Goal: Transaction & Acquisition: Purchase product/service

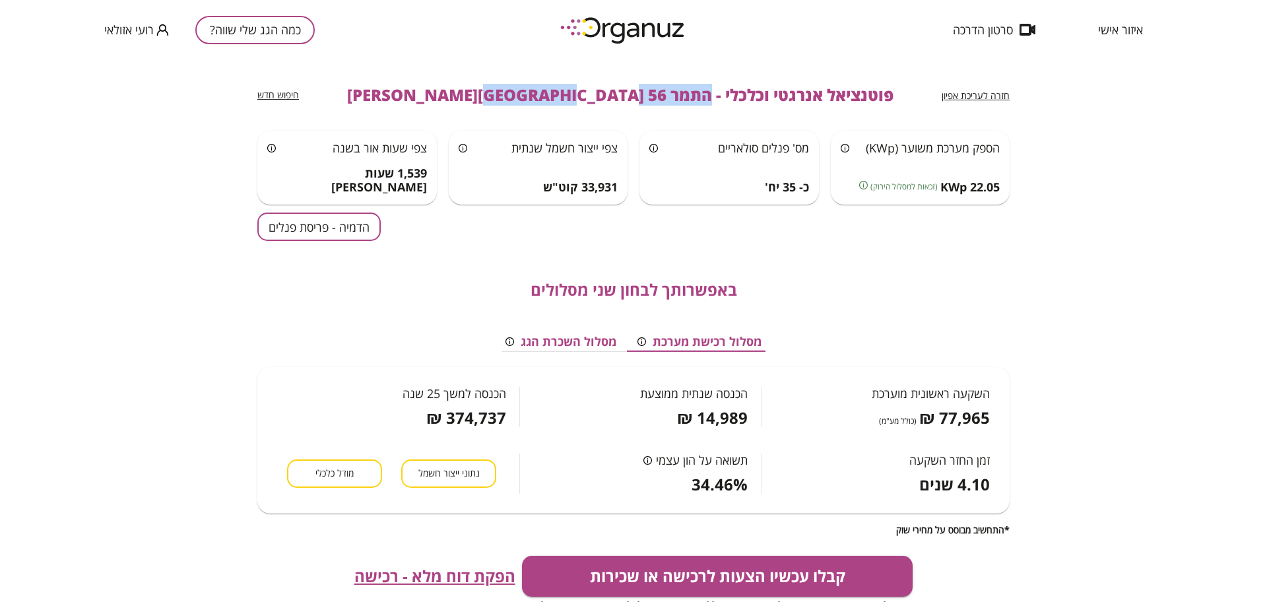
click at [245, 38] on button "כמה הגג שלי שווה?" at bounding box center [254, 30] width 119 height 28
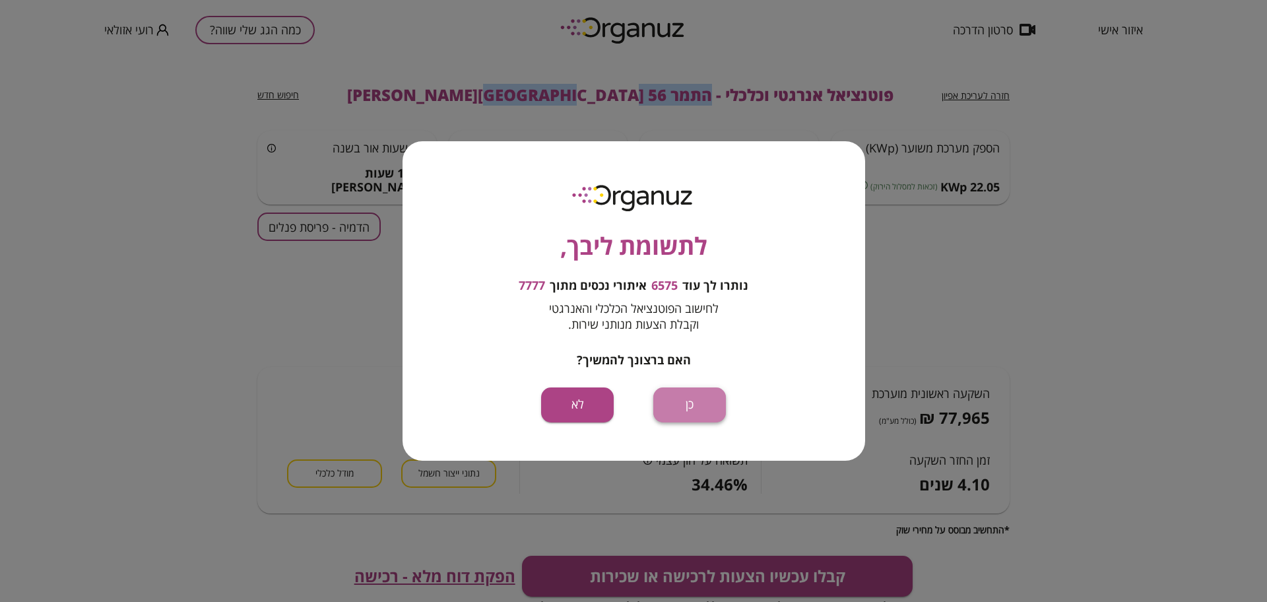
click at [705, 398] on button "כן" at bounding box center [689, 404] width 73 height 35
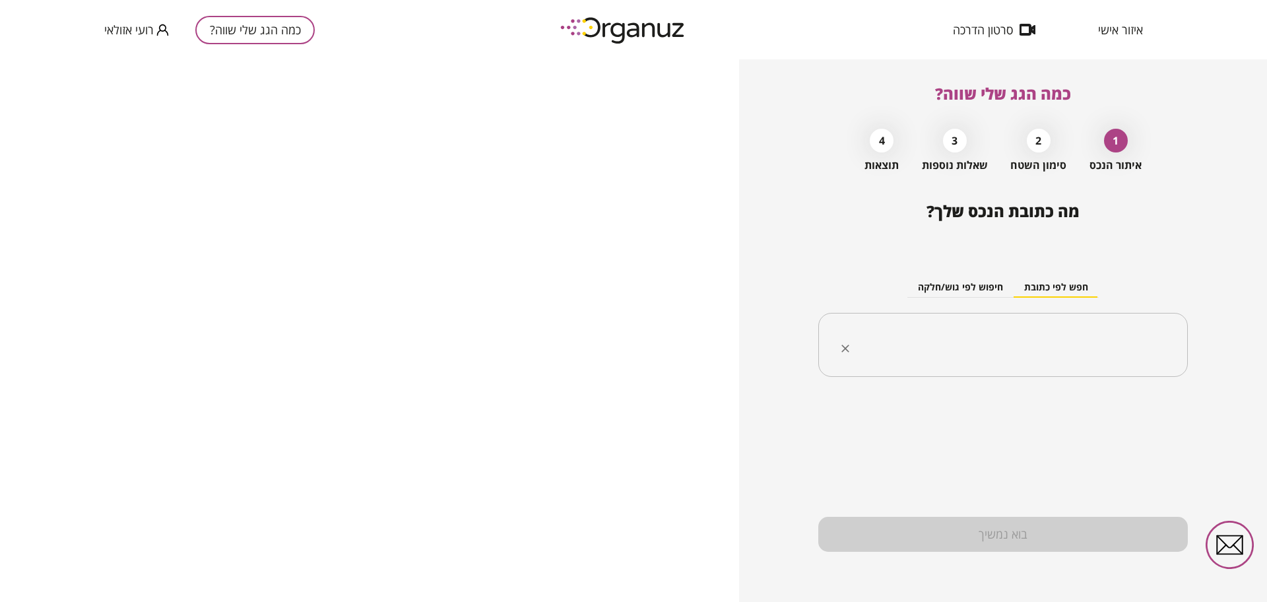
click at [979, 333] on input "text" at bounding box center [1008, 345] width 328 height 33
paste input "**********"
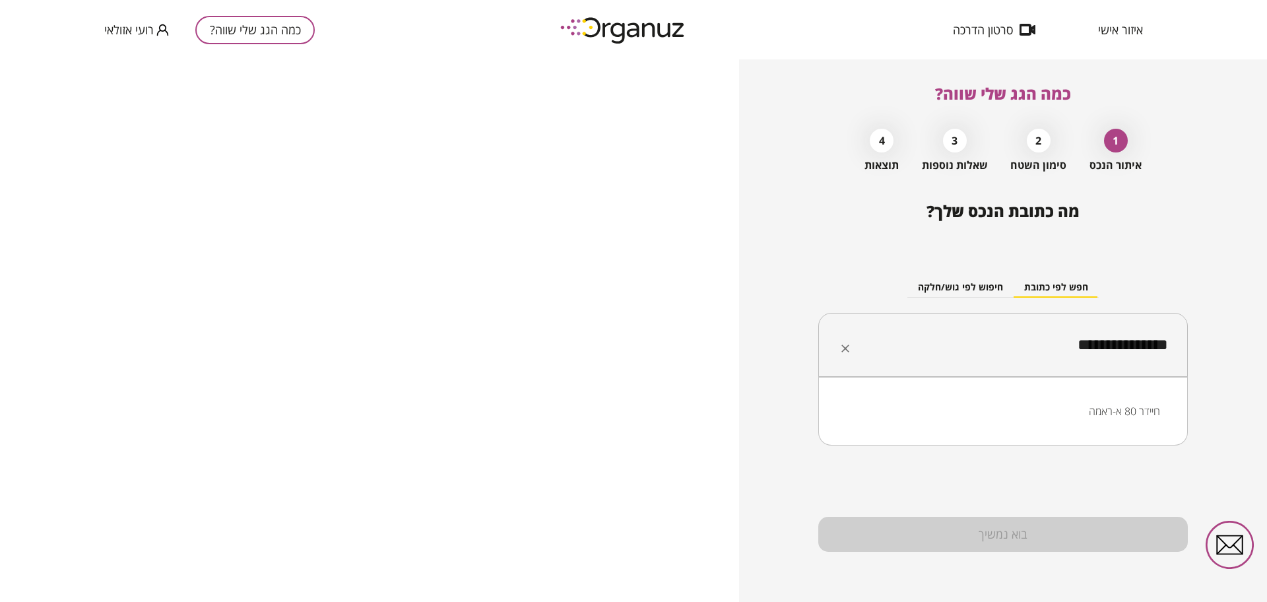
click at [1078, 410] on li "חיידר 80 א-ראמה" at bounding box center [1003, 411] width 335 height 24
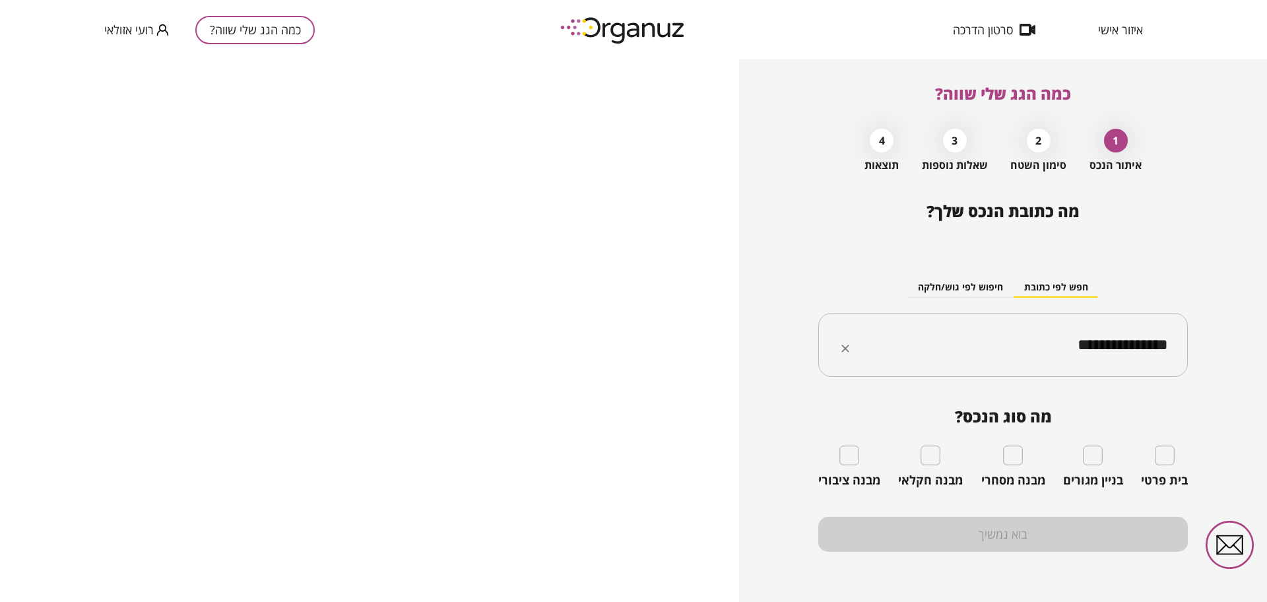
type input "**********"
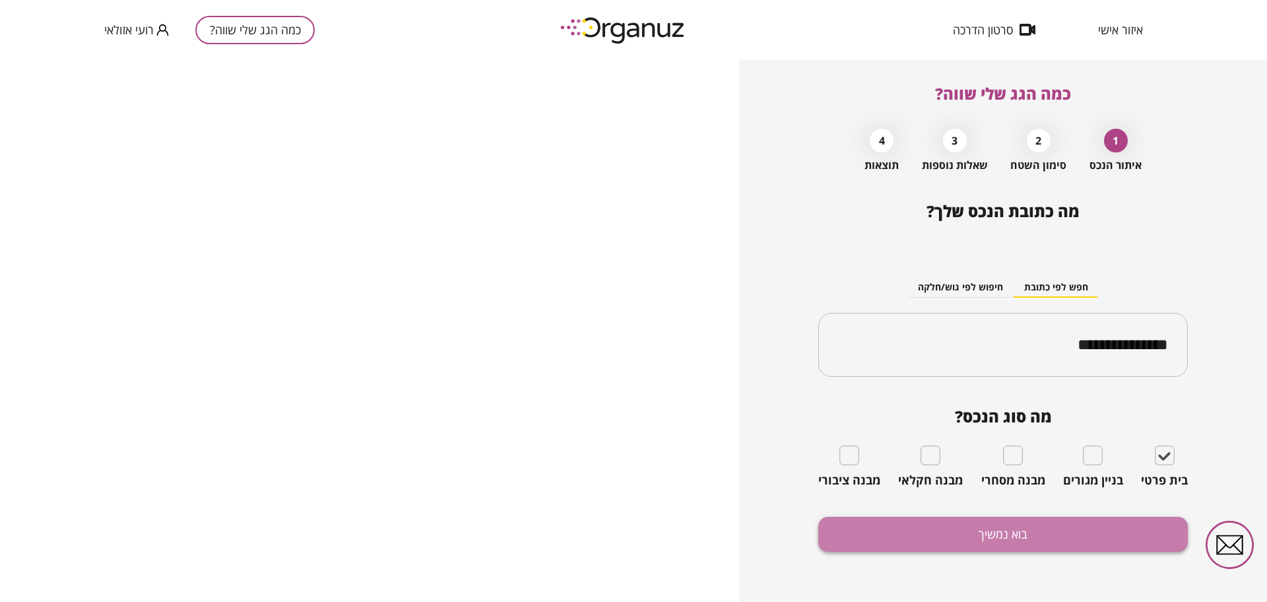
click at [964, 542] on button "בוא נמשיך" at bounding box center [1003, 534] width 370 height 35
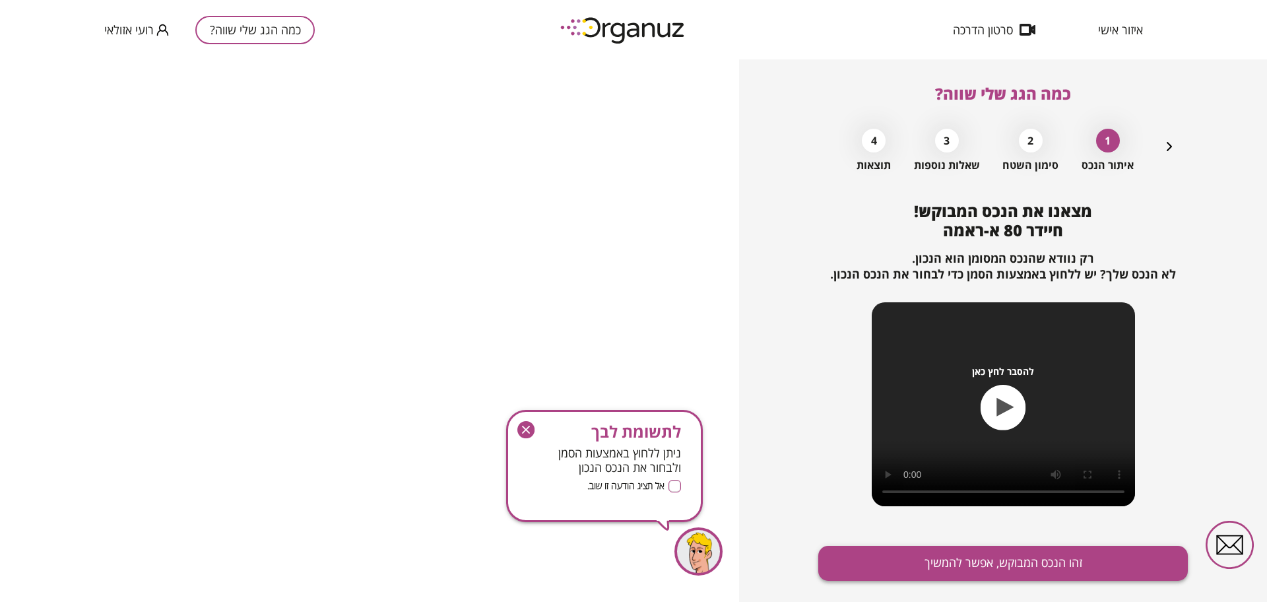
click at [1012, 553] on button "זהו הנכס המבוקש, אפשר להמשיך" at bounding box center [1003, 563] width 370 height 35
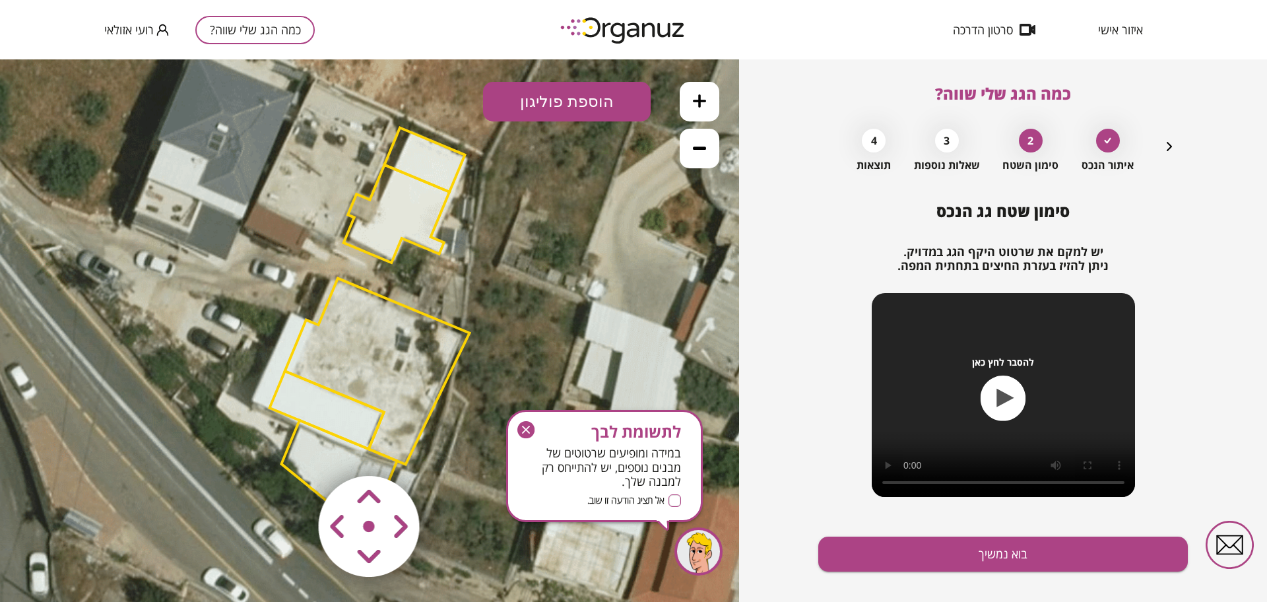
click at [531, 427] on icon "button" at bounding box center [525, 429] width 17 height 17
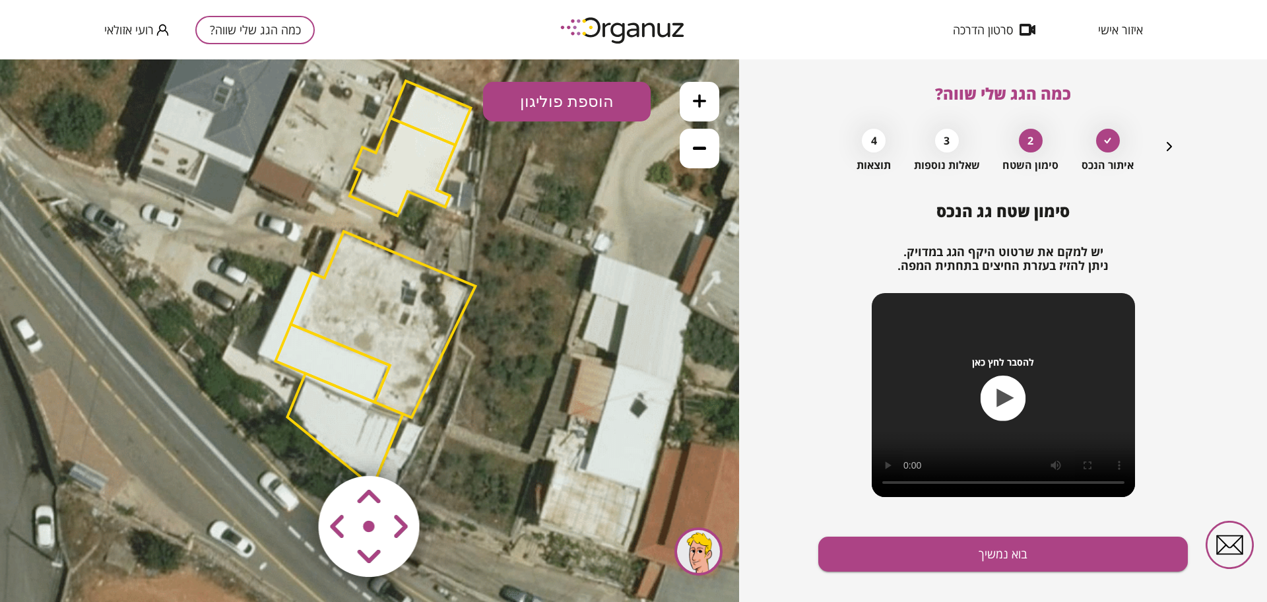
drag, startPoint x: 537, startPoint y: 385, endPoint x: 543, endPoint y: 342, distance: 44.0
click at [543, 342] on icon at bounding box center [375, 282] width 1247 height 1247
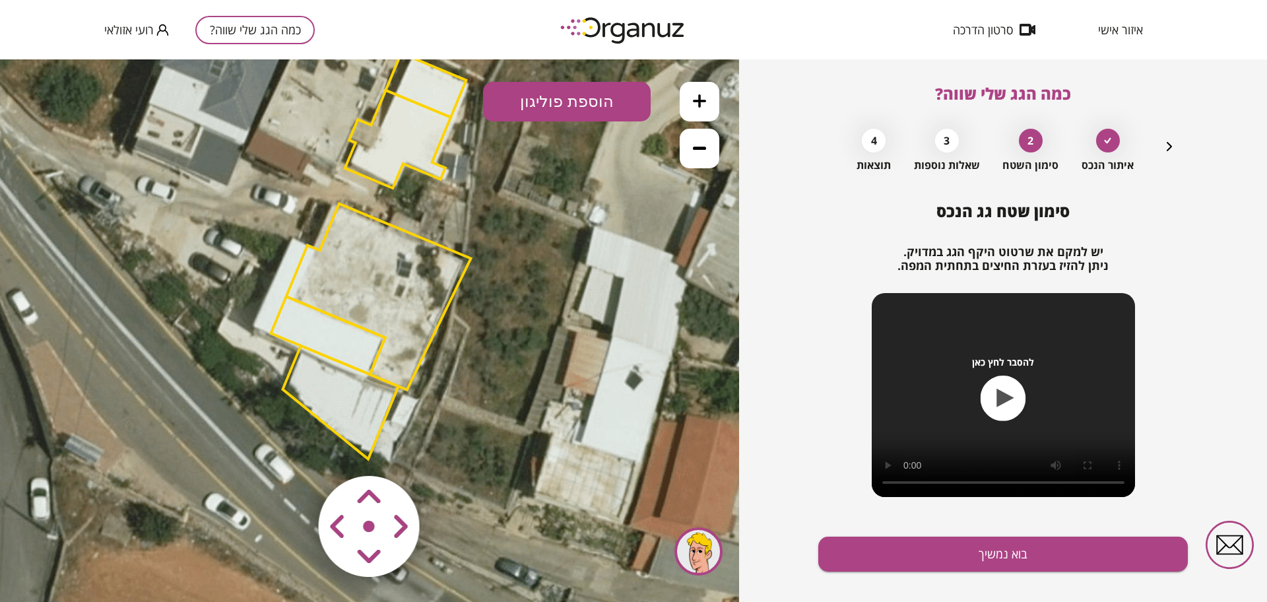
drag, startPoint x: 566, startPoint y: 425, endPoint x: 559, endPoint y: 359, distance: 66.4
click at [559, 359] on icon at bounding box center [370, 255] width 1247 height 1247
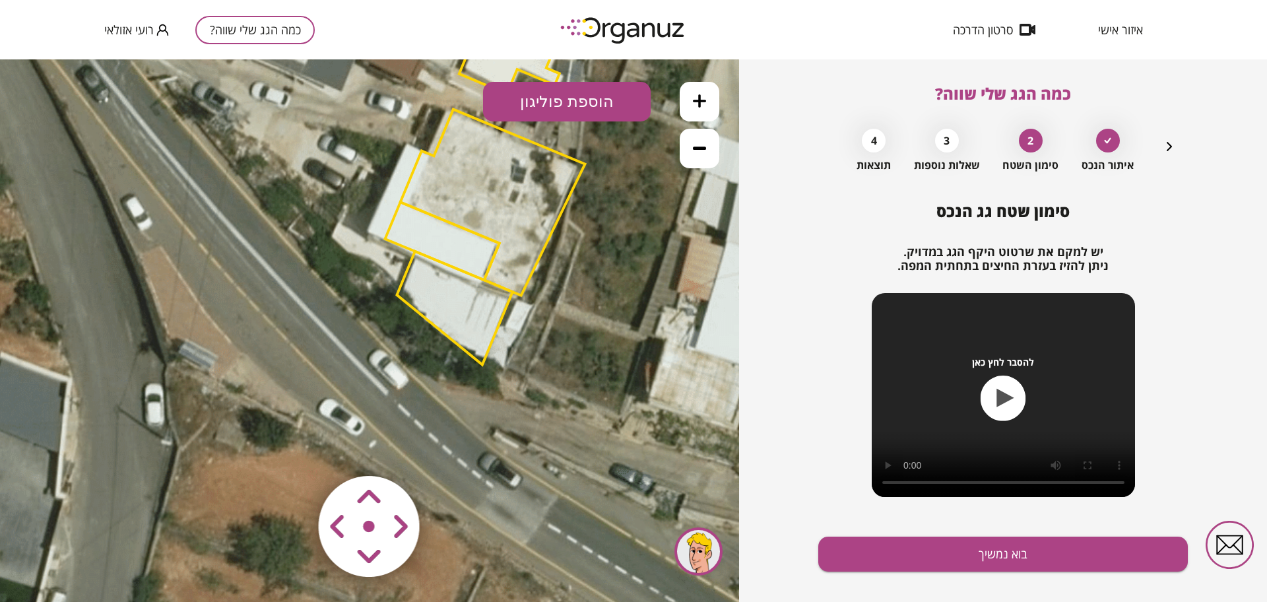
drag, startPoint x: 457, startPoint y: 393, endPoint x: 574, endPoint y: 339, distance: 128.7
click at [574, 339] on icon at bounding box center [484, 160] width 1247 height 1247
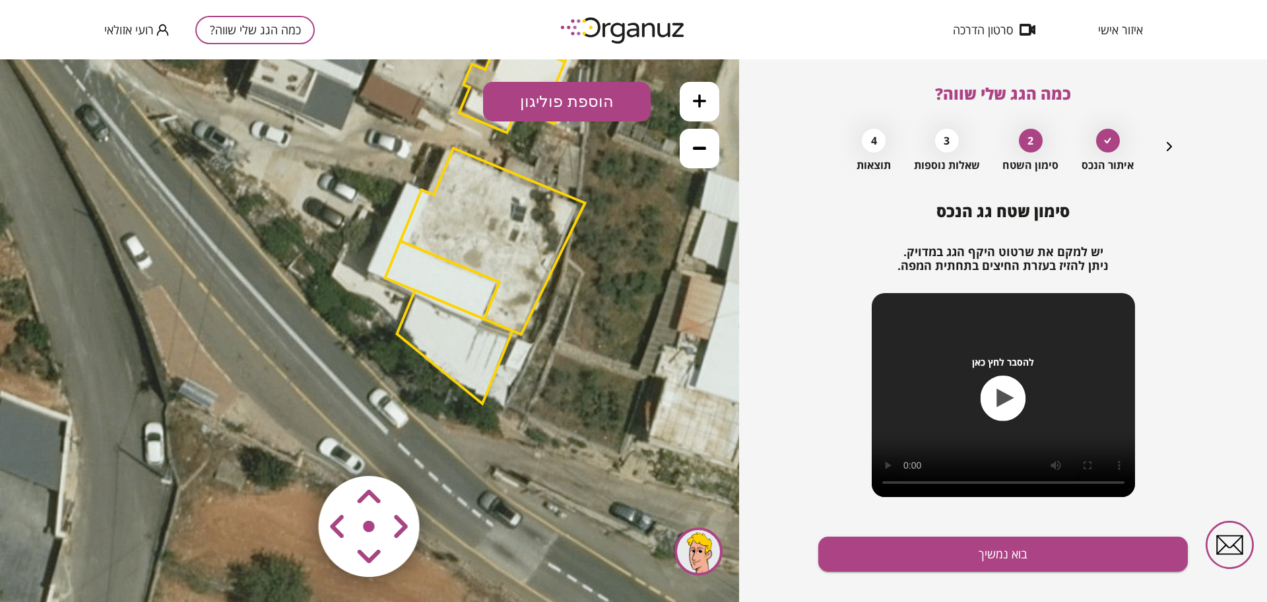
drag, startPoint x: 625, startPoint y: 210, endPoint x: 626, endPoint y: 266, distance: 56.1
click at [626, 266] on icon at bounding box center [484, 199] width 1247 height 1247
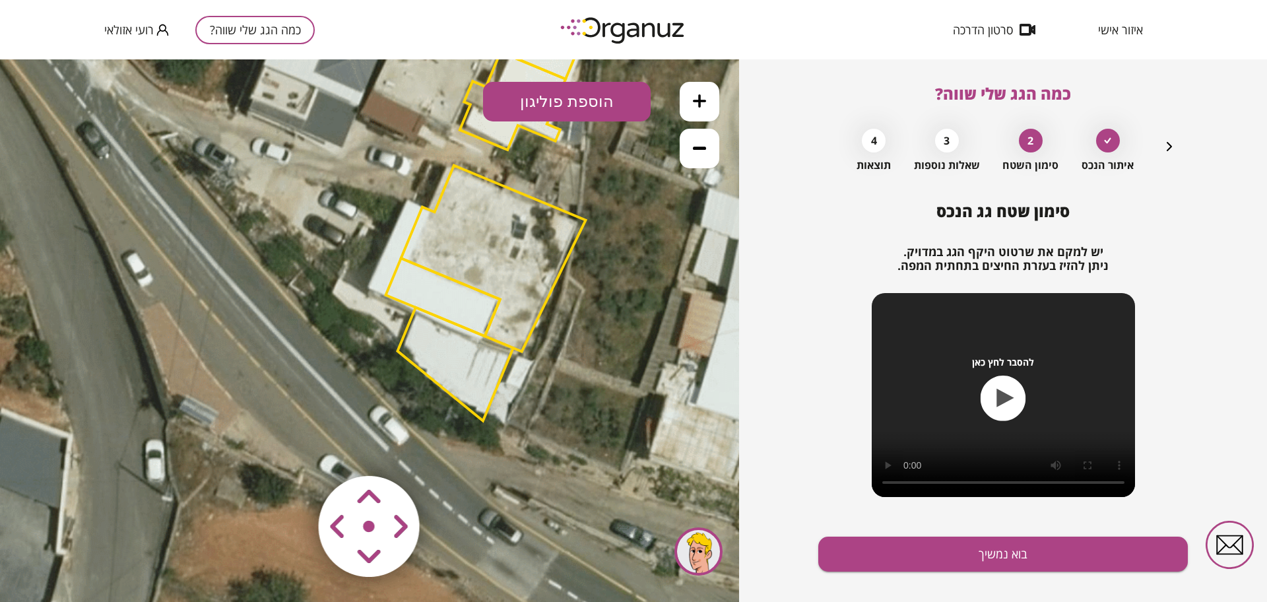
click at [527, 277] on polygon at bounding box center [493, 259] width 185 height 186
click at [432, 341] on polygon at bounding box center [456, 365] width 116 height 114
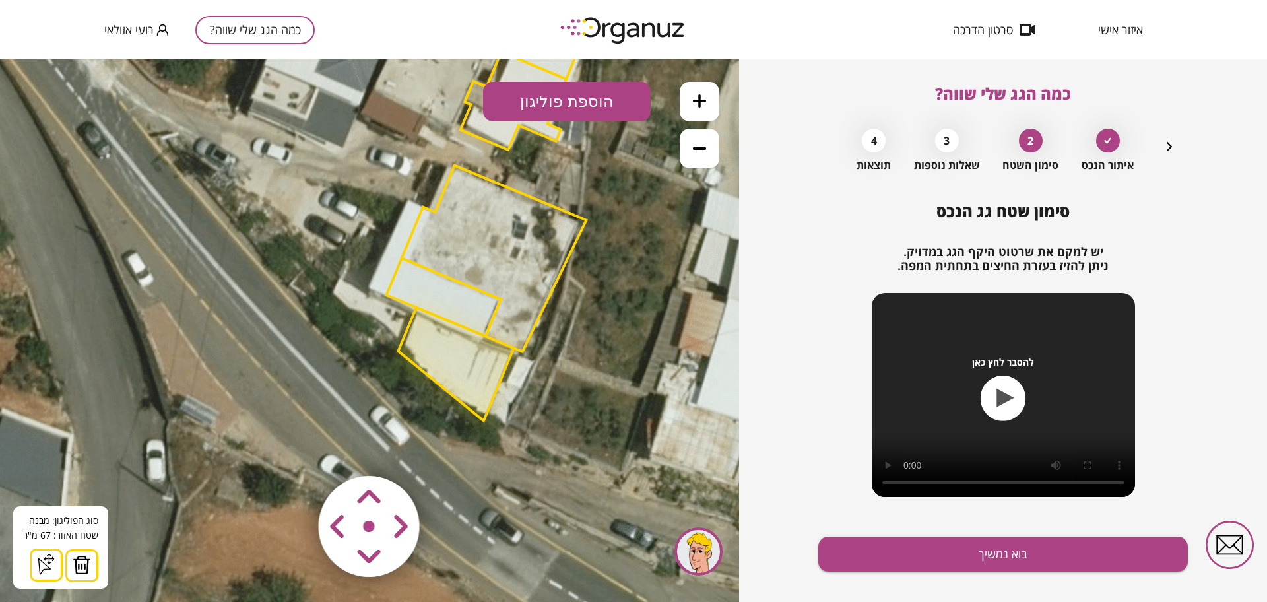
click at [88, 565] on img at bounding box center [82, 565] width 18 height 20
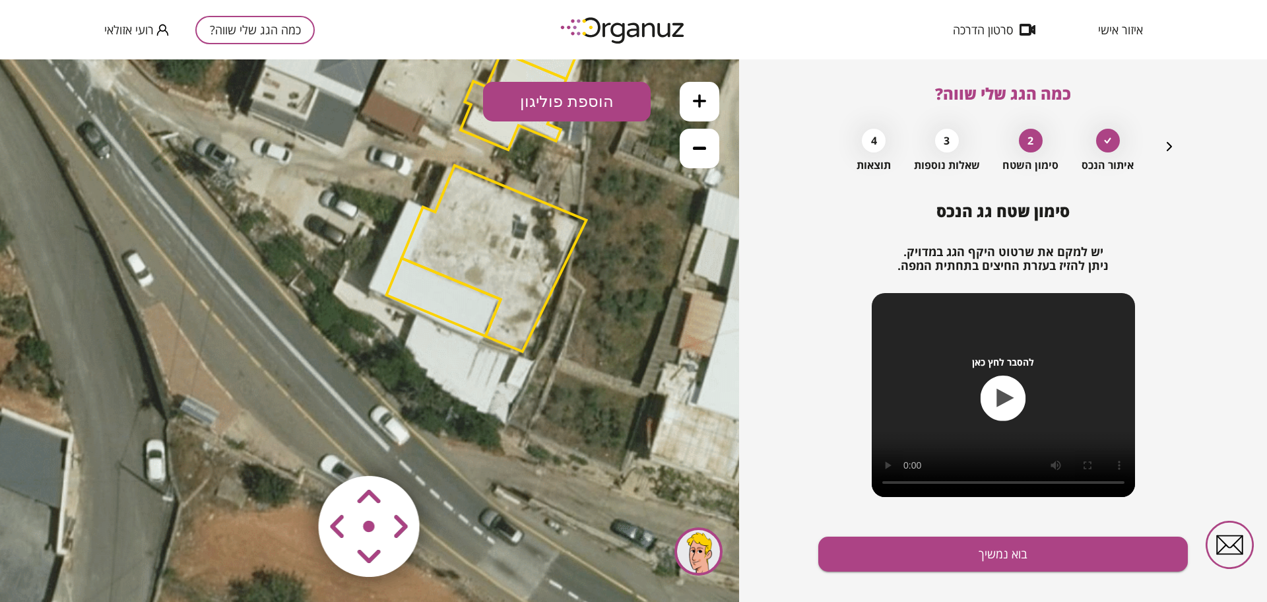
click at [418, 296] on polygon at bounding box center [444, 297] width 114 height 78
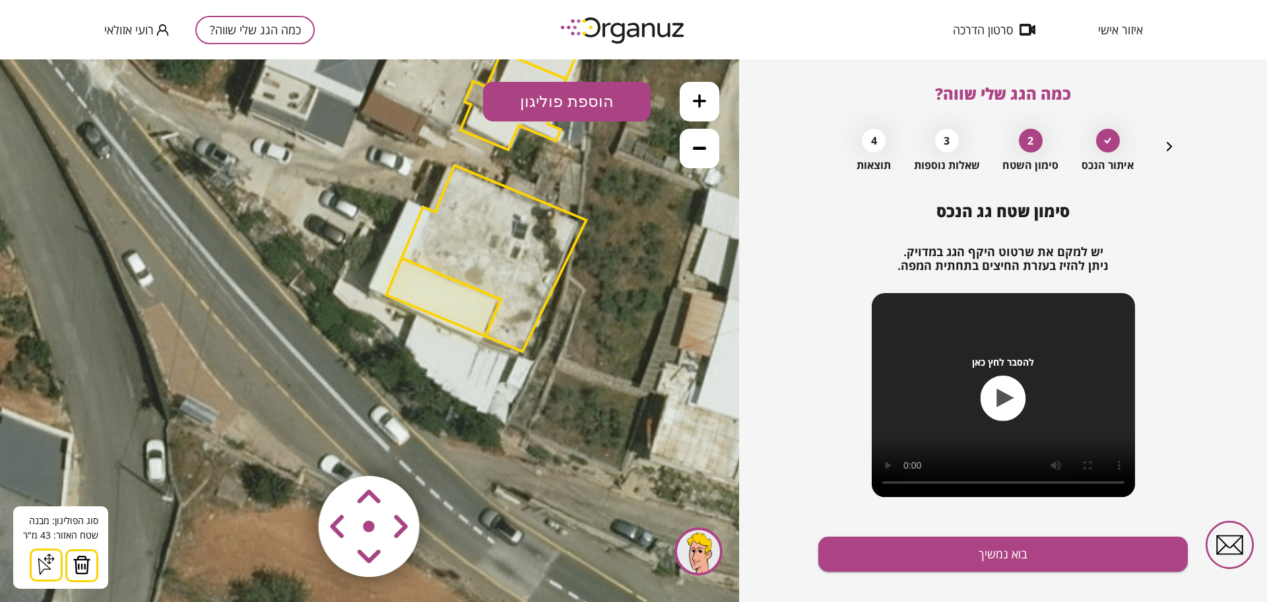
click at [85, 573] on img at bounding box center [82, 565] width 18 height 20
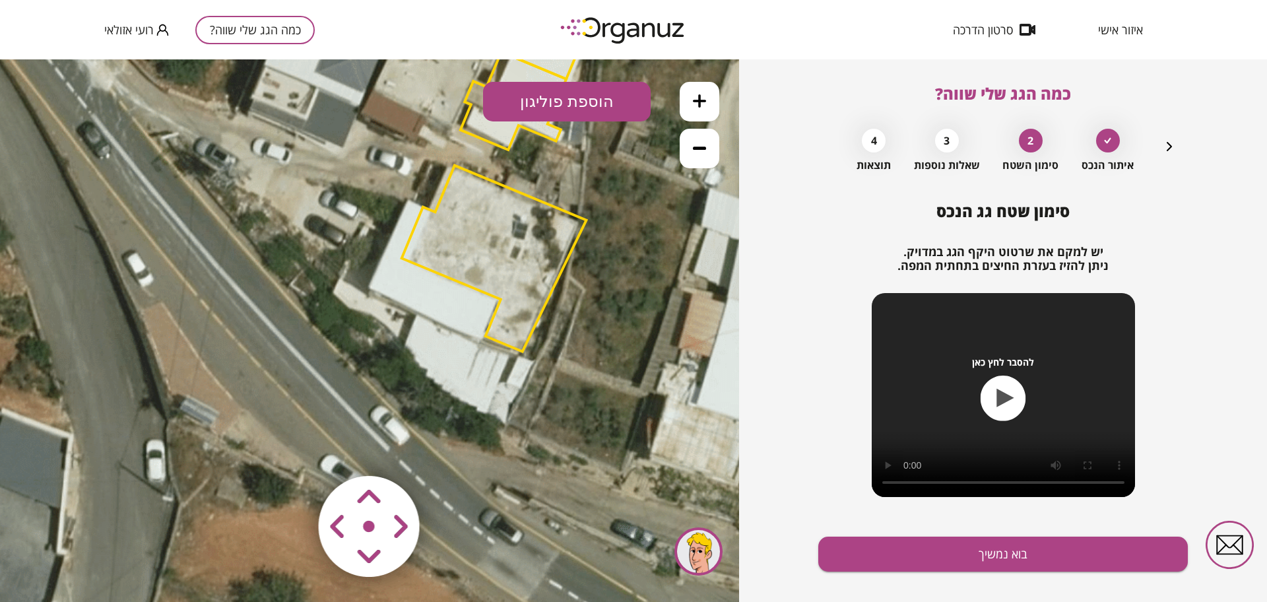
click at [484, 249] on polygon at bounding box center [494, 259] width 185 height 186
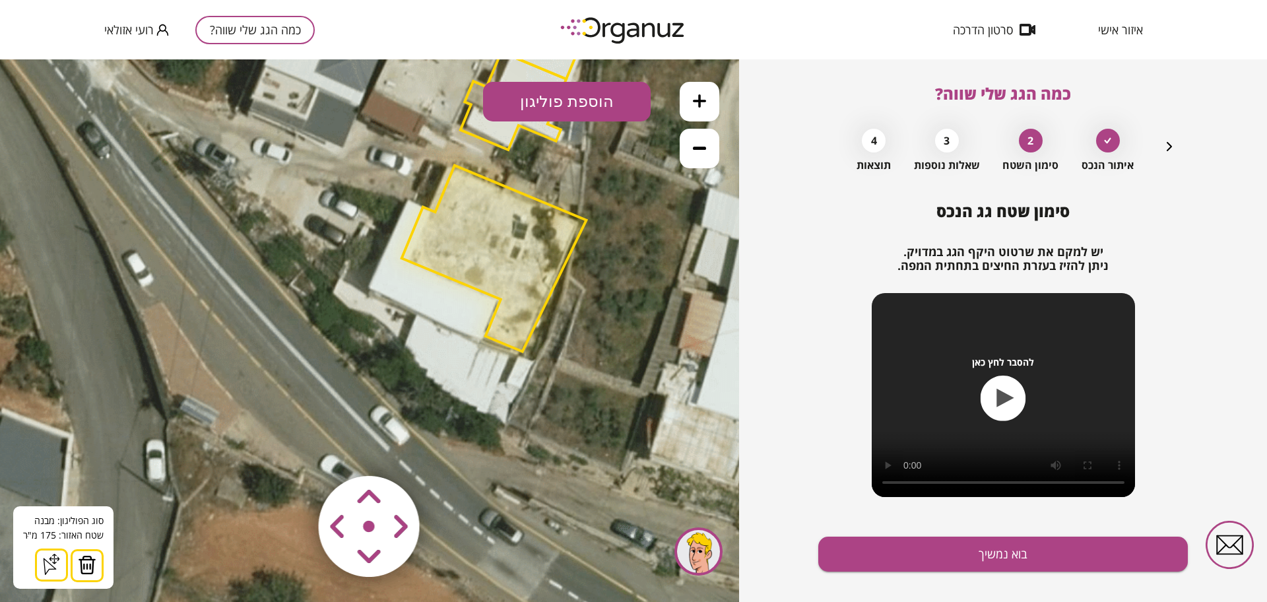
click at [81, 568] on img at bounding box center [87, 565] width 18 height 20
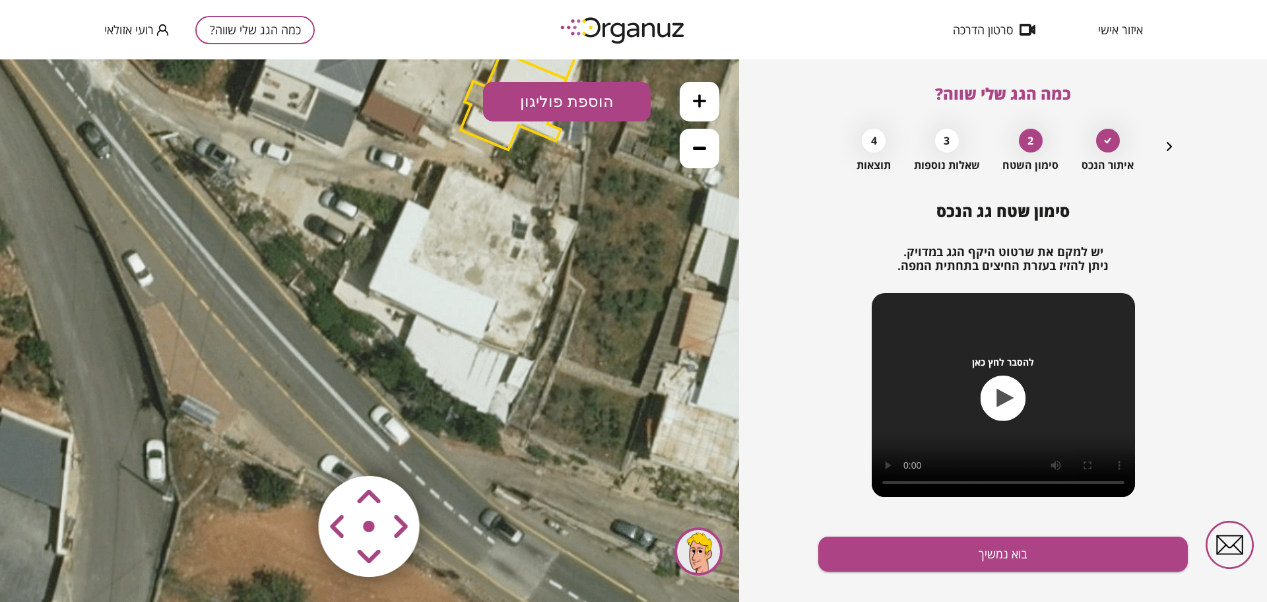
click at [533, 103] on button "הוספת פוליגון" at bounding box center [567, 102] width 168 height 40
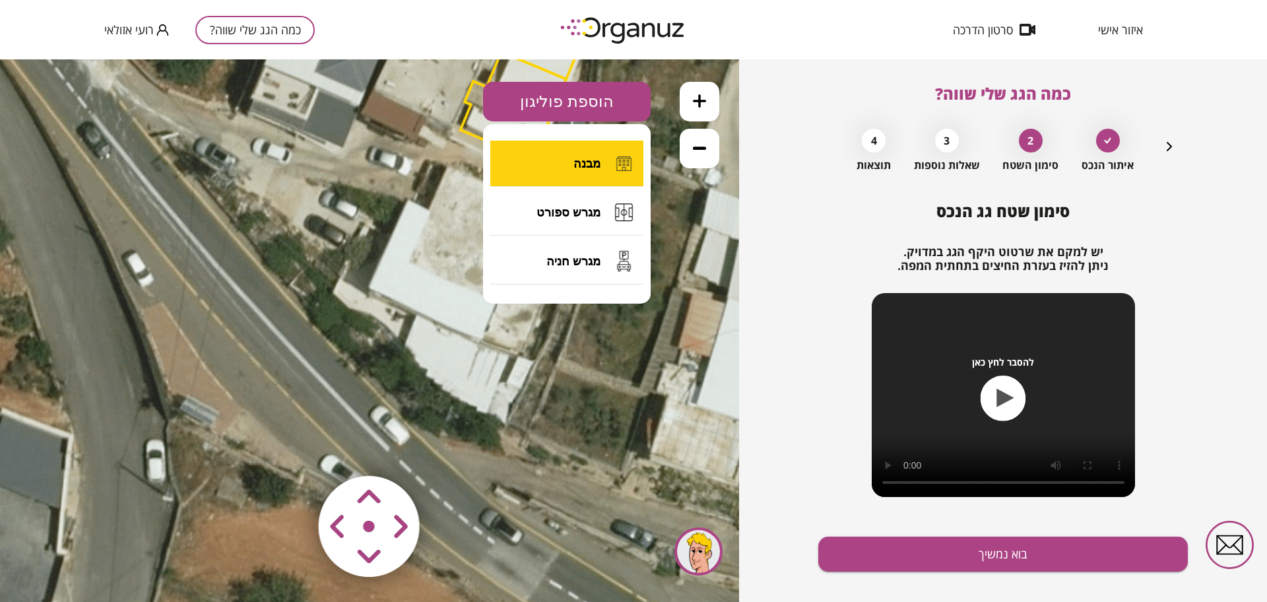
click at [556, 150] on button "מבנה" at bounding box center [566, 164] width 153 height 46
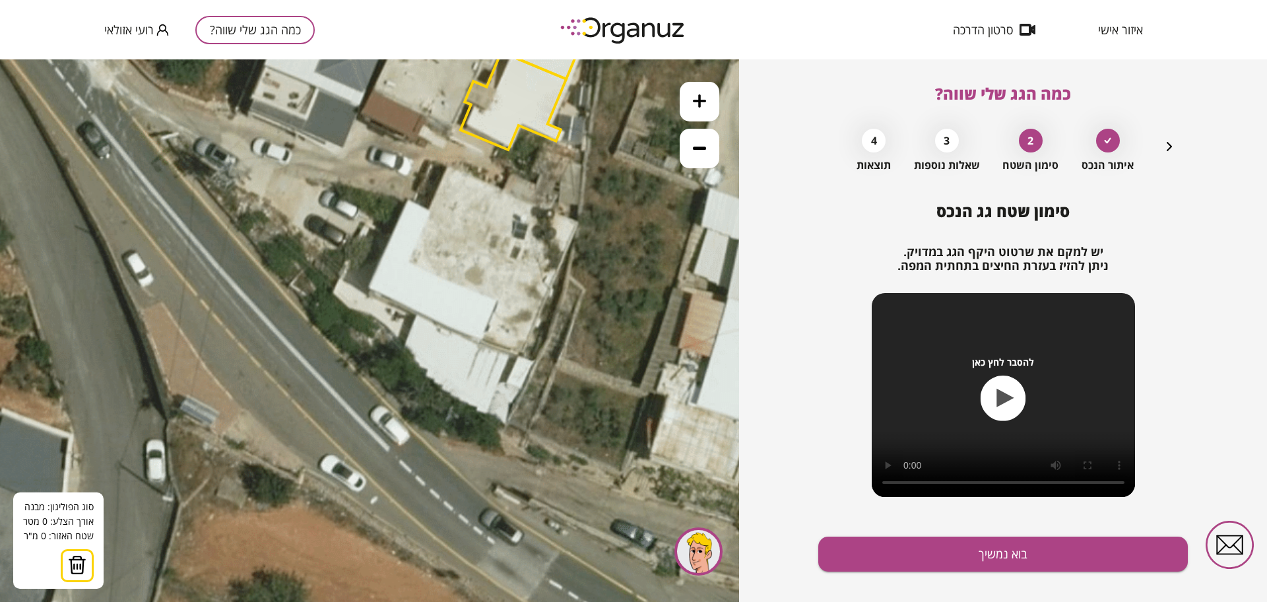
click at [429, 210] on icon at bounding box center [486, 216] width 1247 height 1247
click at [407, 200] on polygon at bounding box center [418, 205] width 22 height 10
click at [364, 292] on polygon at bounding box center [396, 246] width 65 height 92
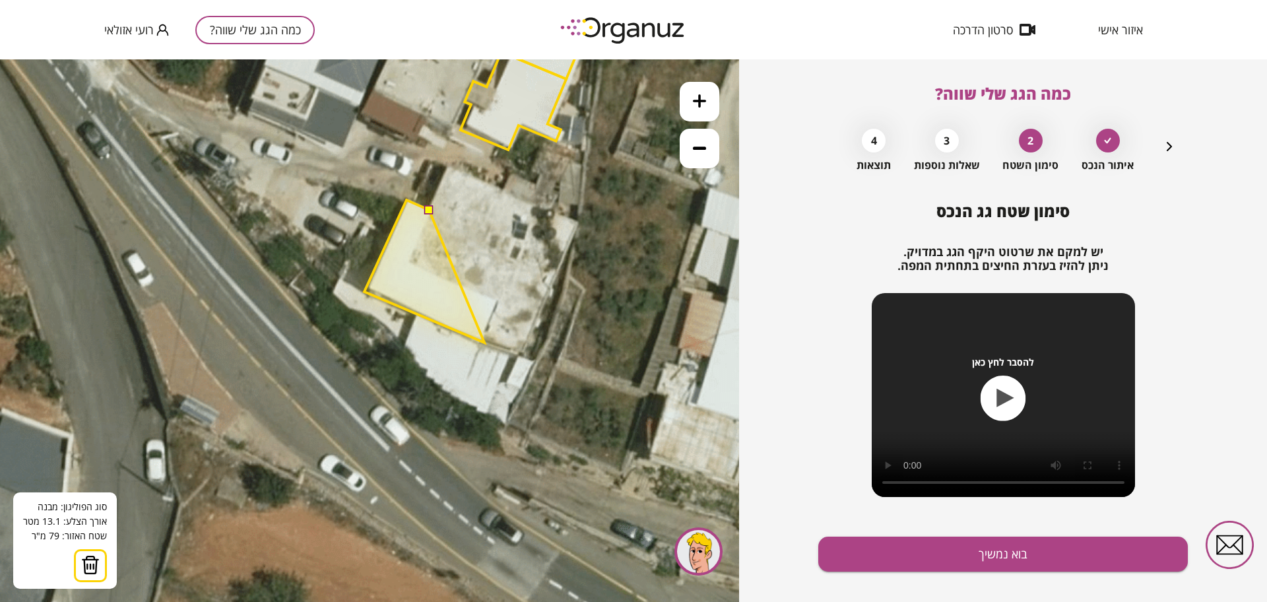
click at [484, 343] on polygon at bounding box center [424, 271] width 120 height 143
click at [500, 299] on polygon at bounding box center [432, 271] width 136 height 143
click at [407, 263] on polygon at bounding box center [432, 271] width 136 height 143
click at [431, 208] on button at bounding box center [428, 209] width 9 height 9
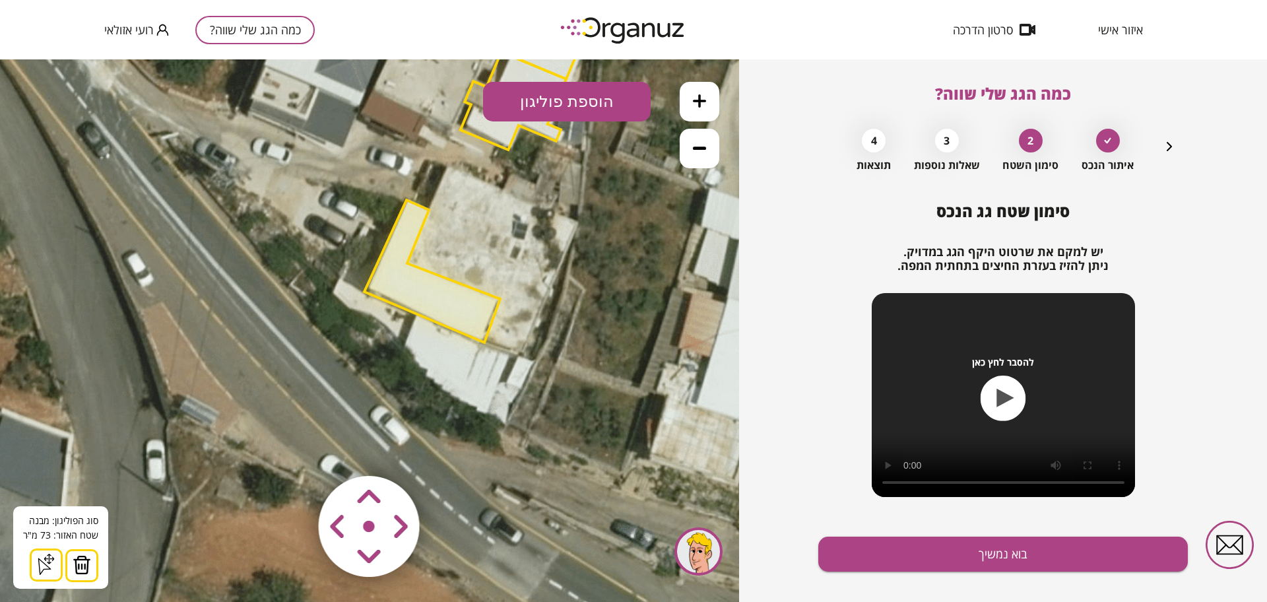
click at [428, 306] on polygon at bounding box center [432, 271] width 136 height 143
click at [291, 448] on area at bounding box center [291, 448] width 0 height 0
click at [549, 86] on button "הוספת פוליגון" at bounding box center [567, 102] width 168 height 40
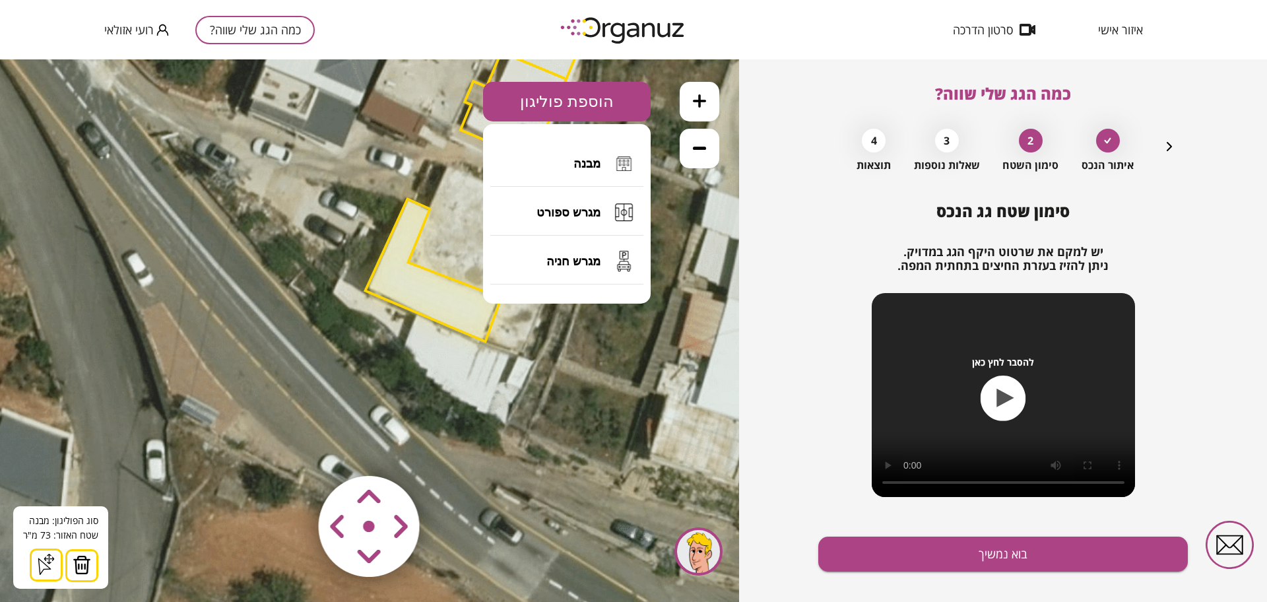
click at [714, 104] on button at bounding box center [700, 102] width 40 height 40
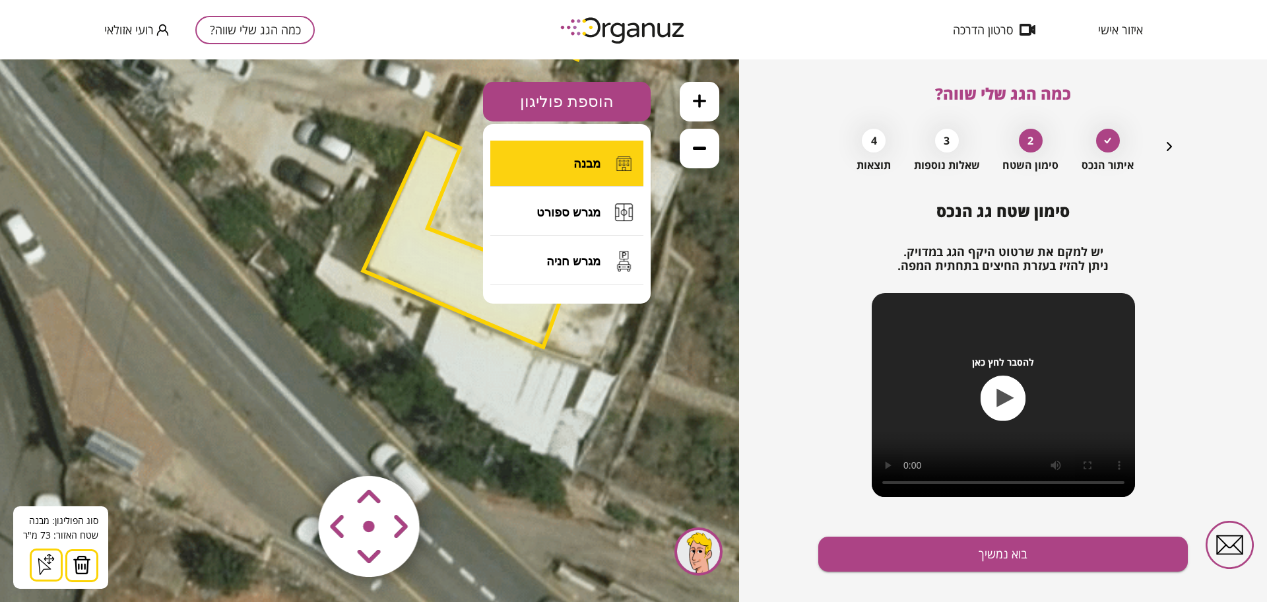
click at [599, 156] on span "מבנה" at bounding box center [587, 163] width 27 height 15
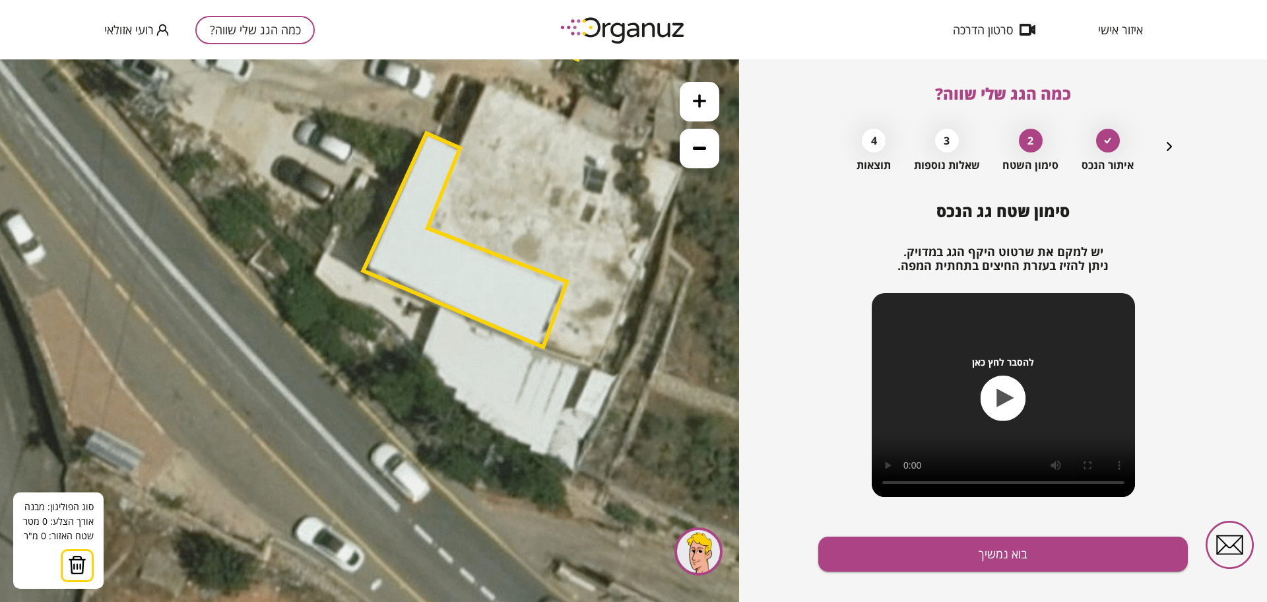
click at [442, 306] on polygon at bounding box center [465, 240] width 204 height 214
click at [412, 383] on icon at bounding box center [544, 160] width 1871 height 1871
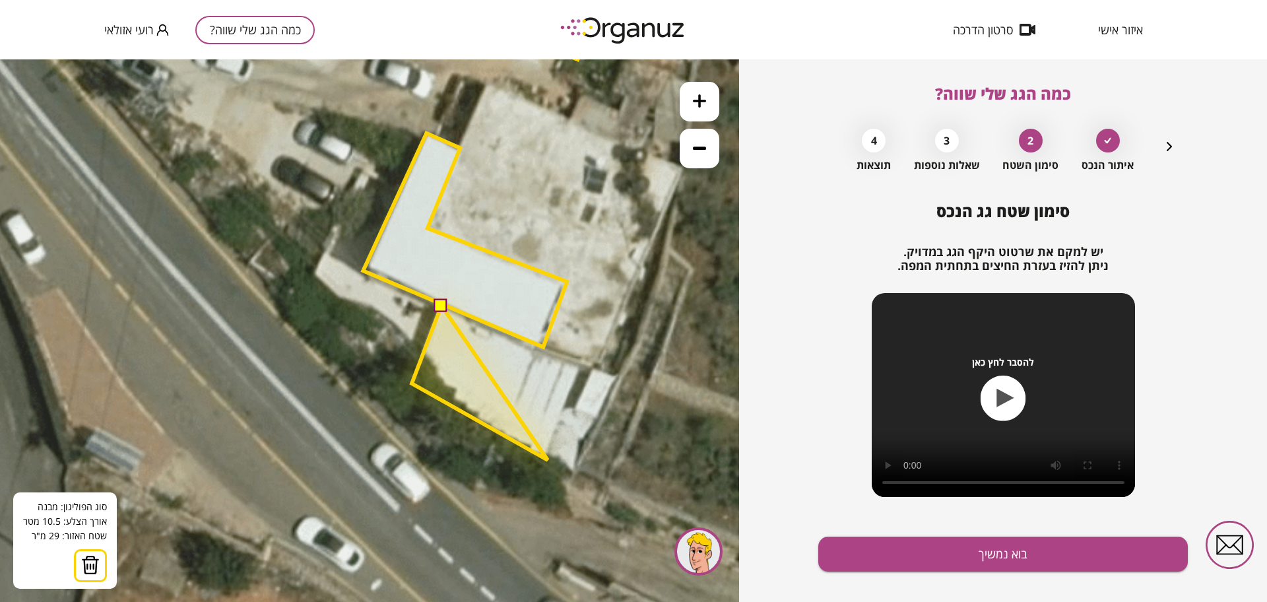
click at [548, 459] on polygon at bounding box center [480, 383] width 136 height 154
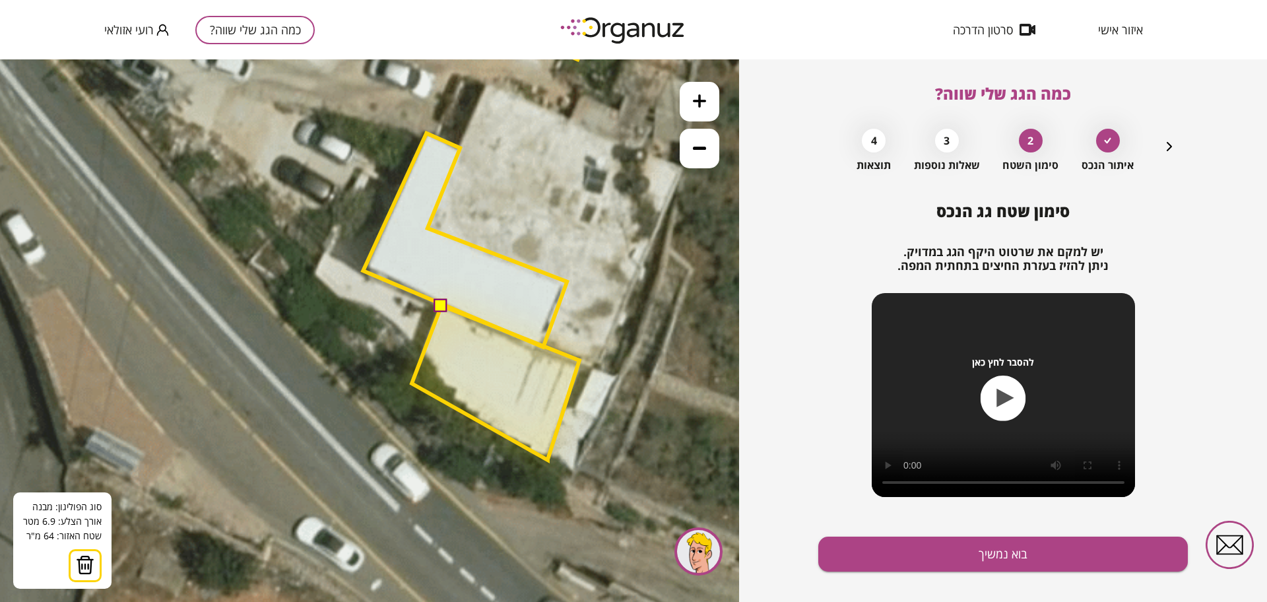
click at [579, 360] on polygon at bounding box center [496, 383] width 168 height 154
click at [441, 304] on button at bounding box center [440, 304] width 13 height 13
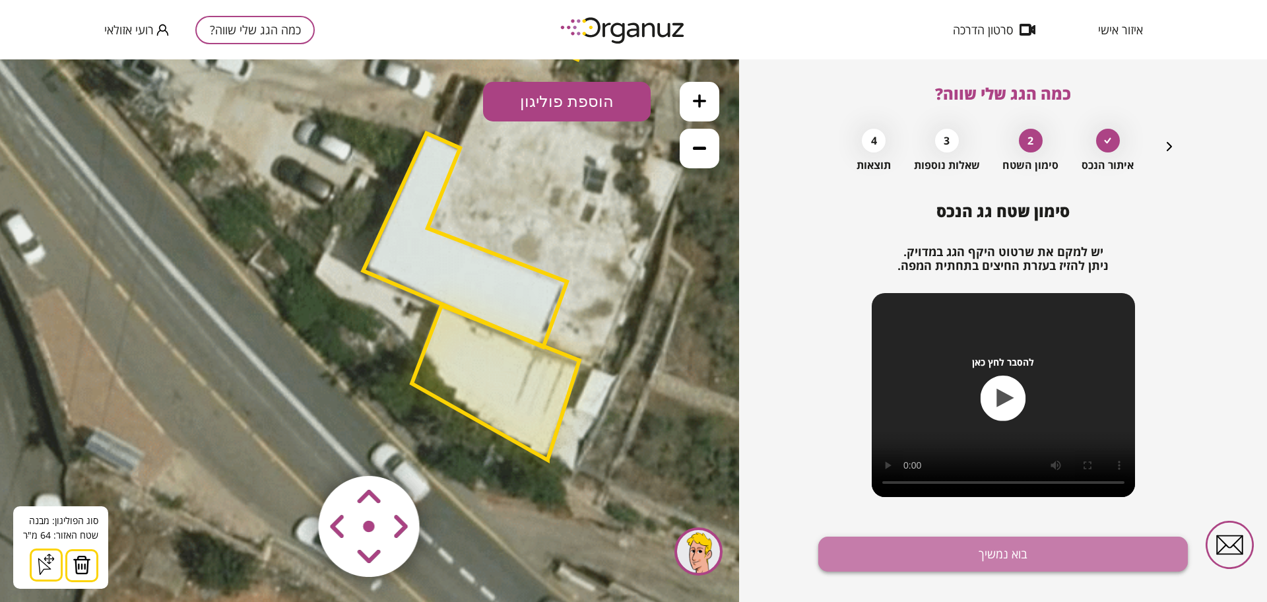
click at [1007, 558] on button "בוא נמשיך" at bounding box center [1003, 554] width 370 height 35
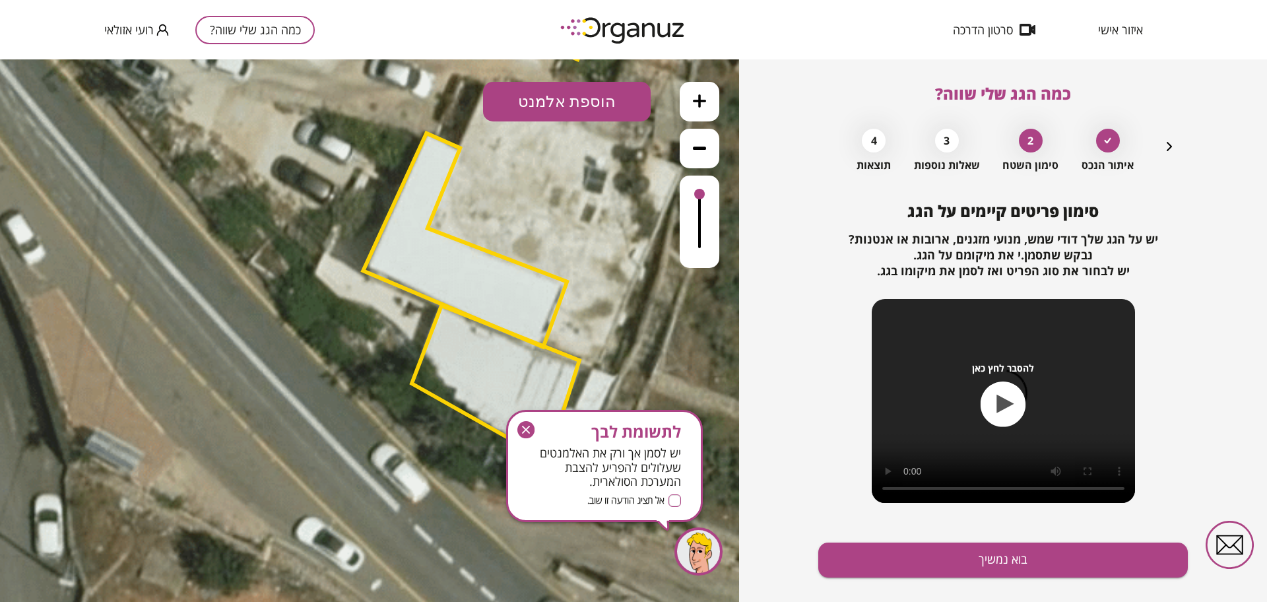
click at [1007, 558] on button "בוא נמשיך" at bounding box center [1003, 560] width 370 height 35
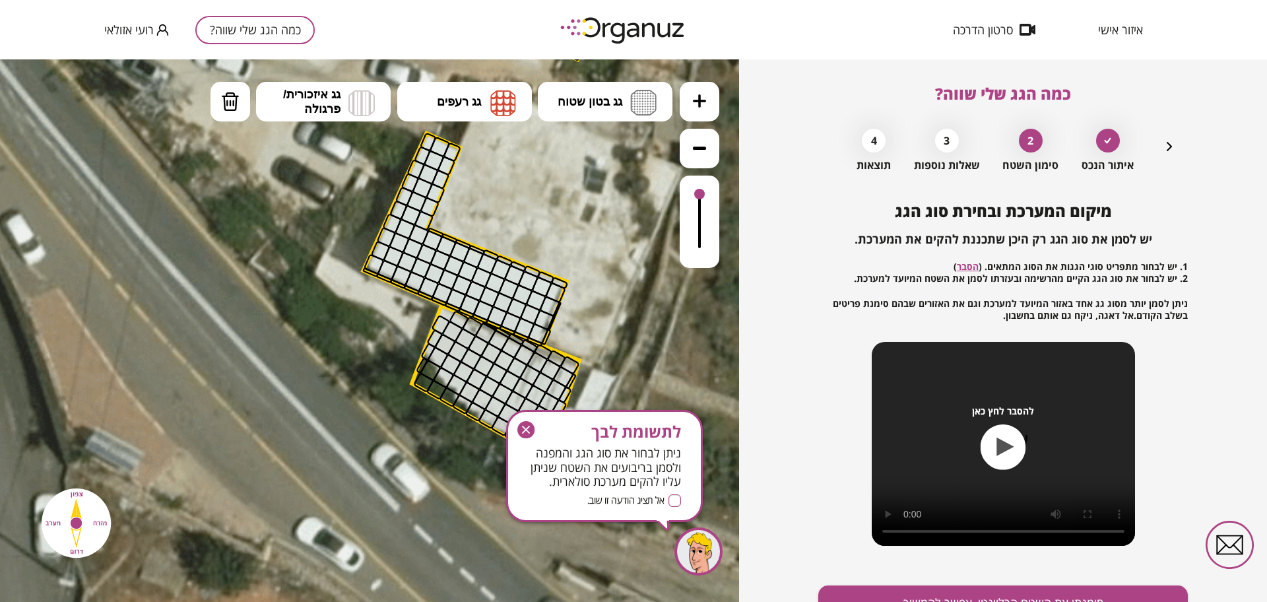
click at [530, 430] on icon "button" at bounding box center [525, 429] width 17 height 17
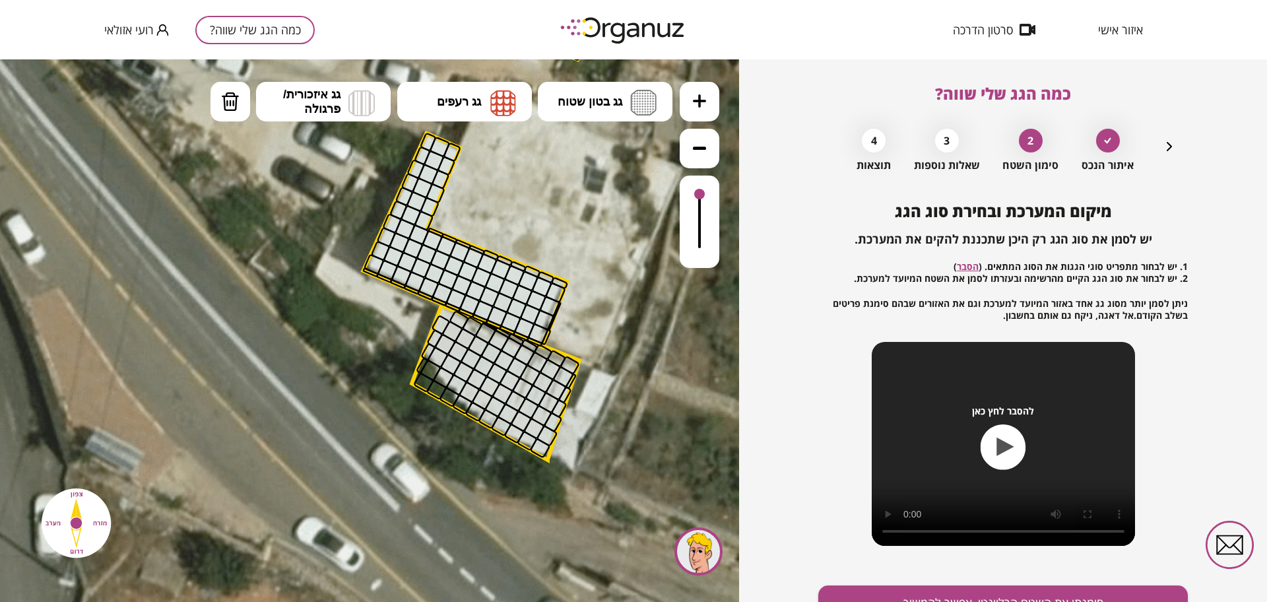
click at [1168, 154] on icon "button" at bounding box center [1170, 147] width 16 height 16
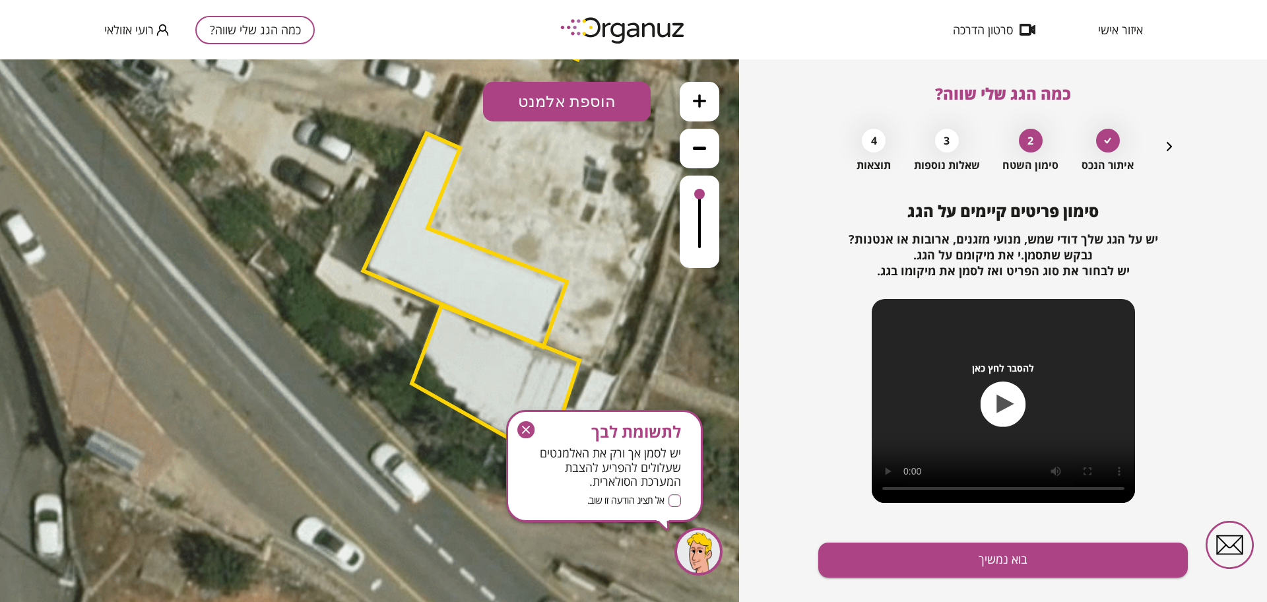
click at [541, 374] on polygon at bounding box center [496, 383] width 168 height 154
click at [523, 425] on g "button" at bounding box center [525, 429] width 17 height 17
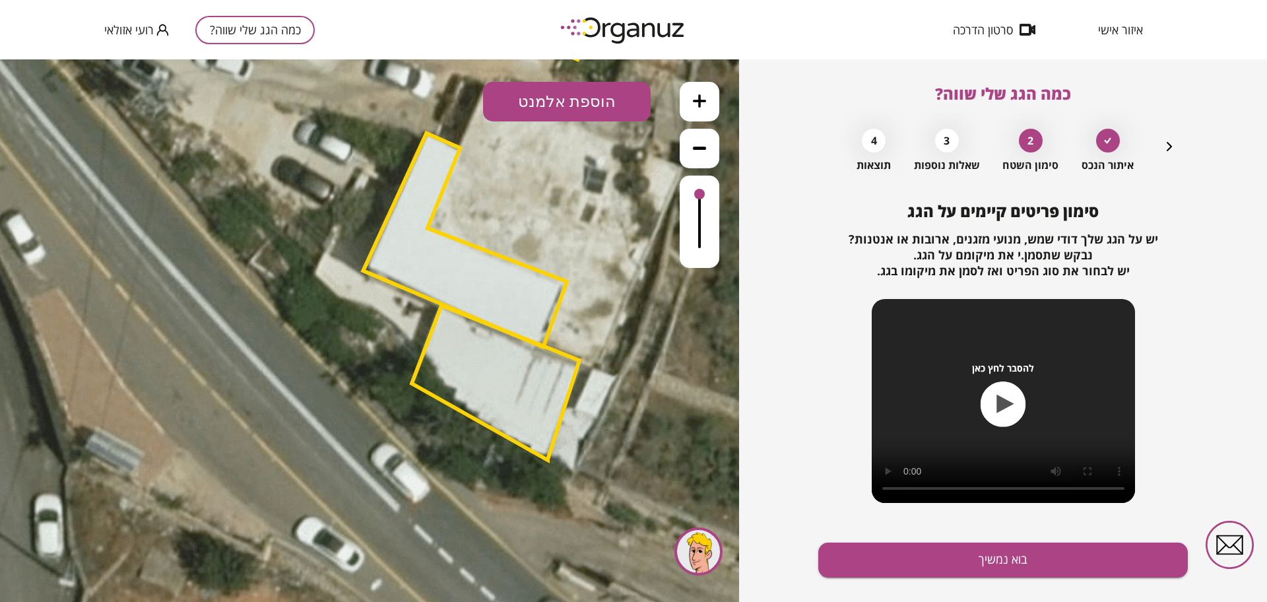
click at [1162, 154] on icon "button" at bounding box center [1170, 147] width 16 height 16
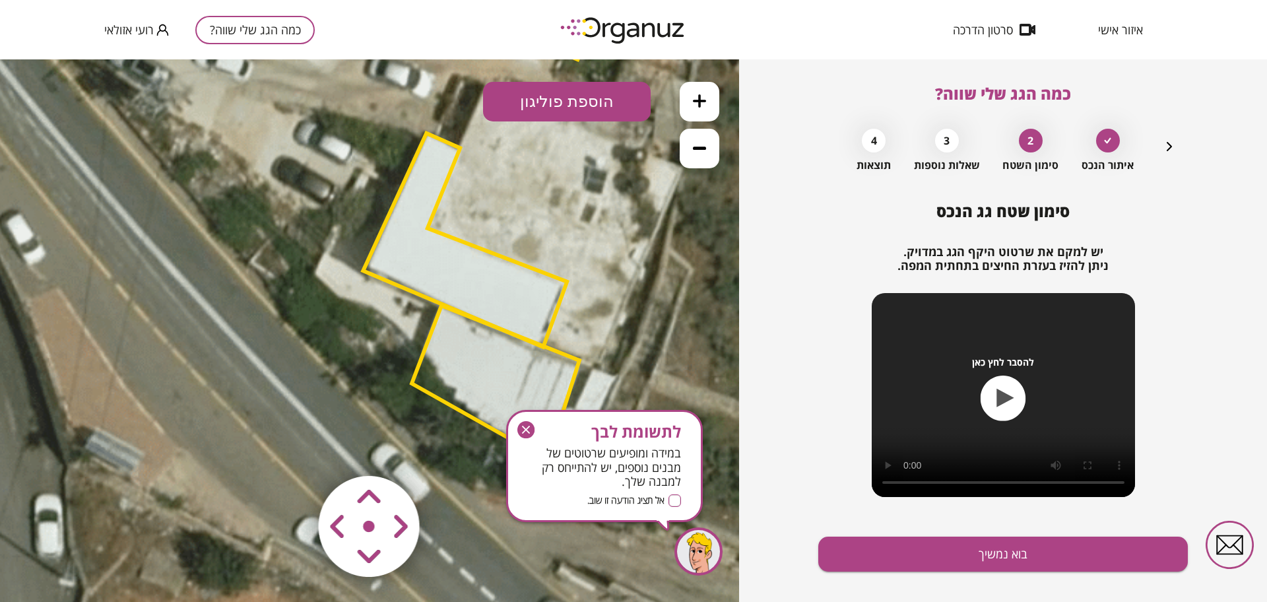
click at [504, 387] on polygon at bounding box center [496, 383] width 168 height 154
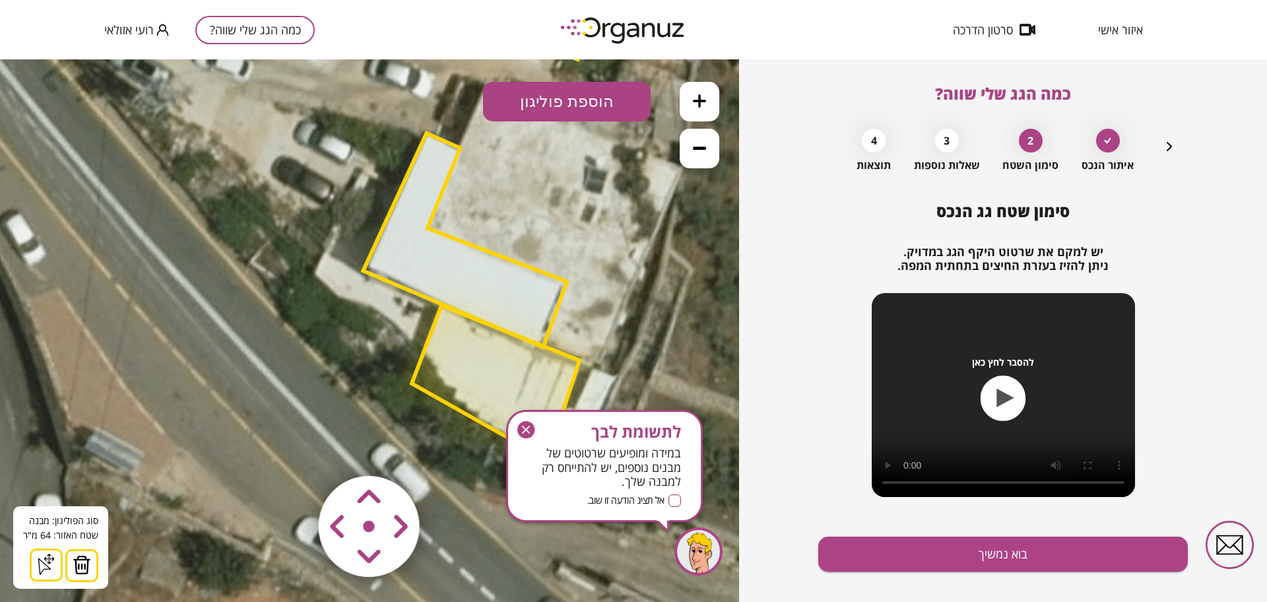
click at [527, 434] on icon "button" at bounding box center [525, 429] width 17 height 17
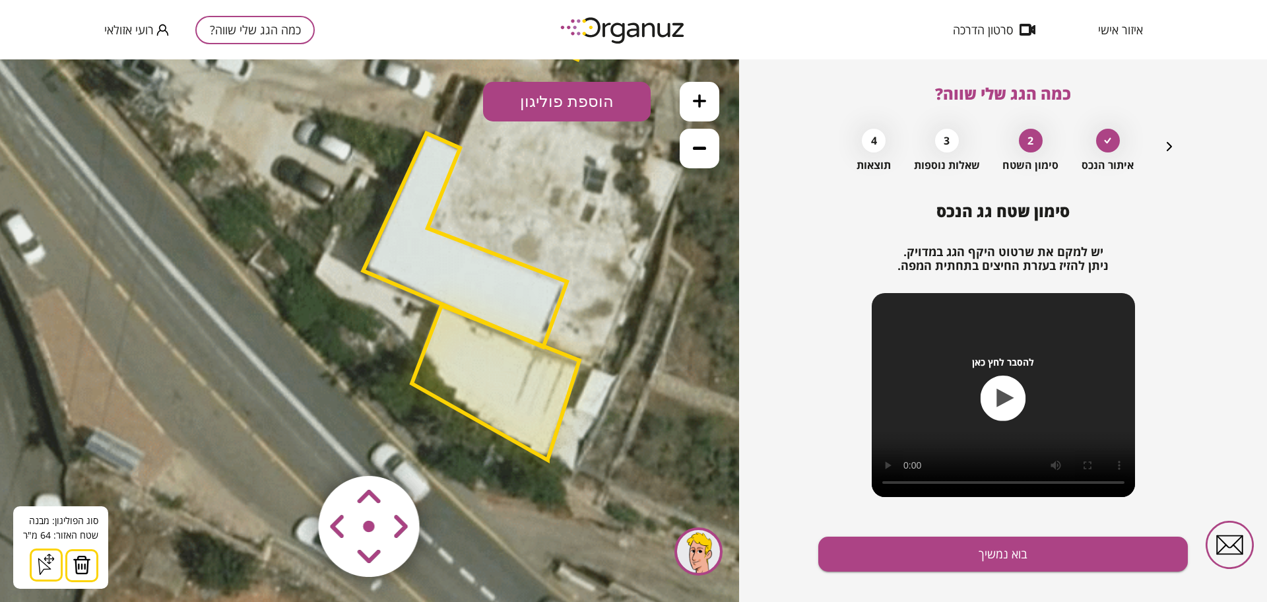
click at [84, 562] on img at bounding box center [82, 565] width 18 height 20
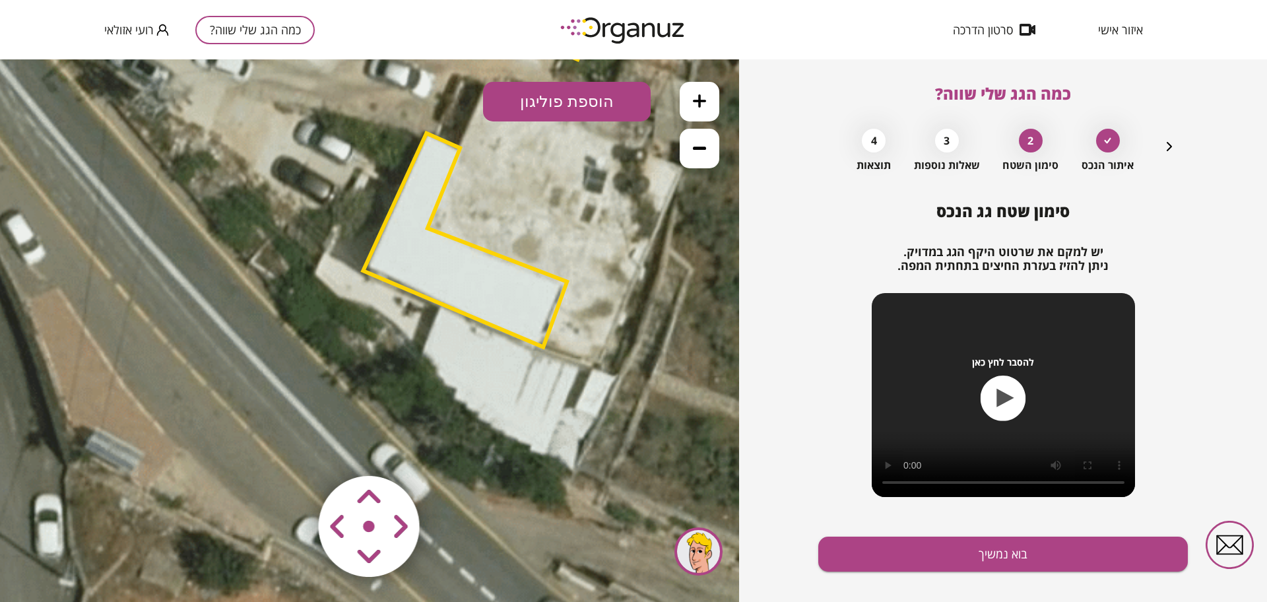
click at [422, 276] on polygon at bounding box center [465, 240] width 204 height 214
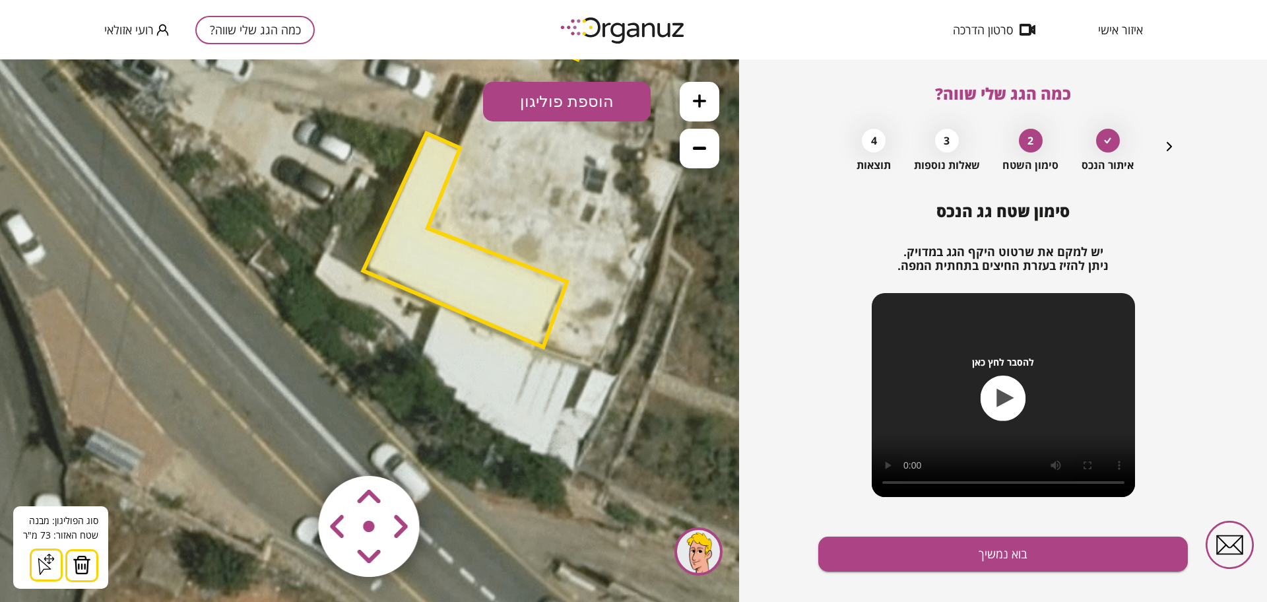
click at [84, 566] on img at bounding box center [82, 565] width 18 height 20
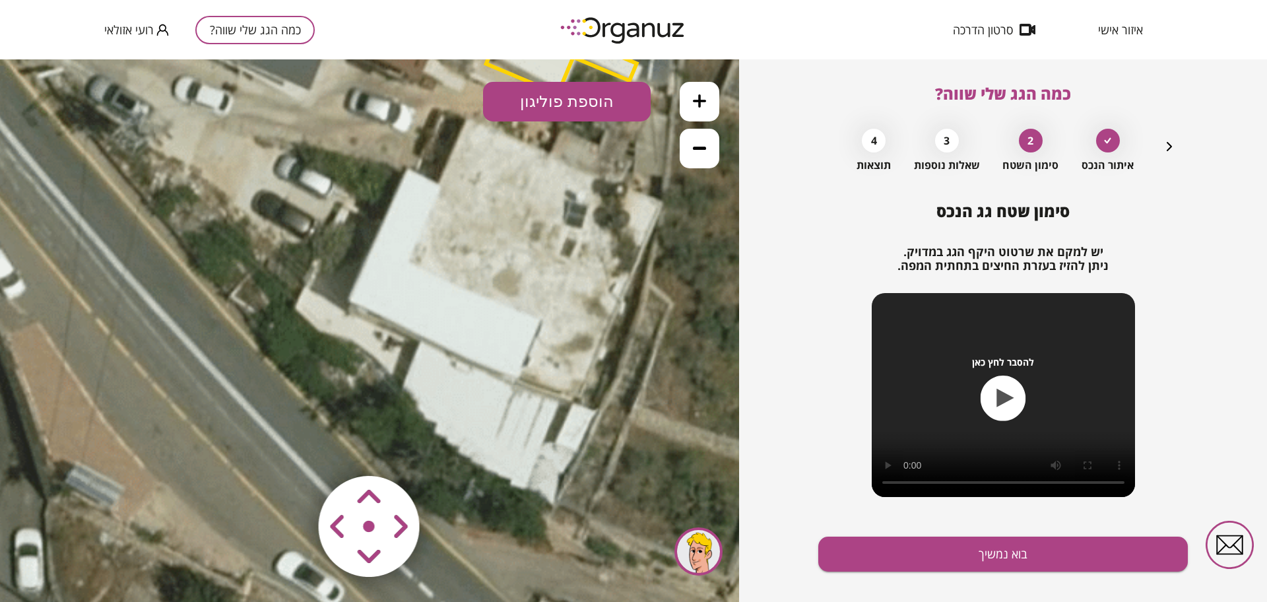
drag, startPoint x: 322, startPoint y: 264, endPoint x: 288, endPoint y: 321, distance: 66.3
click at [288, 321] on icon at bounding box center [524, 194] width 1871 height 1871
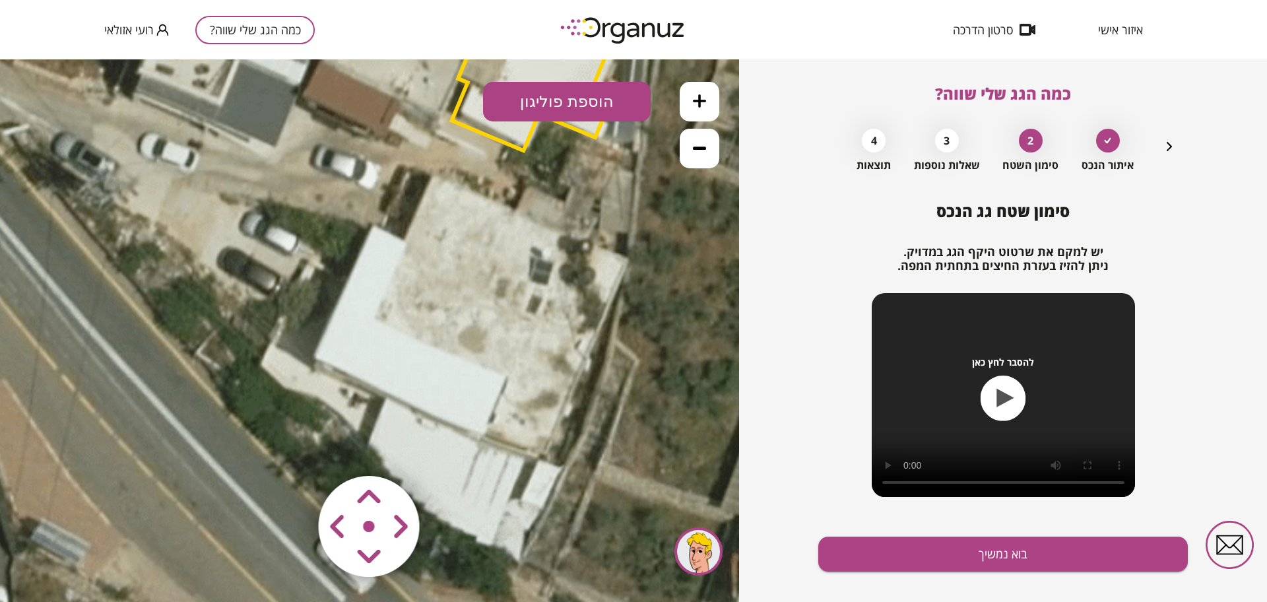
click at [587, 102] on button "הוספת פוליגון" at bounding box center [567, 102] width 168 height 40
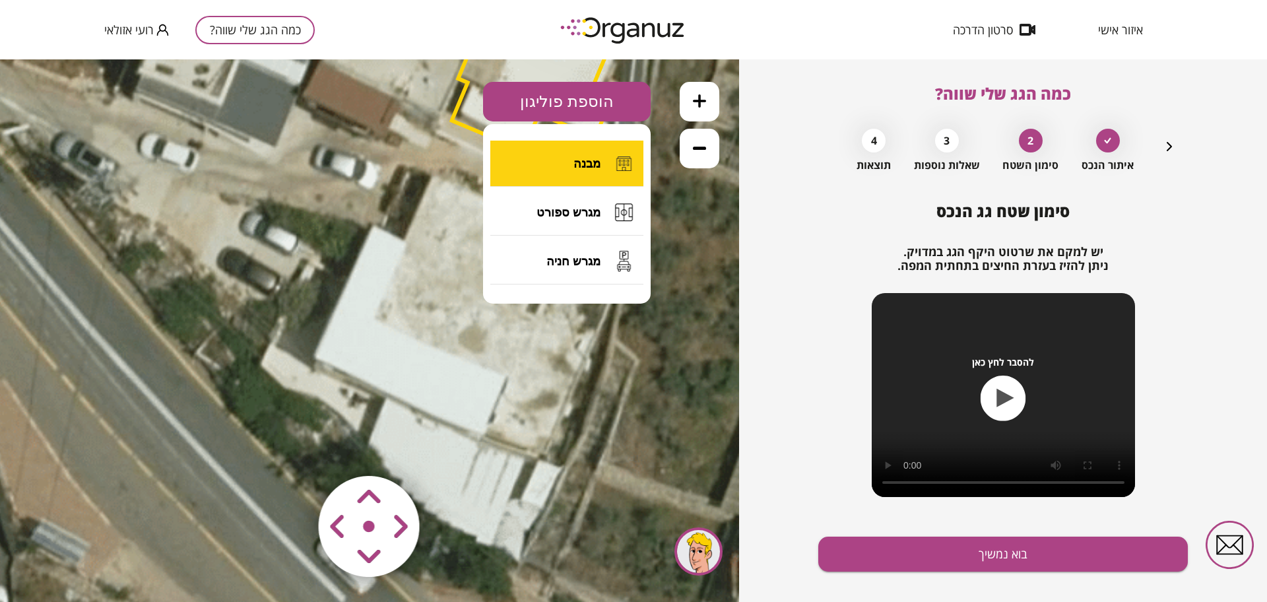
click at [579, 166] on span "מבנה" at bounding box center [587, 163] width 27 height 15
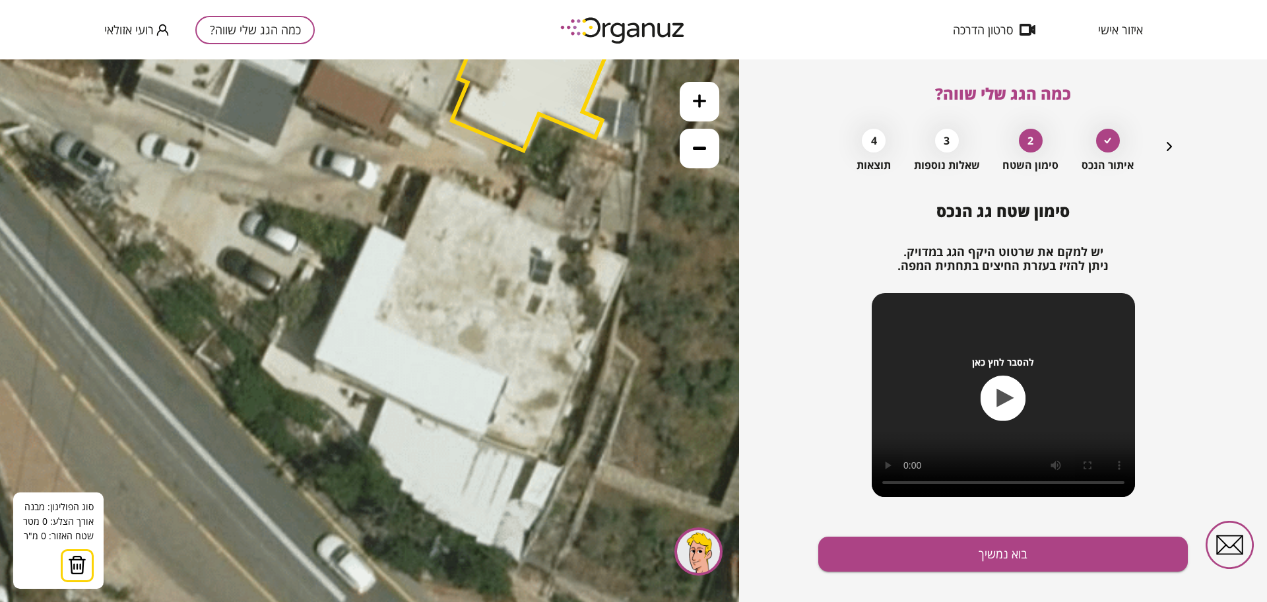
click at [373, 221] on icon at bounding box center [490, 251] width 1871 height 1871
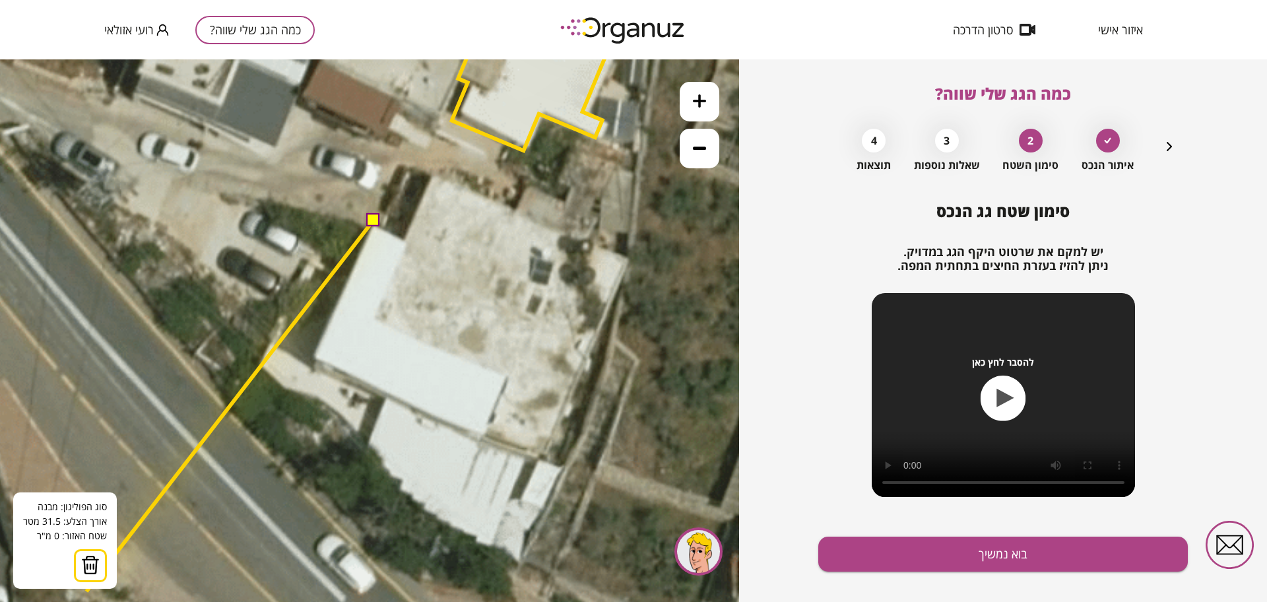
click at [90, 562] on img at bounding box center [90, 565] width 18 height 20
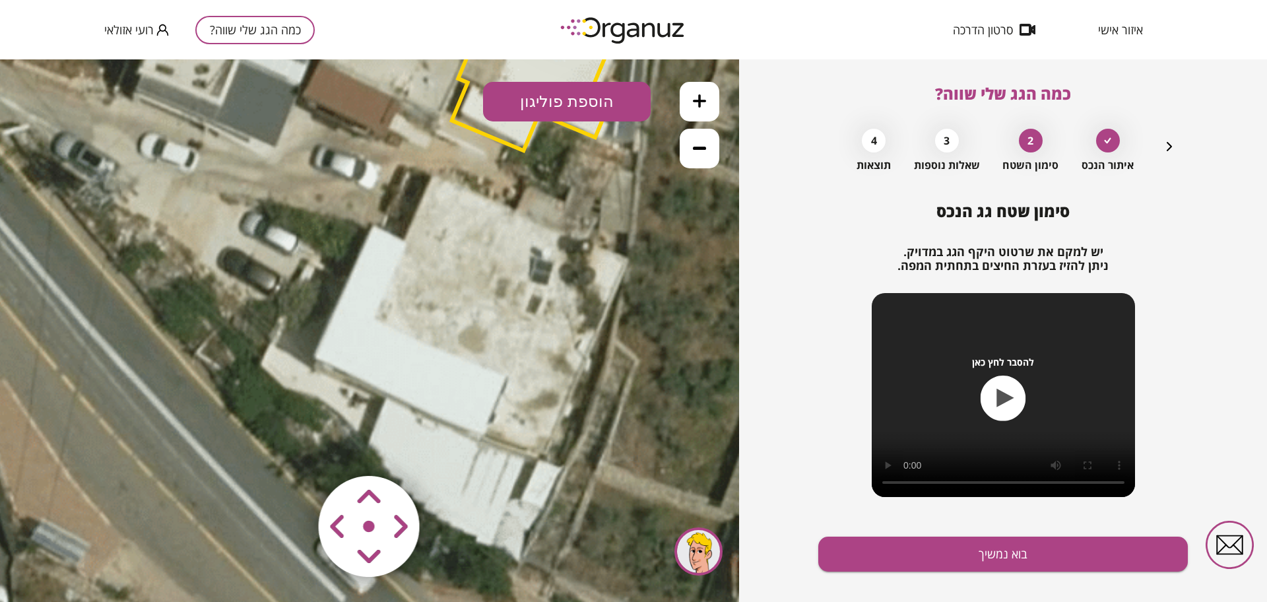
click at [572, 104] on button "הוספת פוליגון" at bounding box center [567, 102] width 168 height 40
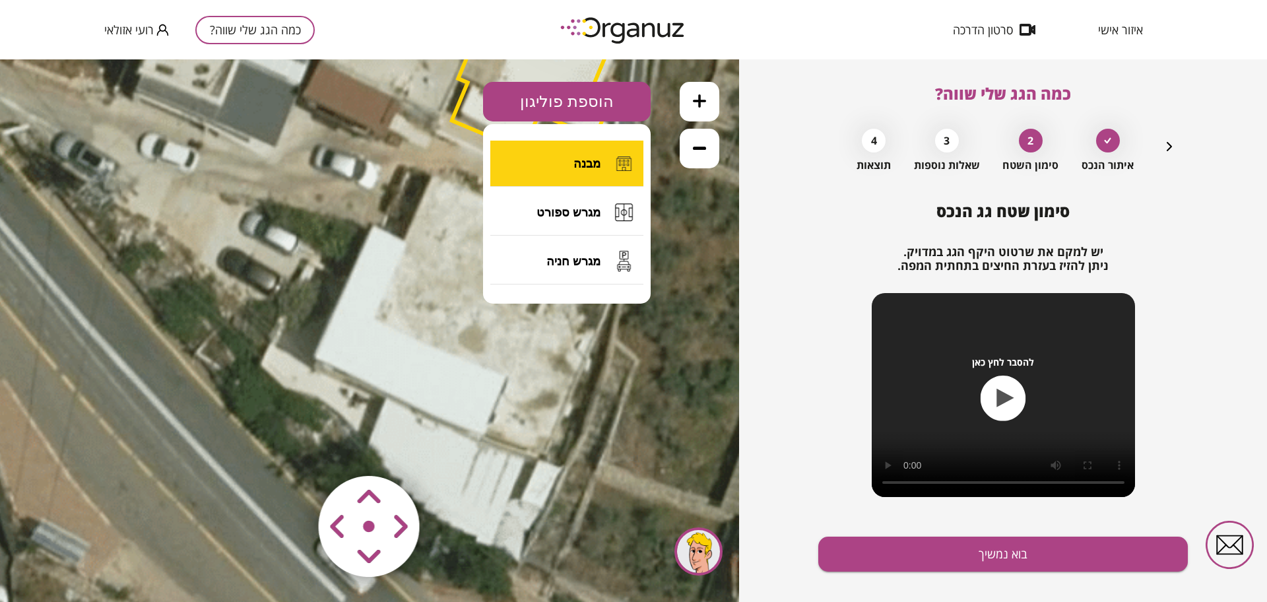
click at [574, 163] on span "מבנה" at bounding box center [587, 163] width 27 height 15
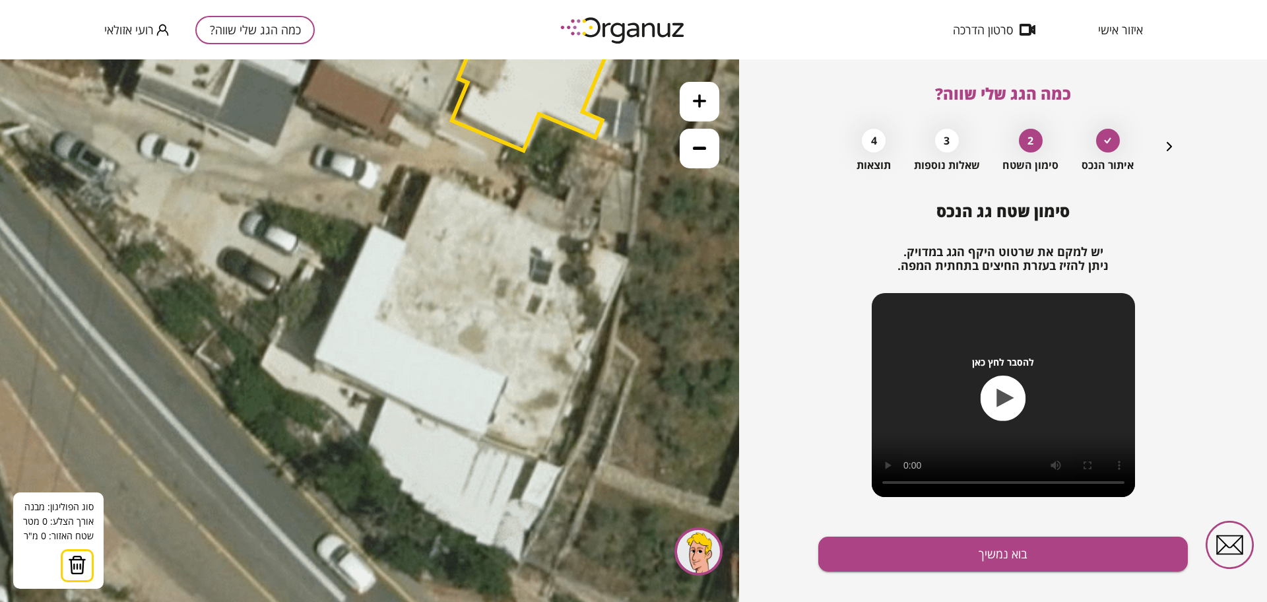
click at [694, 104] on icon at bounding box center [699, 100] width 13 height 13
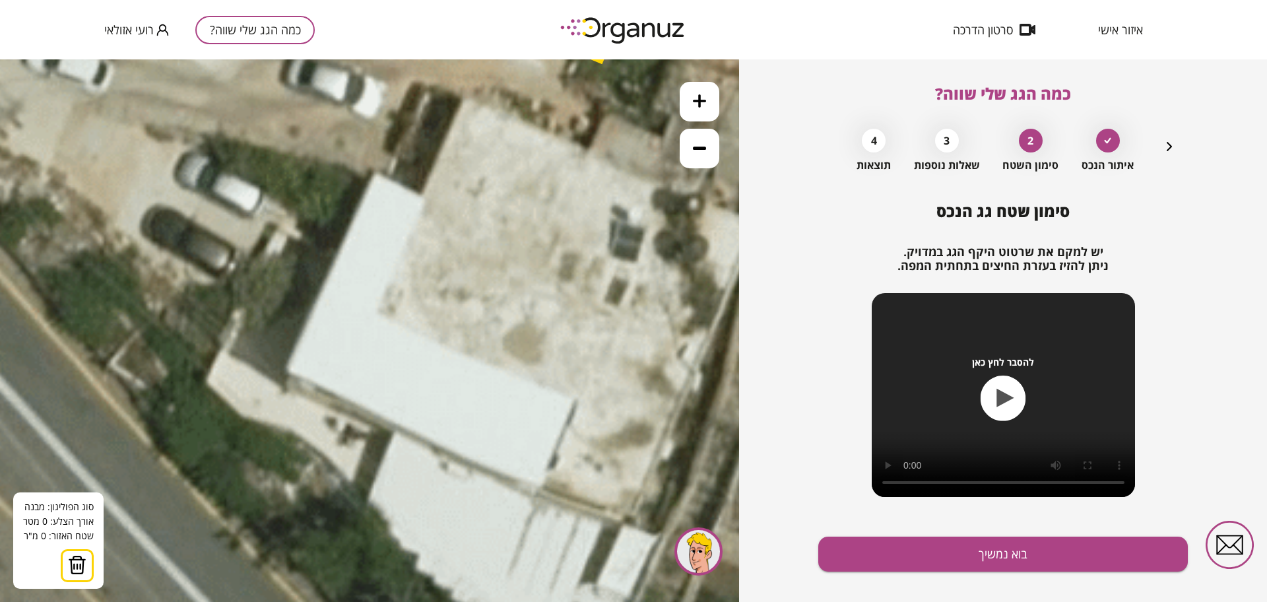
click at [372, 168] on icon at bounding box center [552, 212] width 2807 height 2807
click at [436, 197] on icon at bounding box center [552, 212] width 2807 height 2807
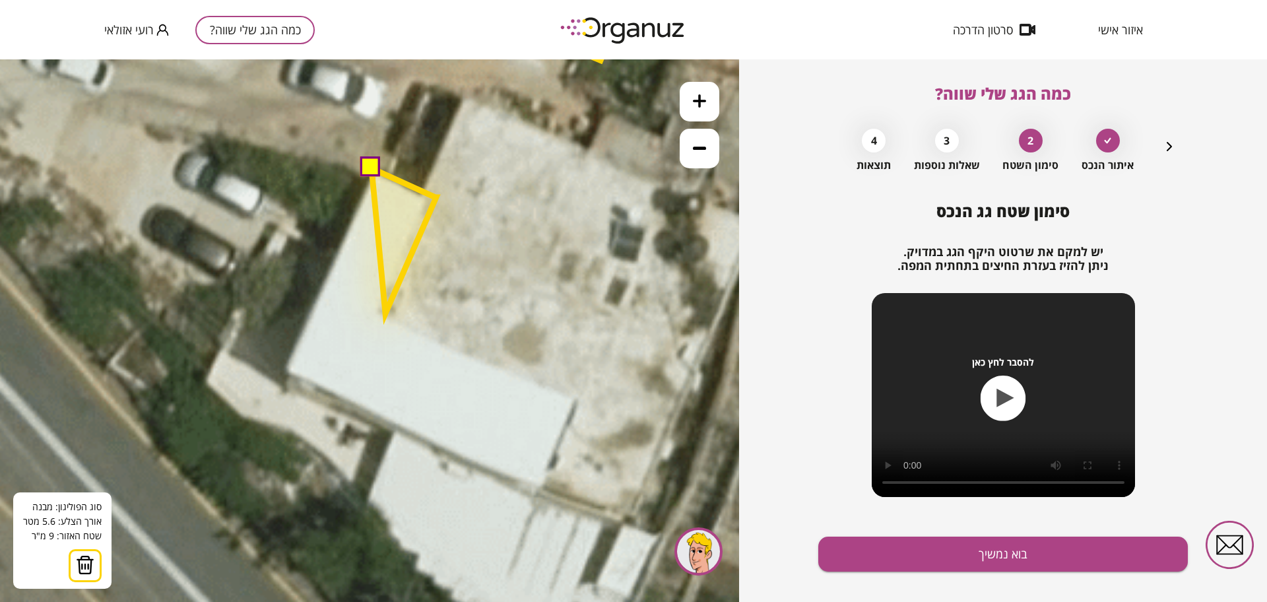
click at [385, 314] on polygon at bounding box center [404, 240] width 65 height 145
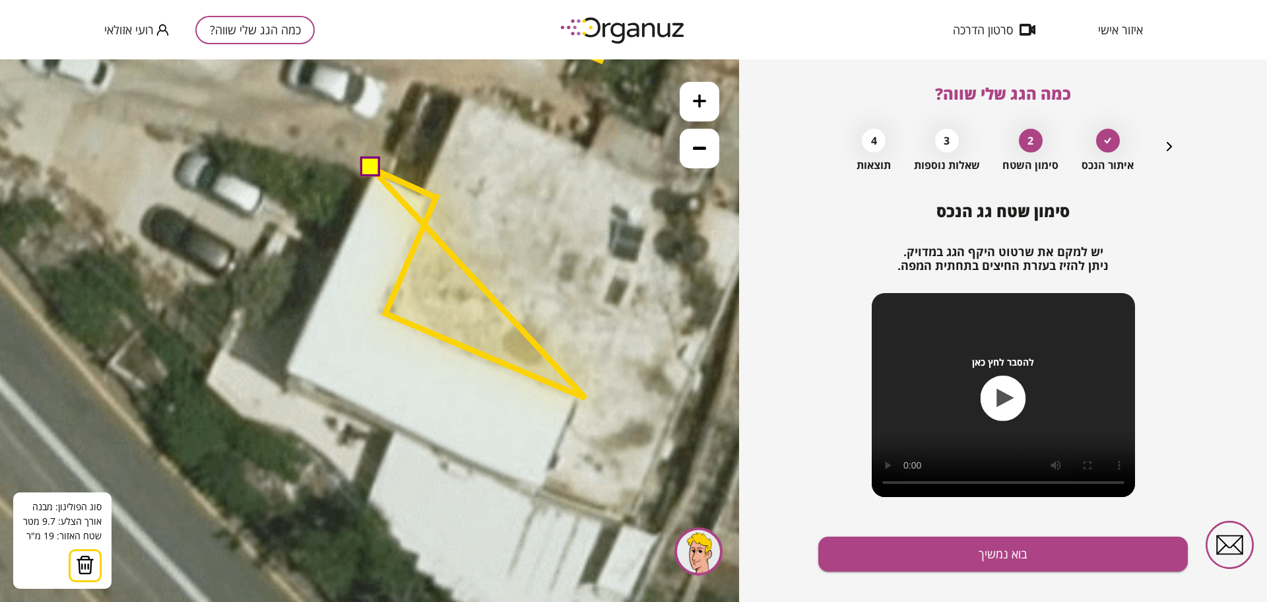
click at [585, 398] on polygon at bounding box center [479, 283] width 214 height 230
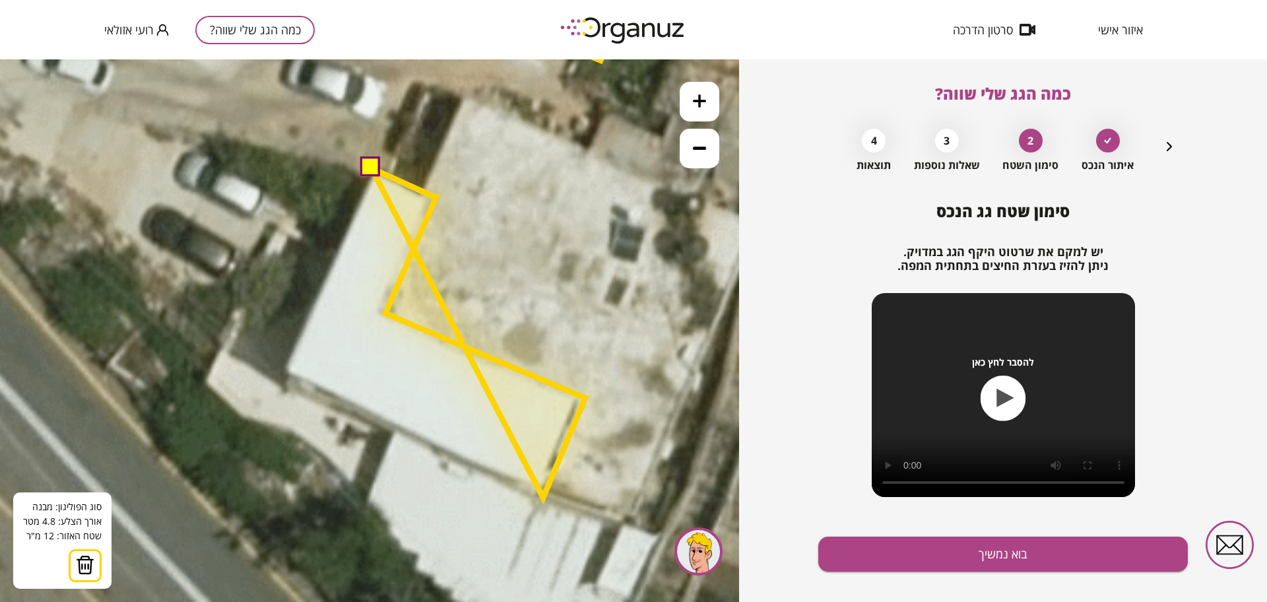
click at [543, 498] on polygon at bounding box center [479, 332] width 214 height 329
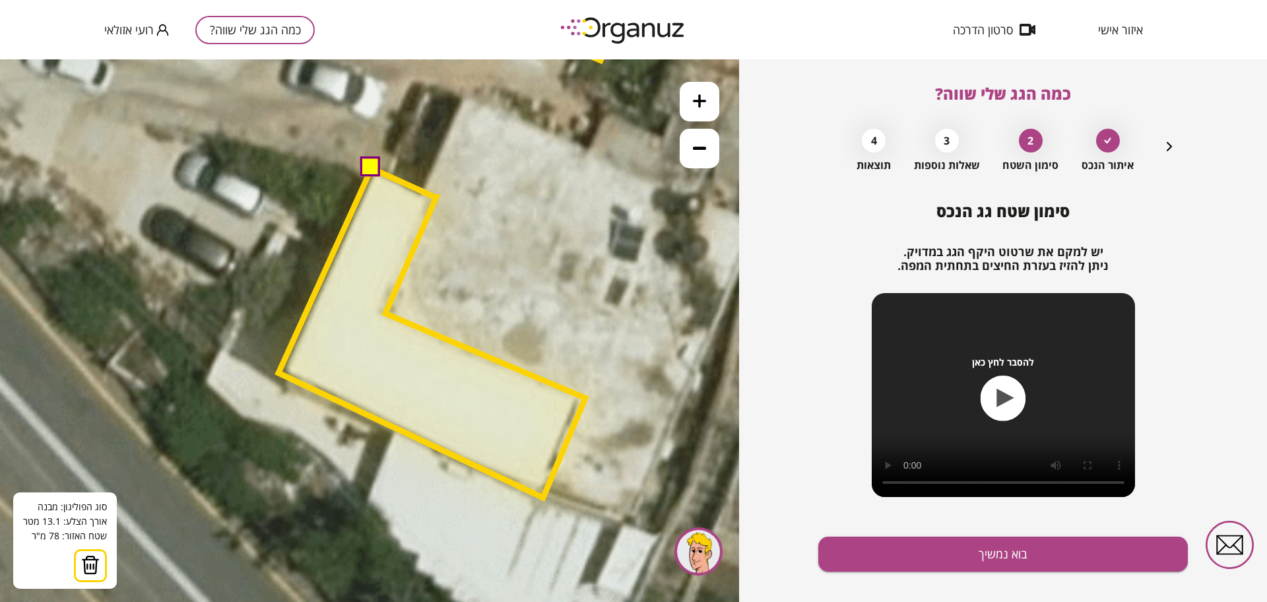
click at [279, 373] on polygon at bounding box center [432, 332] width 307 height 329
click at [369, 172] on button at bounding box center [370, 167] width 20 height 20
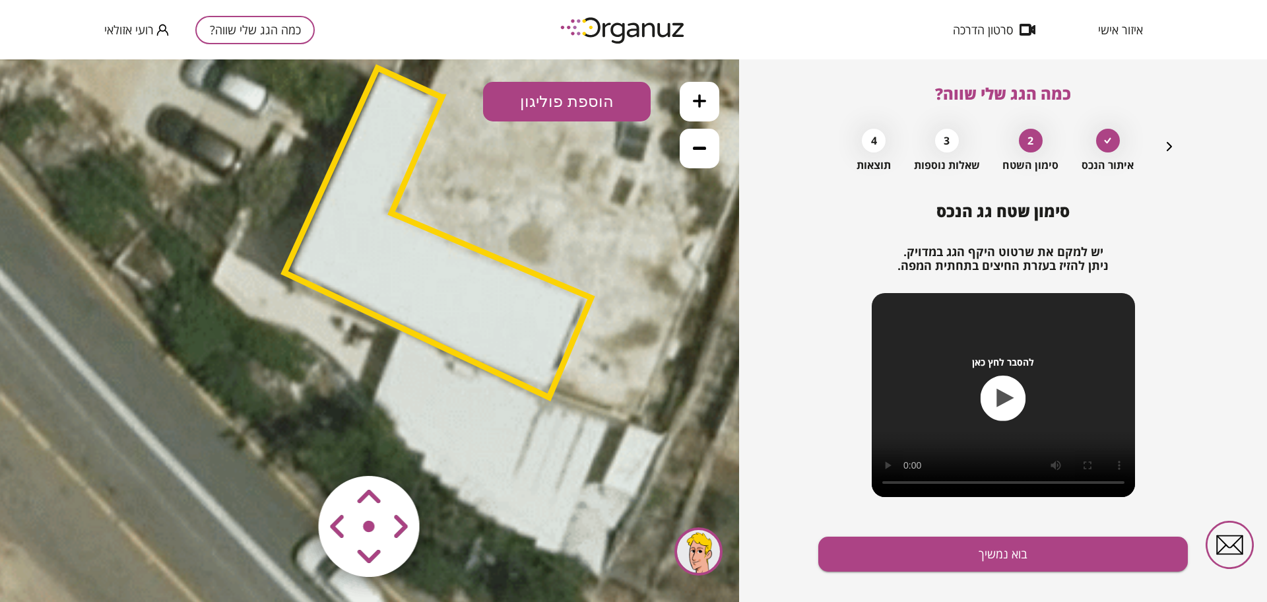
drag, startPoint x: 536, startPoint y: 268, endPoint x: 543, endPoint y: 187, distance: 80.8
click at [539, 196] on icon at bounding box center [558, 111] width 2807 height 2807
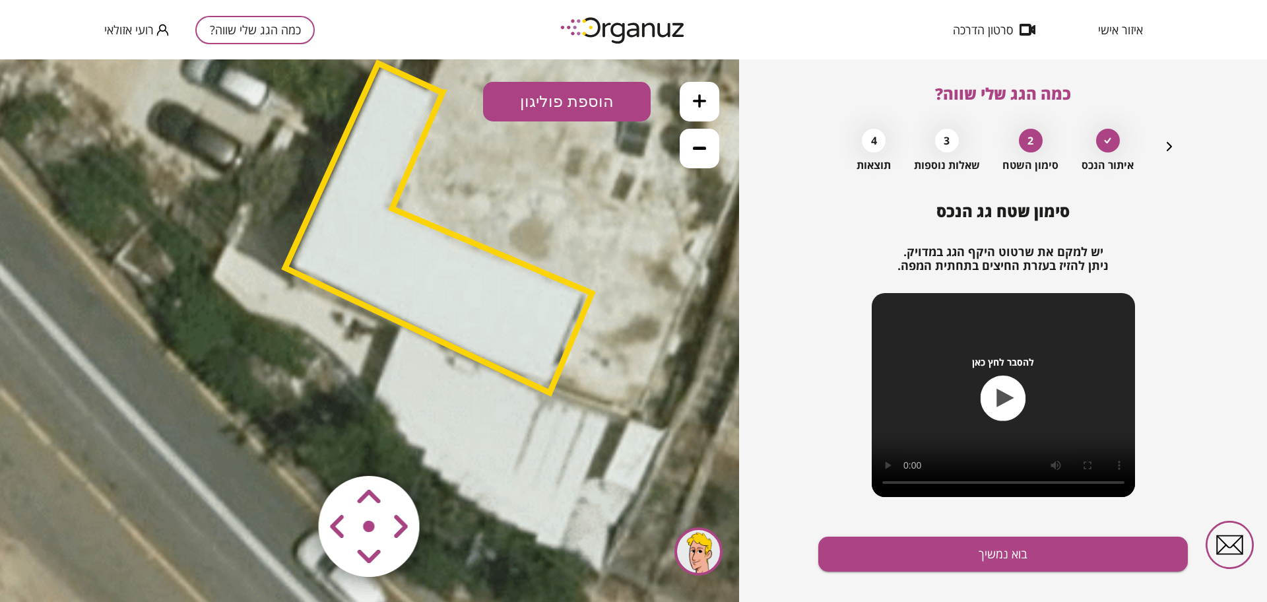
click at [560, 93] on button "הוספת פוליגון" at bounding box center [567, 102] width 168 height 40
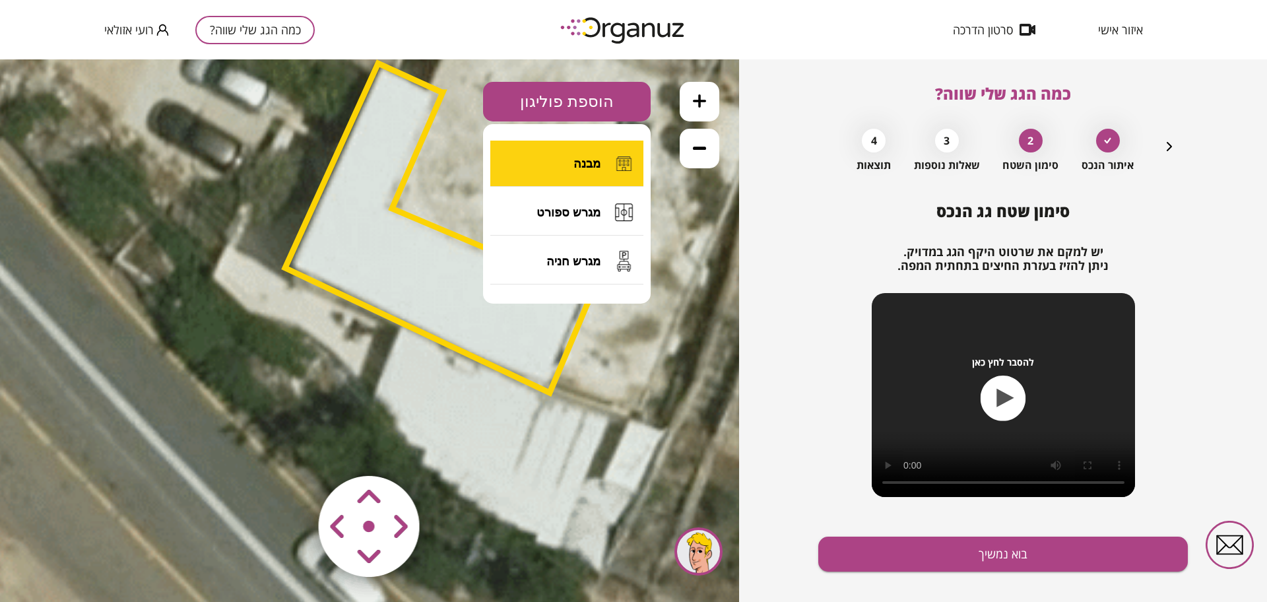
click at [574, 166] on span "מבנה" at bounding box center [587, 163] width 27 height 15
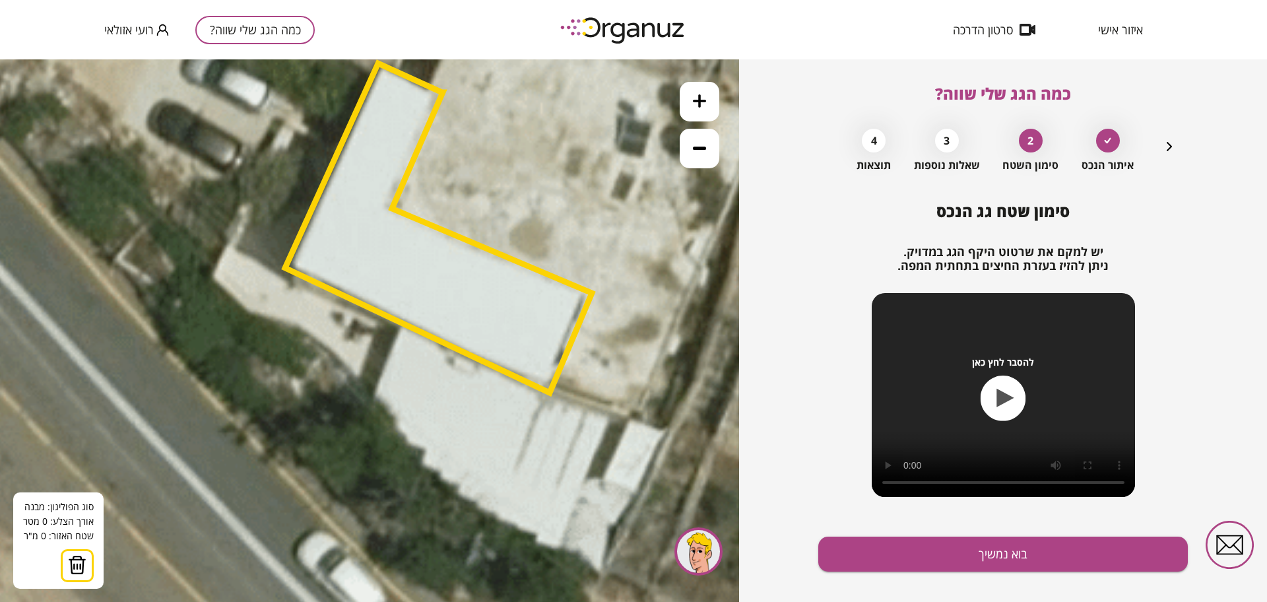
click at [404, 327] on polygon at bounding box center [438, 227] width 307 height 329
click at [352, 448] on icon at bounding box center [558, 107] width 2807 height 2807
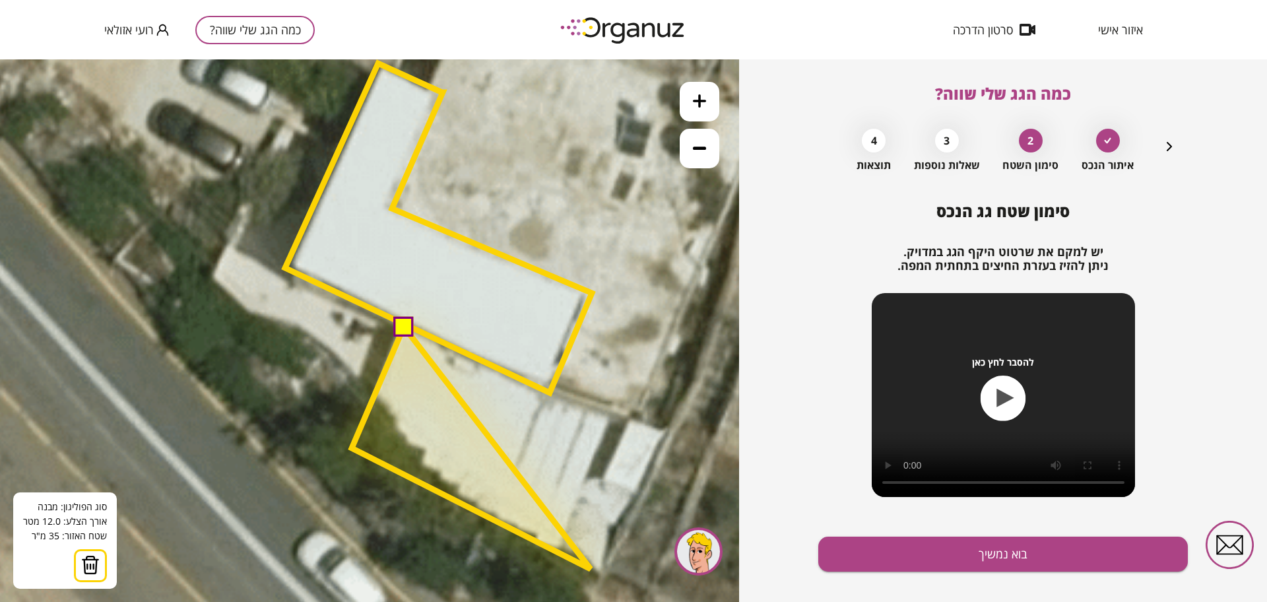
click at [591, 569] on polygon at bounding box center [471, 448] width 239 height 242
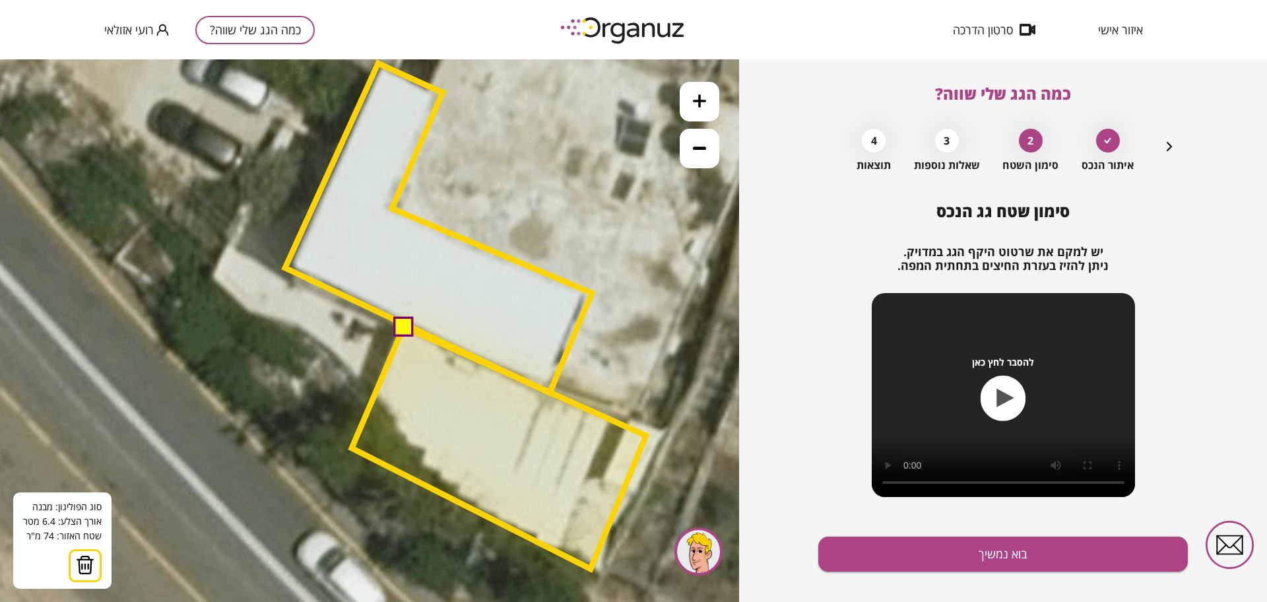
click at [646, 436] on polygon at bounding box center [499, 448] width 294 height 242
click at [405, 326] on button at bounding box center [403, 325] width 20 height 20
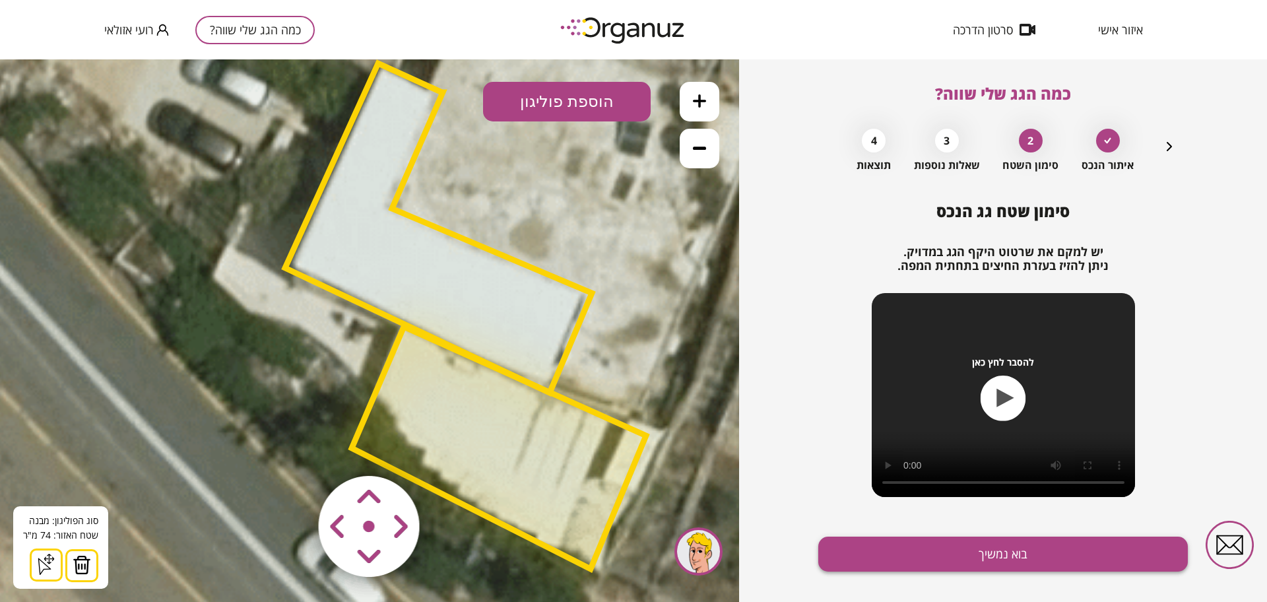
click at [933, 558] on button "בוא נמשיך" at bounding box center [1003, 554] width 370 height 35
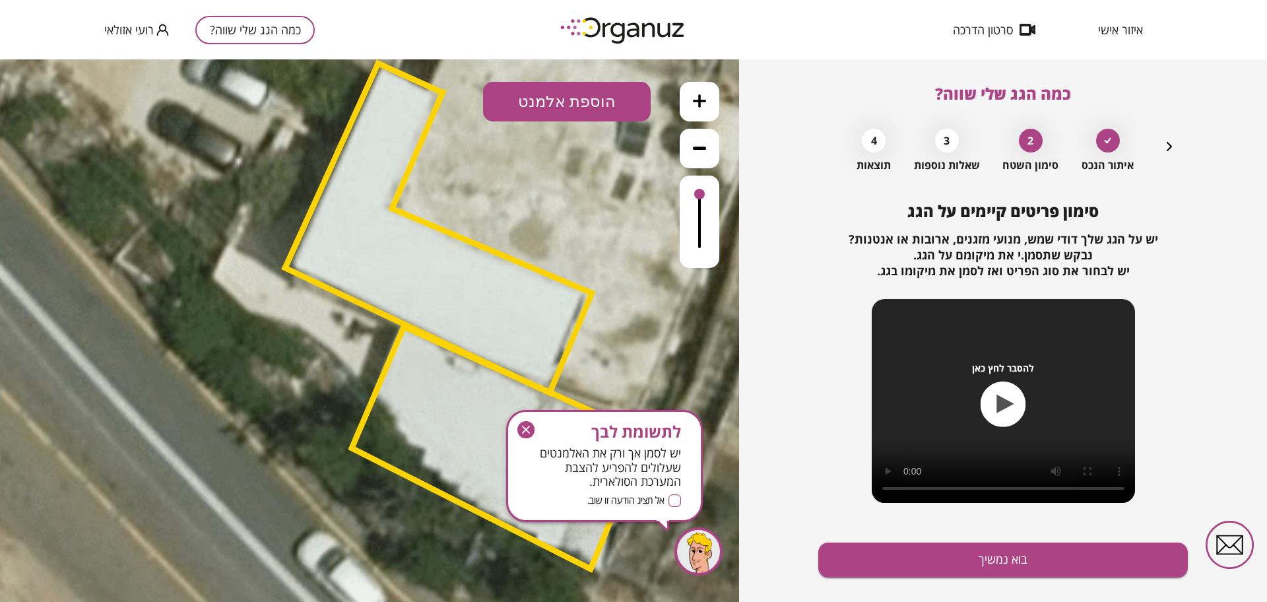
click at [933, 558] on button "בוא נמשיך" at bounding box center [1003, 560] width 370 height 35
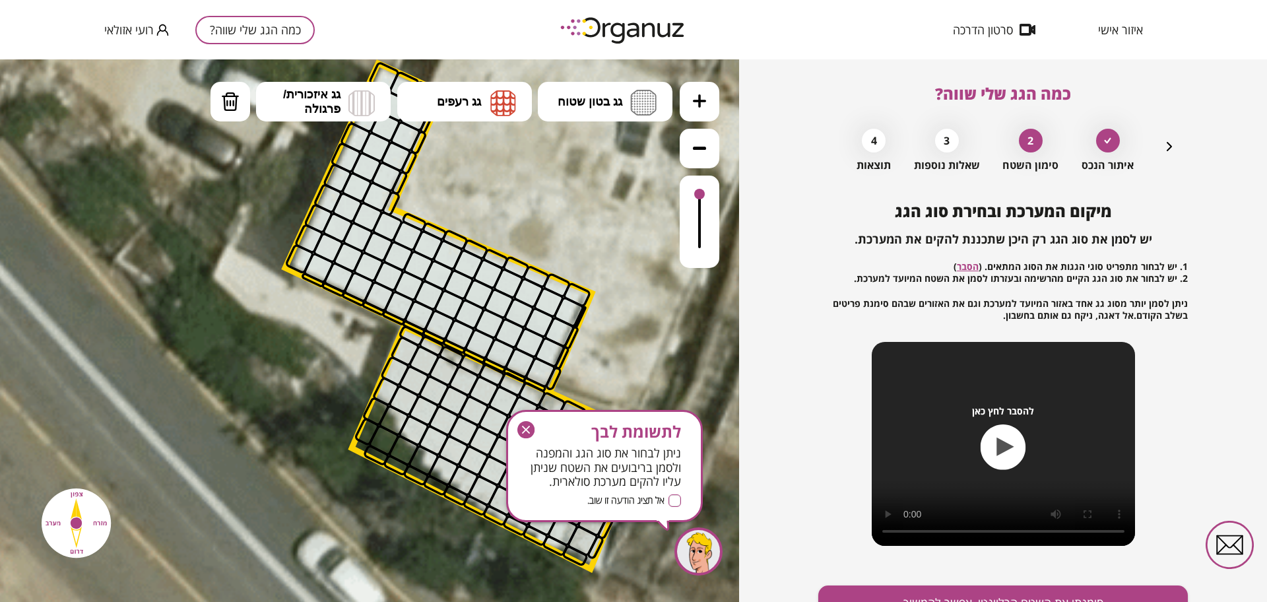
click at [693, 146] on icon at bounding box center [699, 147] width 13 height 13
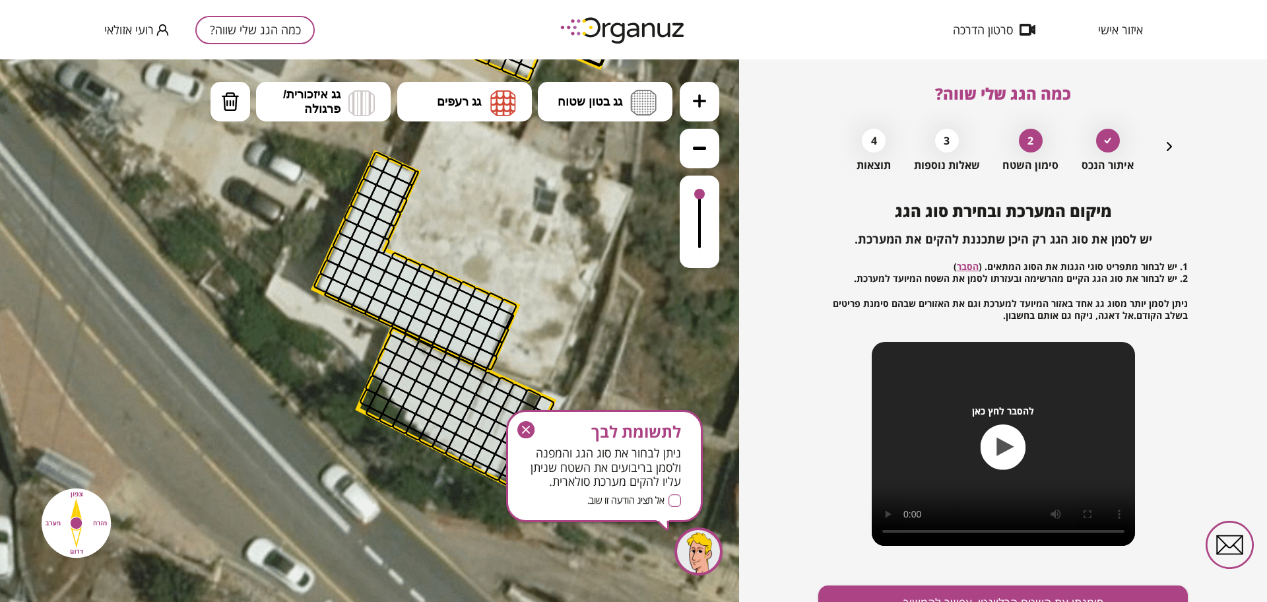
click at [693, 146] on icon at bounding box center [699, 147] width 13 height 13
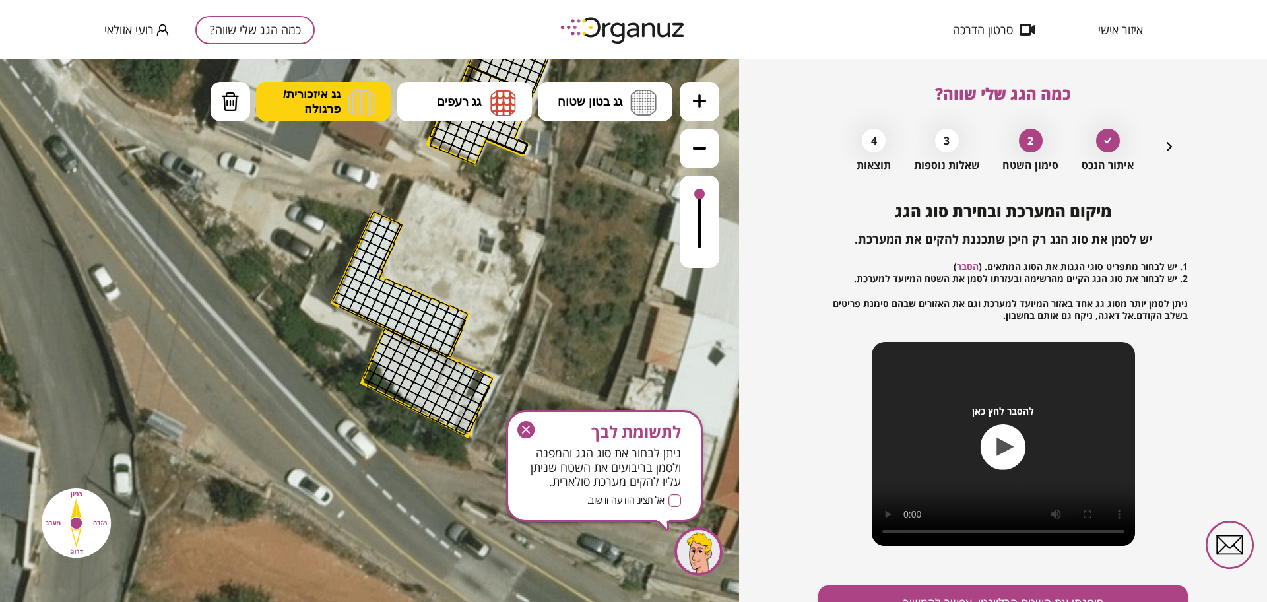
click at [321, 96] on span "גג איזכורית/ פרגולה" at bounding box center [311, 101] width 57 height 29
click at [338, 215] on div ".st0 { fill: #FFFFFF; } 74" at bounding box center [369, 330] width 739 height 543
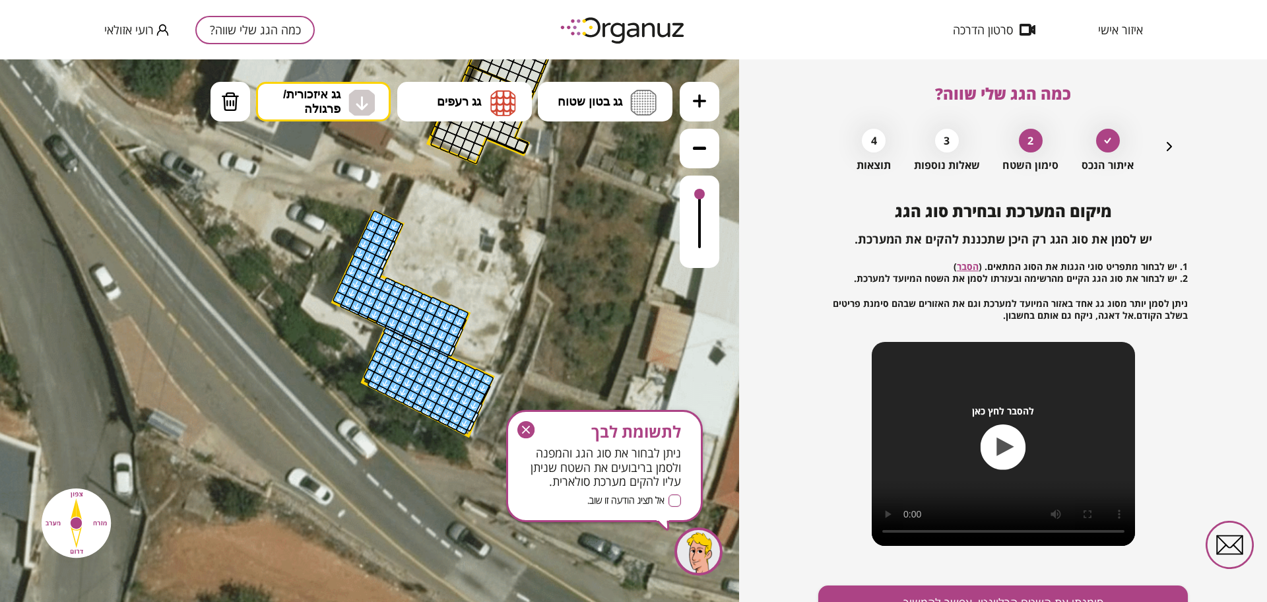
drag, startPoint x: 389, startPoint y: 225, endPoint x: 461, endPoint y: 360, distance: 152.9
click at [454, 358] on div ".st0 { fill: #FFFFFF; }" at bounding box center [453, 230] width 1247 height 1247
drag, startPoint x: 461, startPoint y: 360, endPoint x: 459, endPoint y: 335, distance: 25.1
click at [527, 430] on icon "button" at bounding box center [526, 430] width 8 height 8
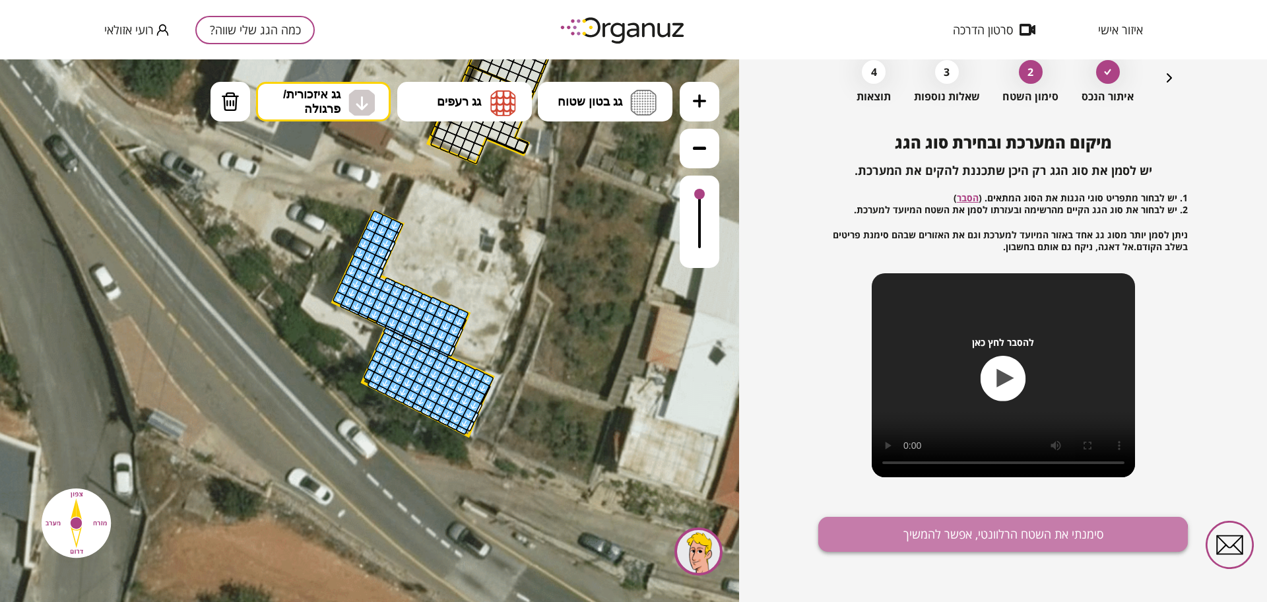
click at [932, 548] on button "סימנתי את השטח הרלוונטי, אפשר להמשיך" at bounding box center [1003, 534] width 370 height 35
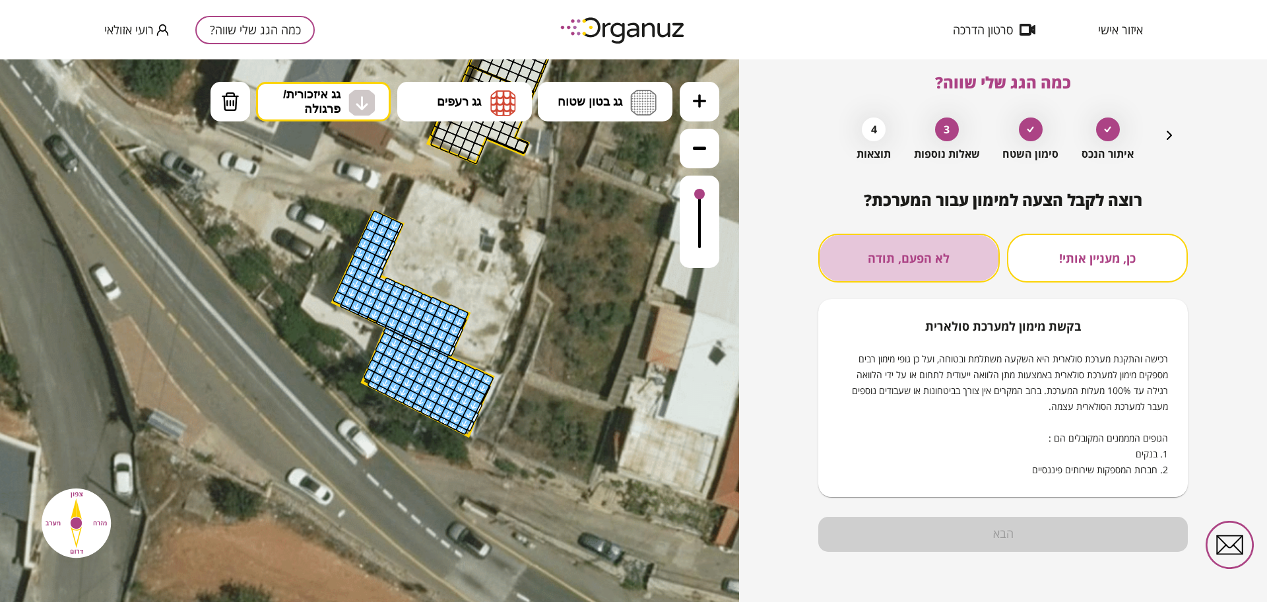
click at [944, 251] on button "לא הפעם, תודה" at bounding box center [909, 258] width 182 height 49
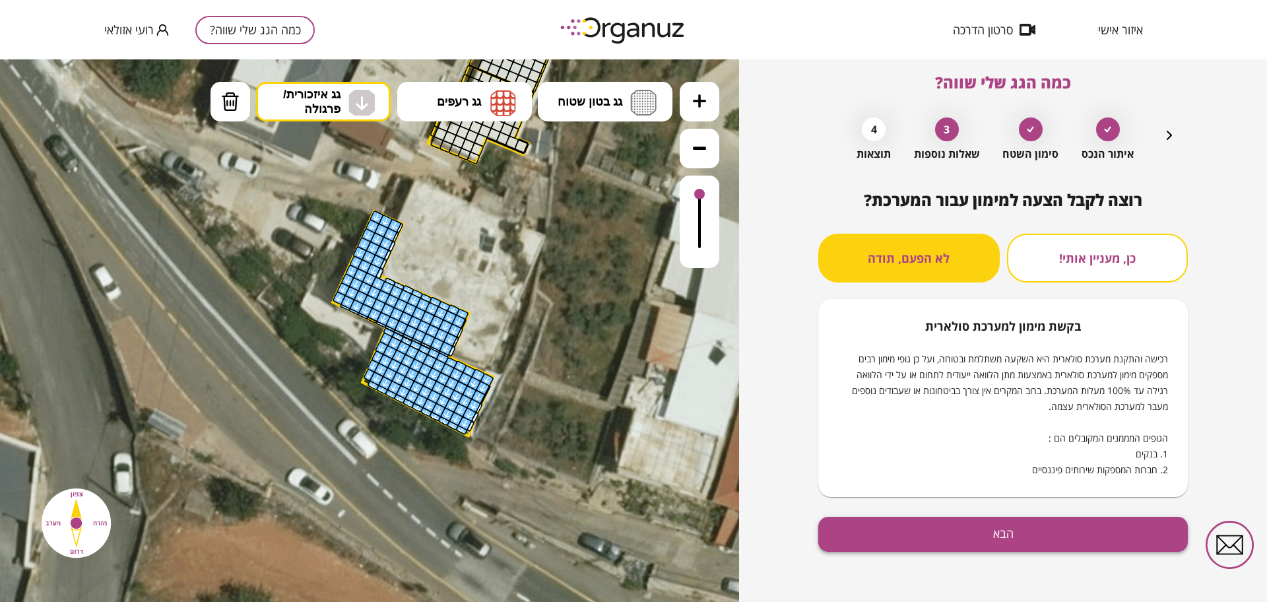
click at [964, 520] on button "הבא" at bounding box center [1003, 534] width 370 height 35
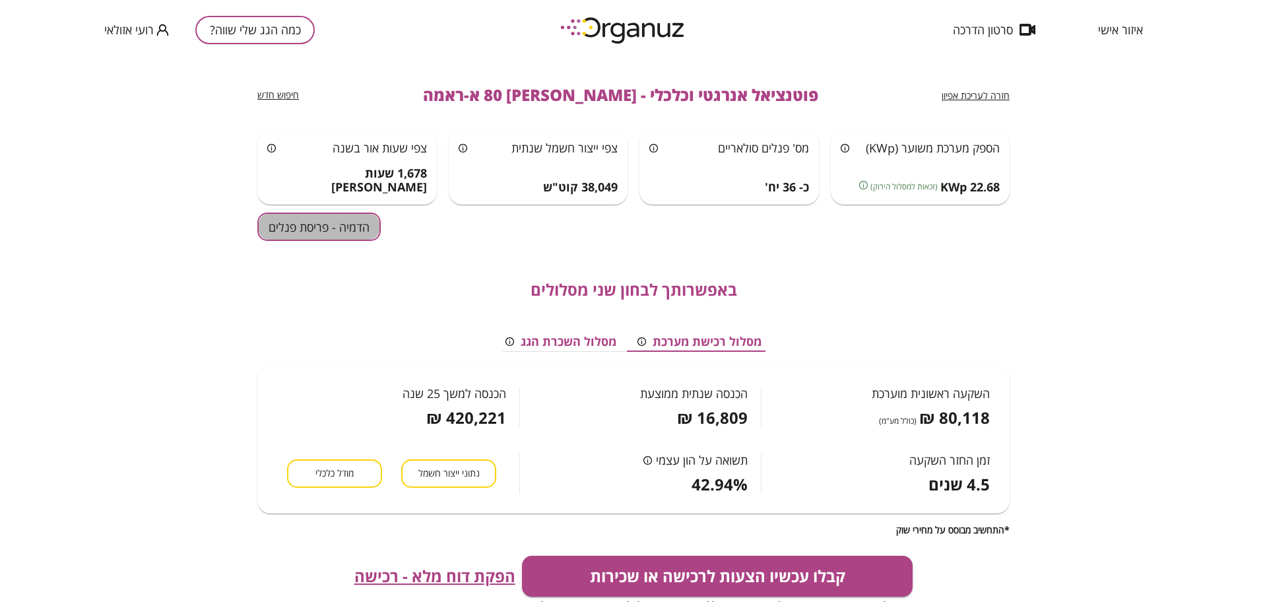
click at [313, 213] on button "הדמיה - פריסת פנלים" at bounding box center [318, 227] width 123 height 28
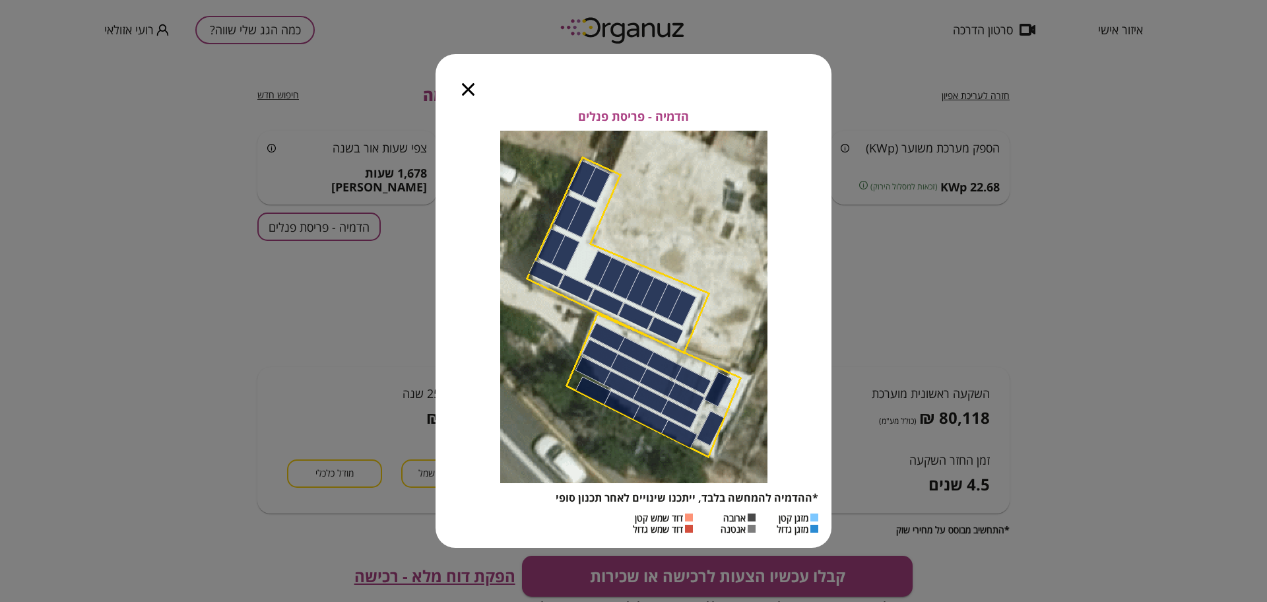
click at [312, 223] on div "הדמיה - פריסת פנלים *ההדמיה להמחשה בלבד, ייתכנו שינויים לאחר תכנון סופי מזגן קט…" at bounding box center [633, 301] width 1267 height 602
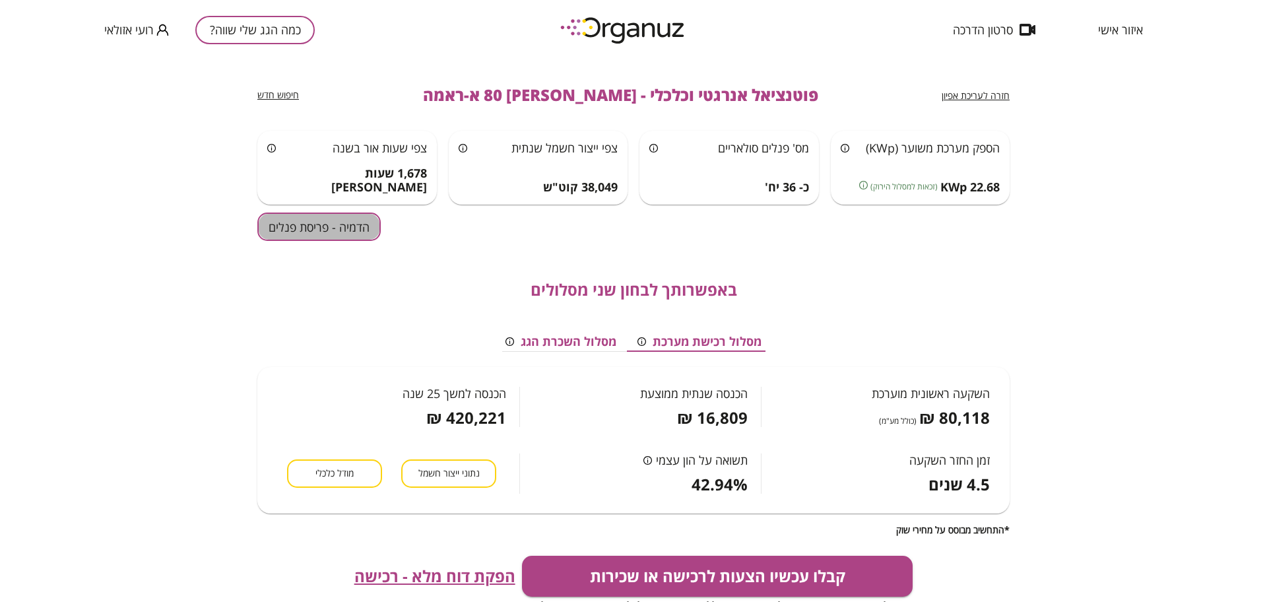
click at [312, 224] on button "הדמיה - פריסת פנלים" at bounding box center [318, 227] width 123 height 28
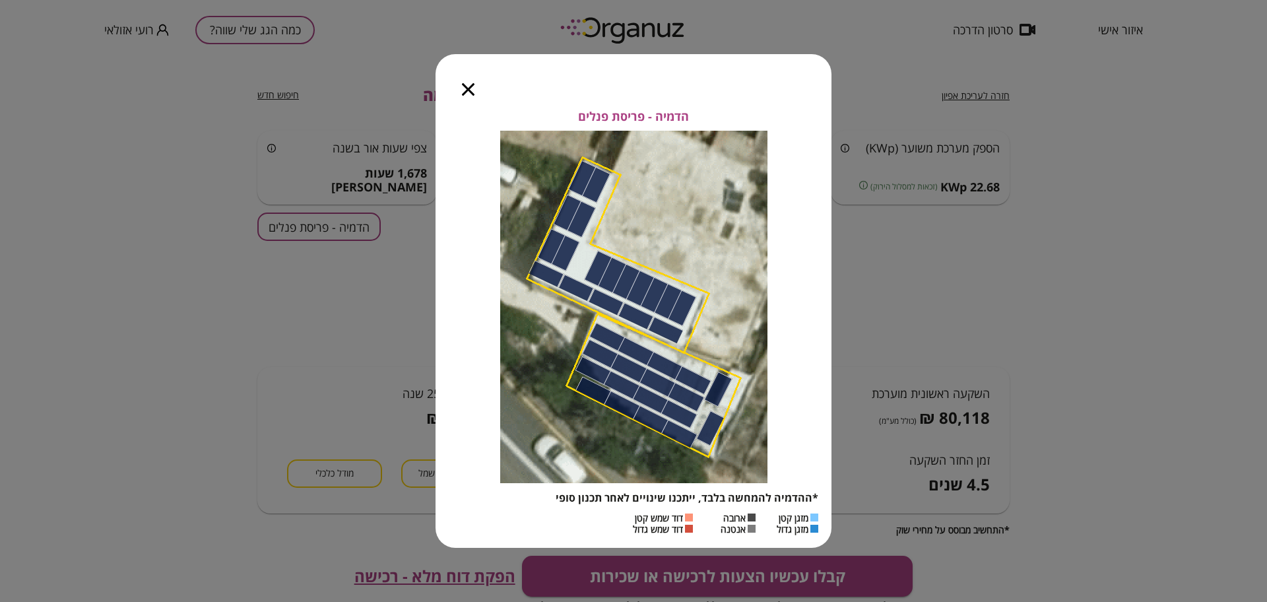
click at [473, 93] on icon "button" at bounding box center [468, 89] width 13 height 13
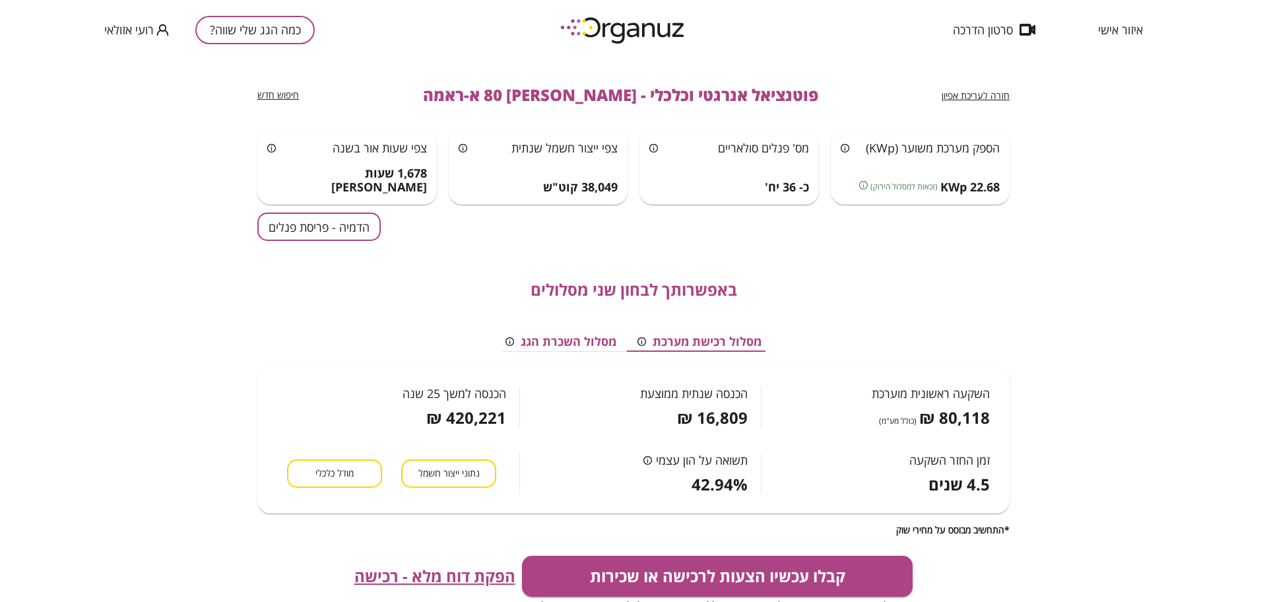
click at [372, 467] on button "מודל כלכלי" at bounding box center [334, 473] width 95 height 28
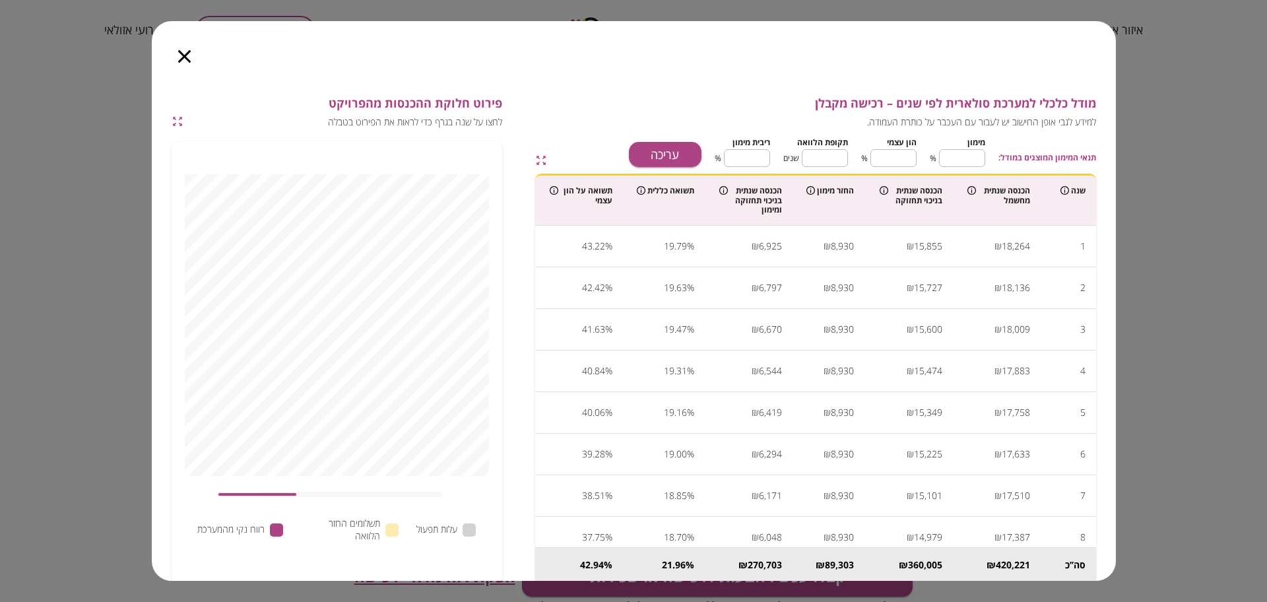
click at [185, 52] on icon "button" at bounding box center [184, 56] width 13 height 13
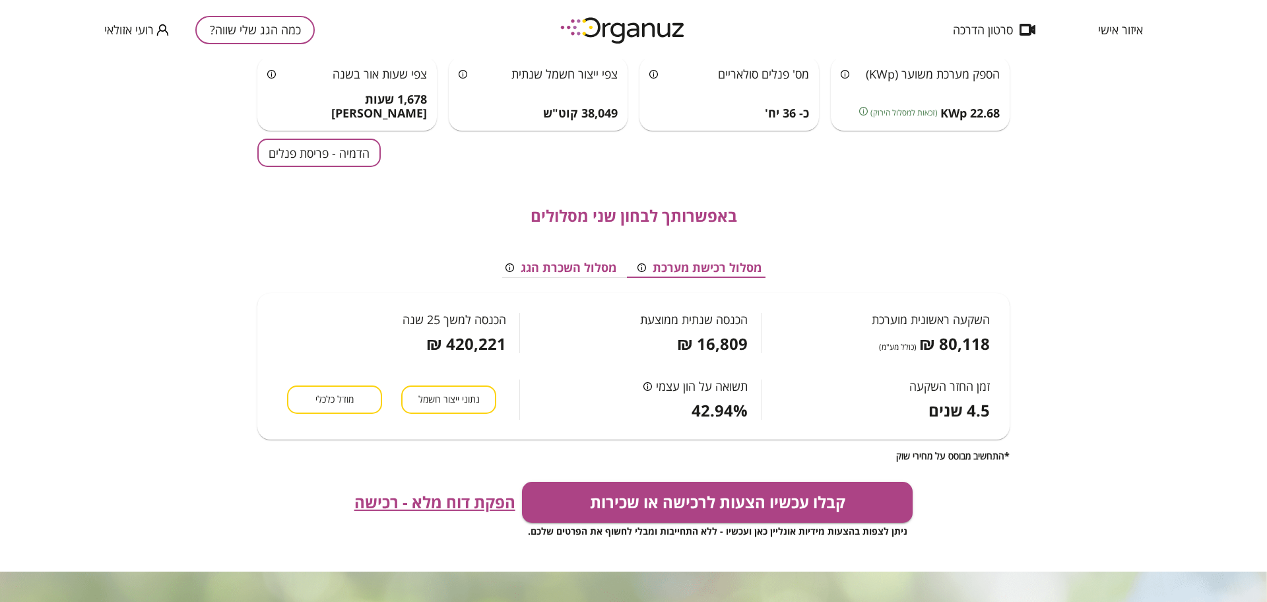
scroll to position [165, 0]
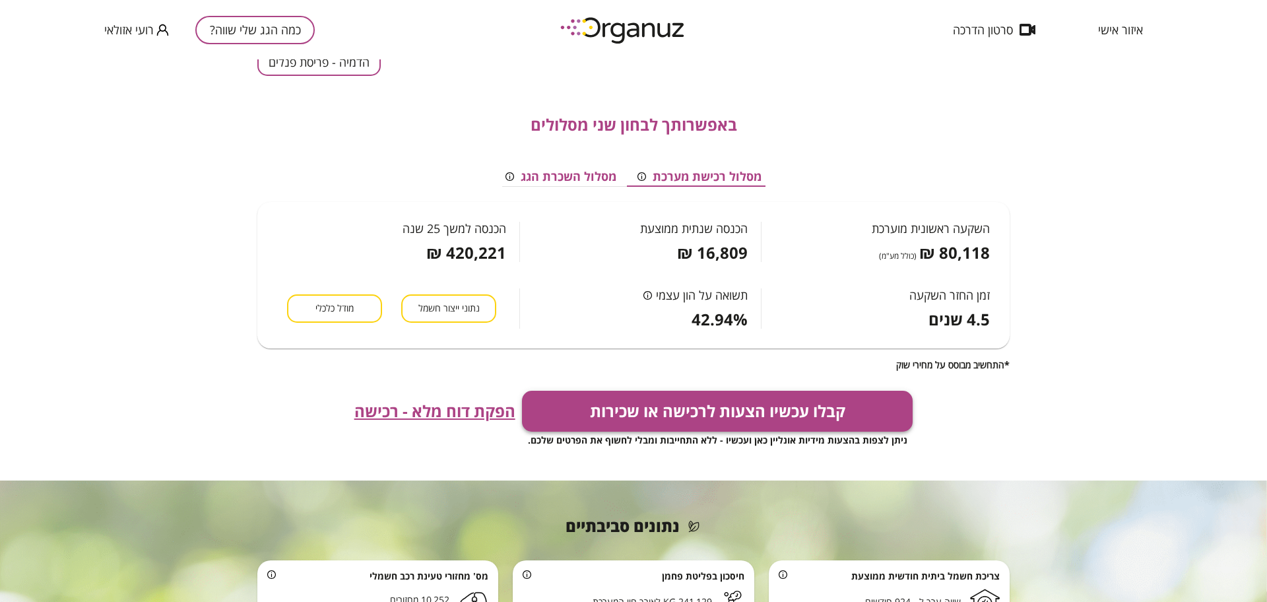
click at [667, 415] on button "קבלו עכשיו הצעות לרכישה או שכירות" at bounding box center [717, 411] width 391 height 41
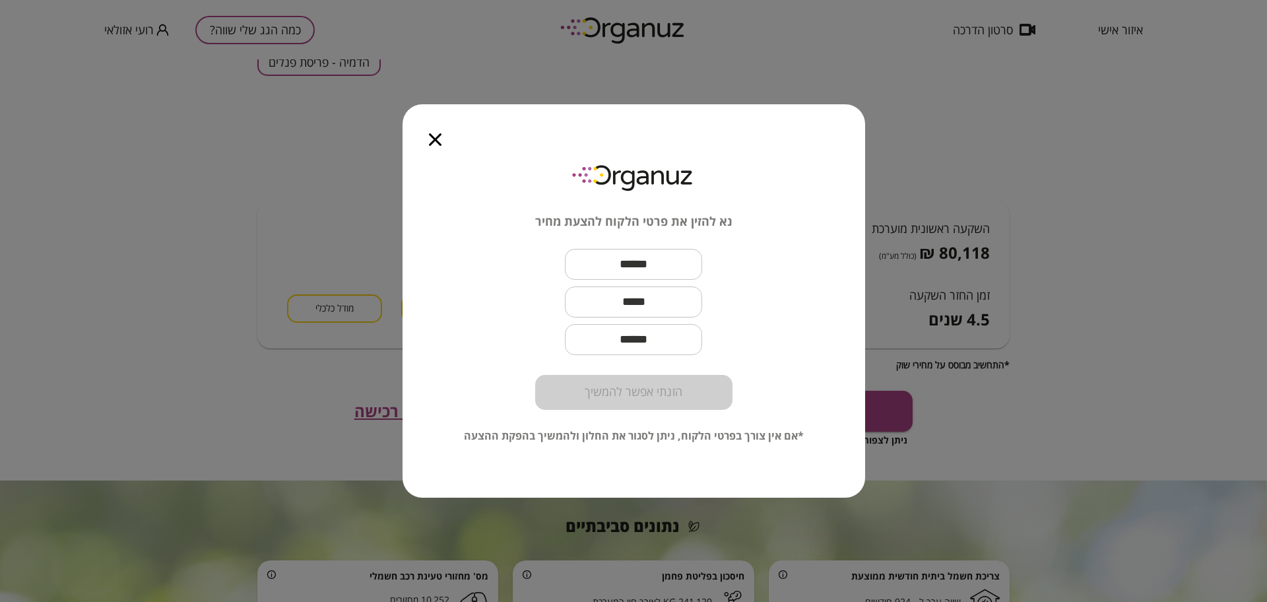
click at [591, 257] on input "text" at bounding box center [633, 264] width 137 height 39
paste input "*********"
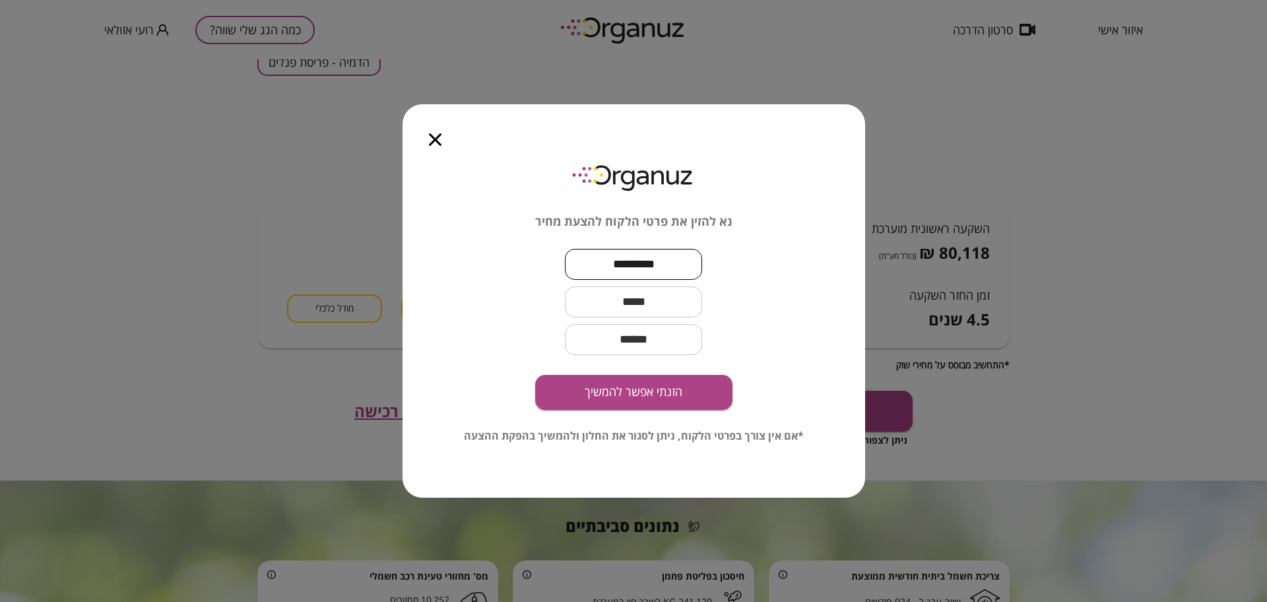
type input "*********"
click at [667, 303] on input "text" at bounding box center [633, 301] width 137 height 39
click at [653, 303] on input "text" at bounding box center [633, 301] width 137 height 39
paste input "**********"
type input "**********"
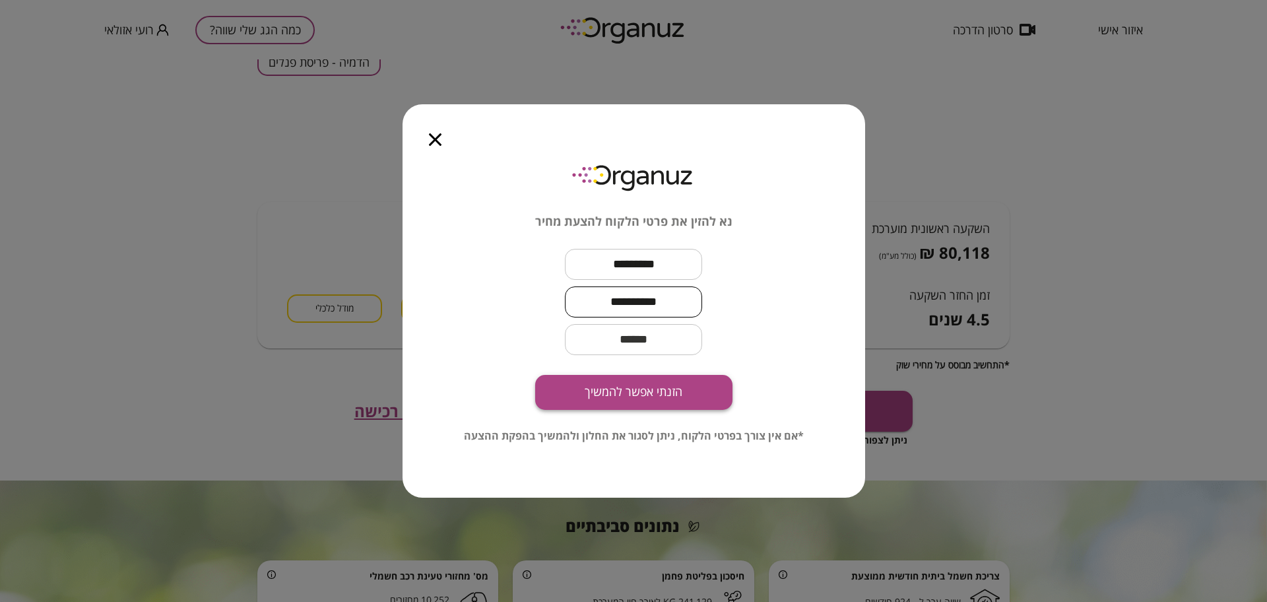
click at [662, 407] on button "הזנתי אפשר להמשיך" at bounding box center [633, 392] width 197 height 35
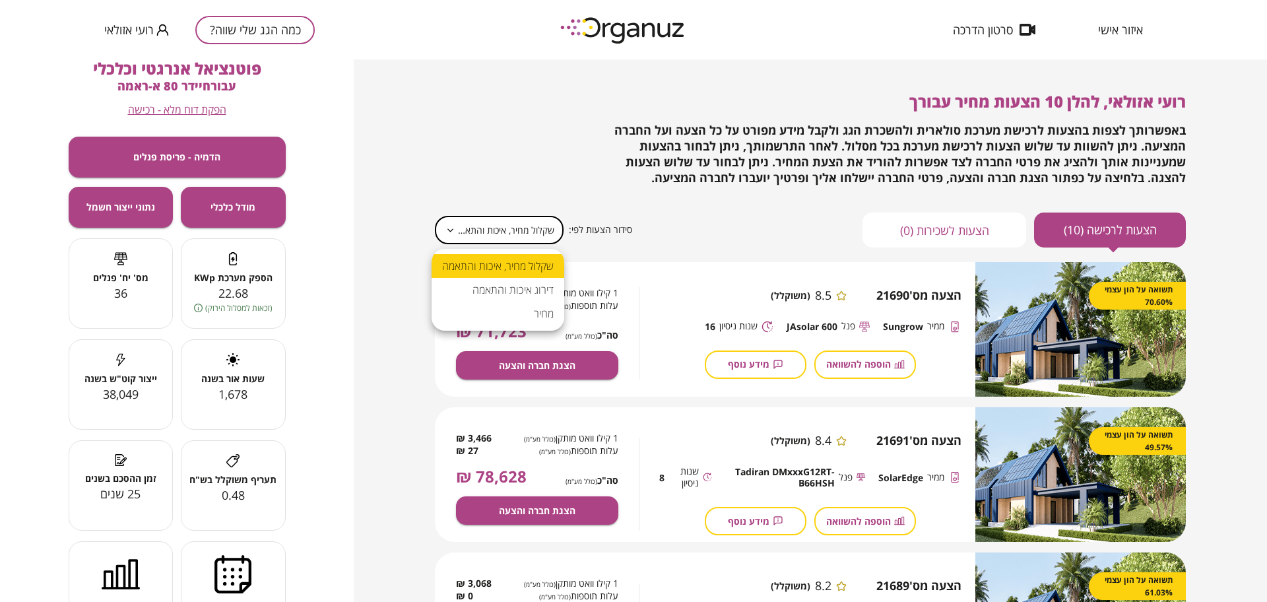
click at [508, 227] on body "**********" at bounding box center [633, 301] width 1267 height 602
click at [542, 317] on li "מחיר" at bounding box center [498, 314] width 133 height 24
type input "*****"
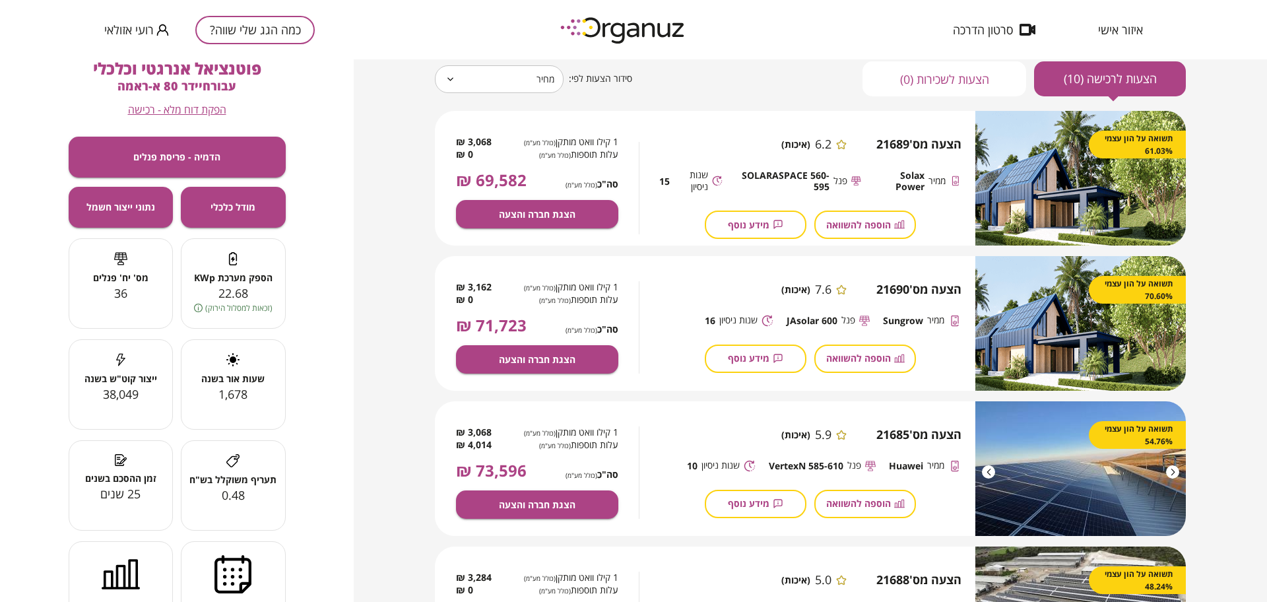
scroll to position [165, 0]
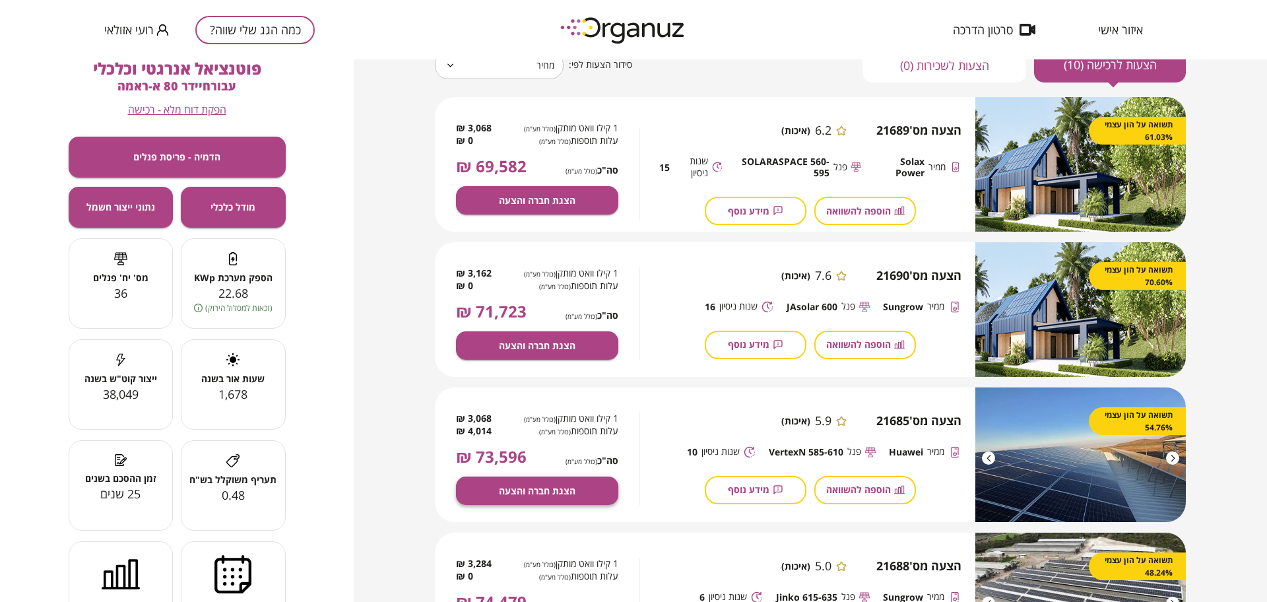
click at [560, 490] on span "הצגת חברה והצעה" at bounding box center [537, 490] width 77 height 11
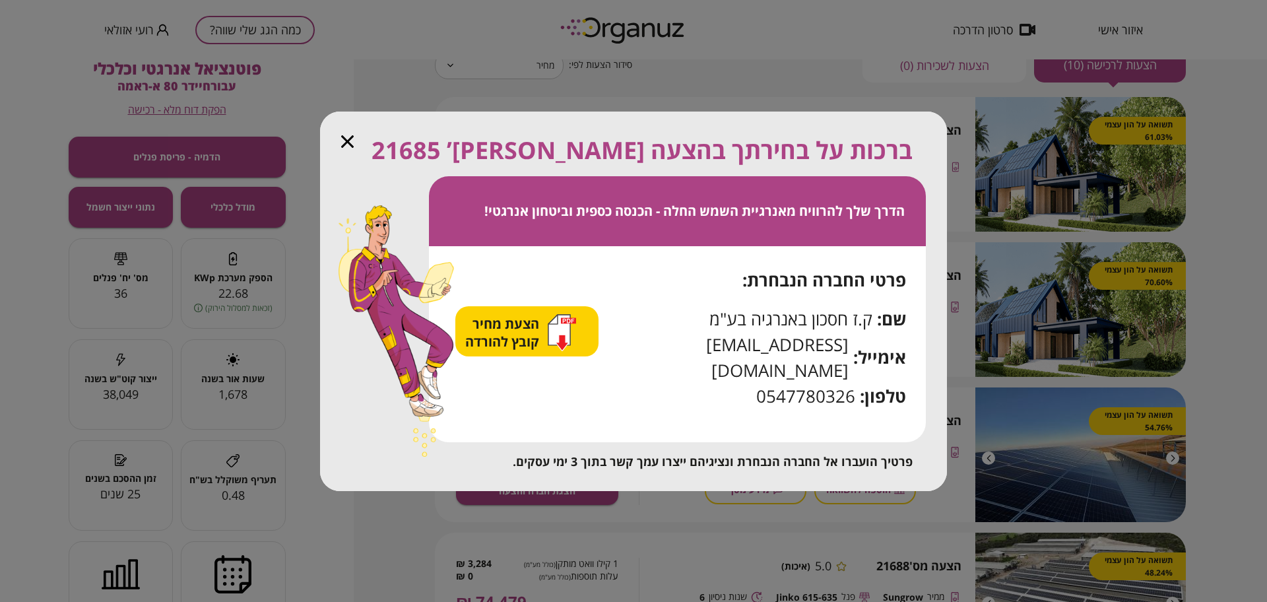
click at [490, 348] on span "הצעת מחיר קובץ להורדה" at bounding box center [503, 333] width 77 height 36
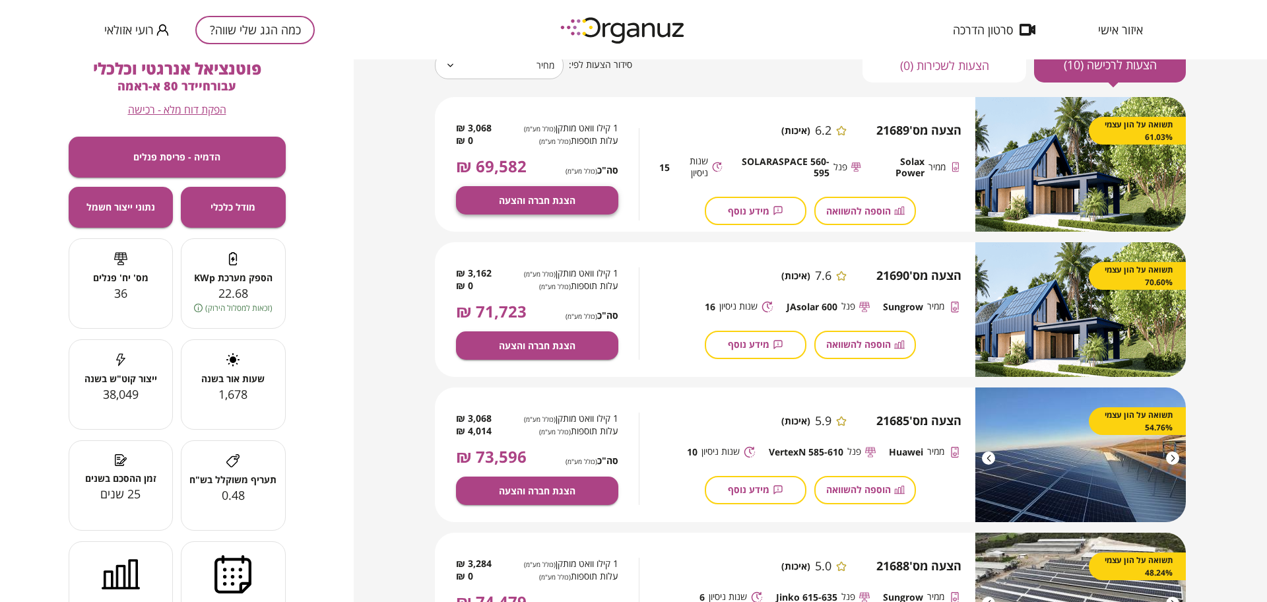
click at [503, 202] on span "הצגת חברה והצעה" at bounding box center [537, 200] width 77 height 11
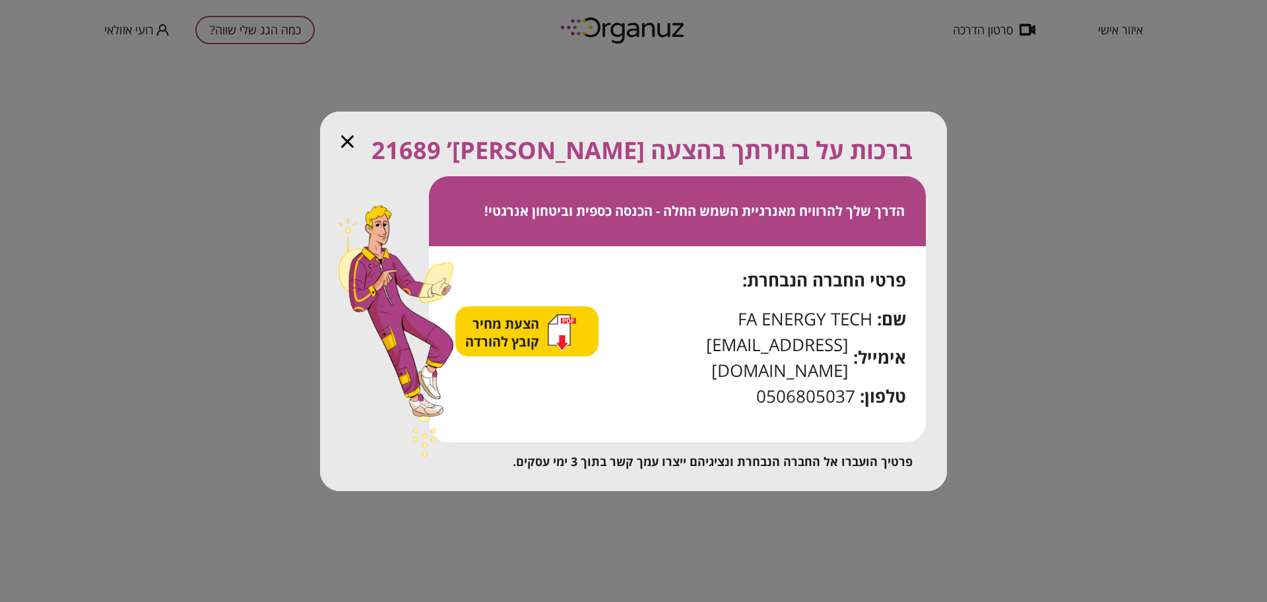
click at [530, 350] on span "הצעת מחיר קובץ להורדה" at bounding box center [503, 333] width 77 height 36
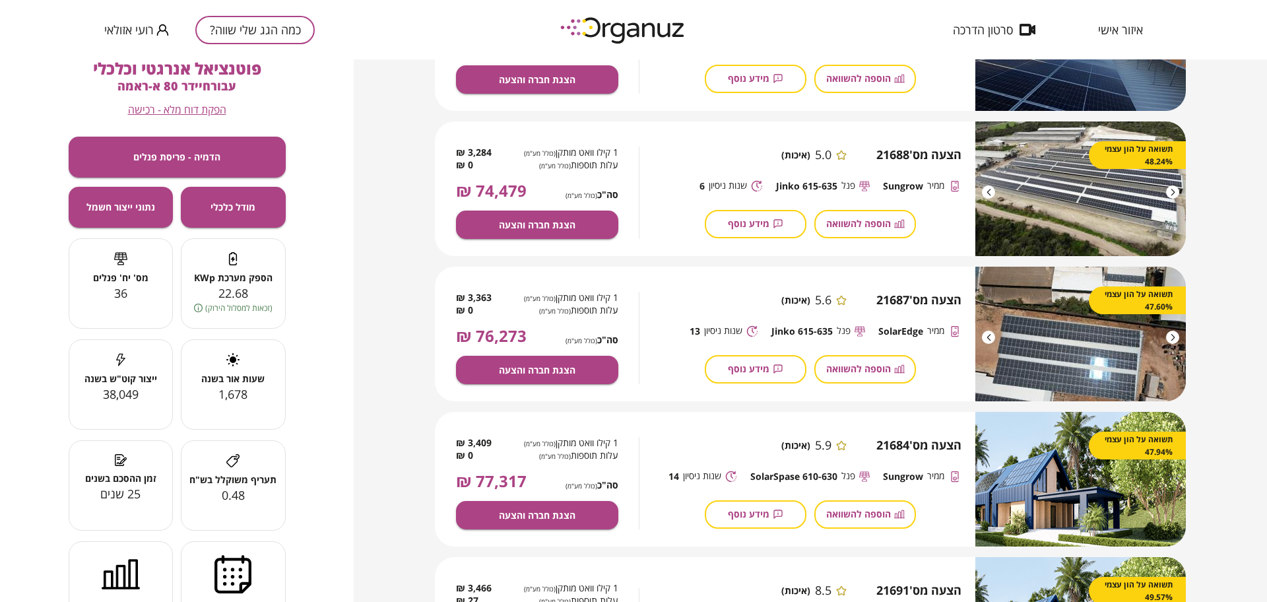
scroll to position [578, 0]
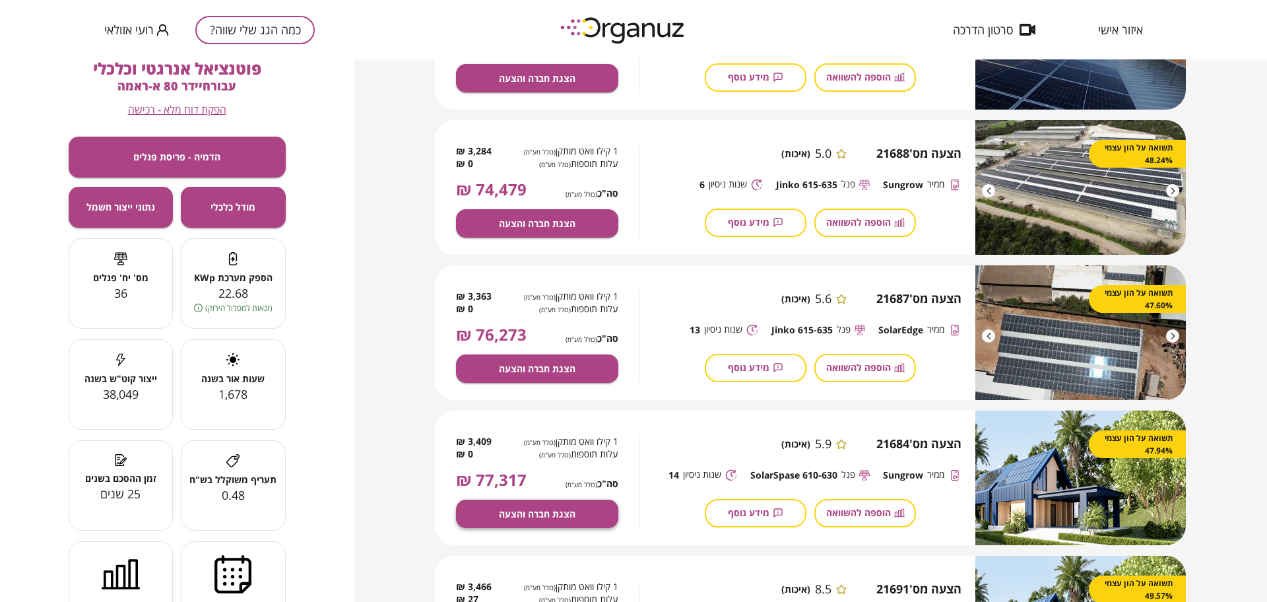
click at [519, 517] on span "הצגת חברה והצעה" at bounding box center [537, 513] width 77 height 11
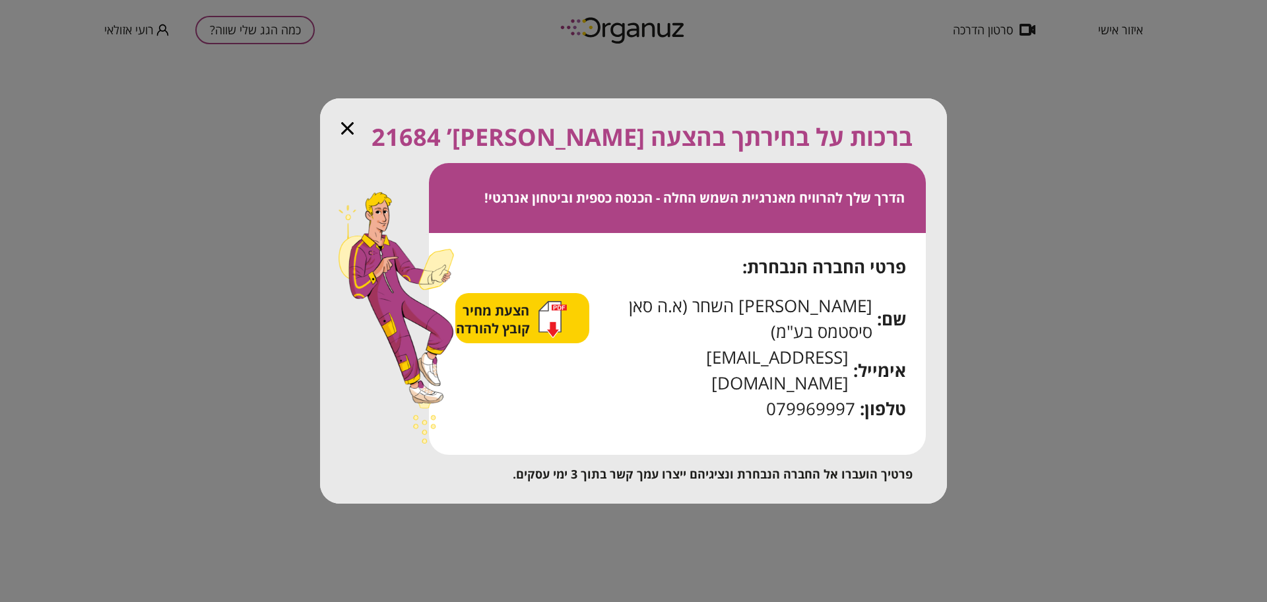
click at [494, 337] on span "הצעת מחיר קובץ להורדה" at bounding box center [494, 320] width 77 height 36
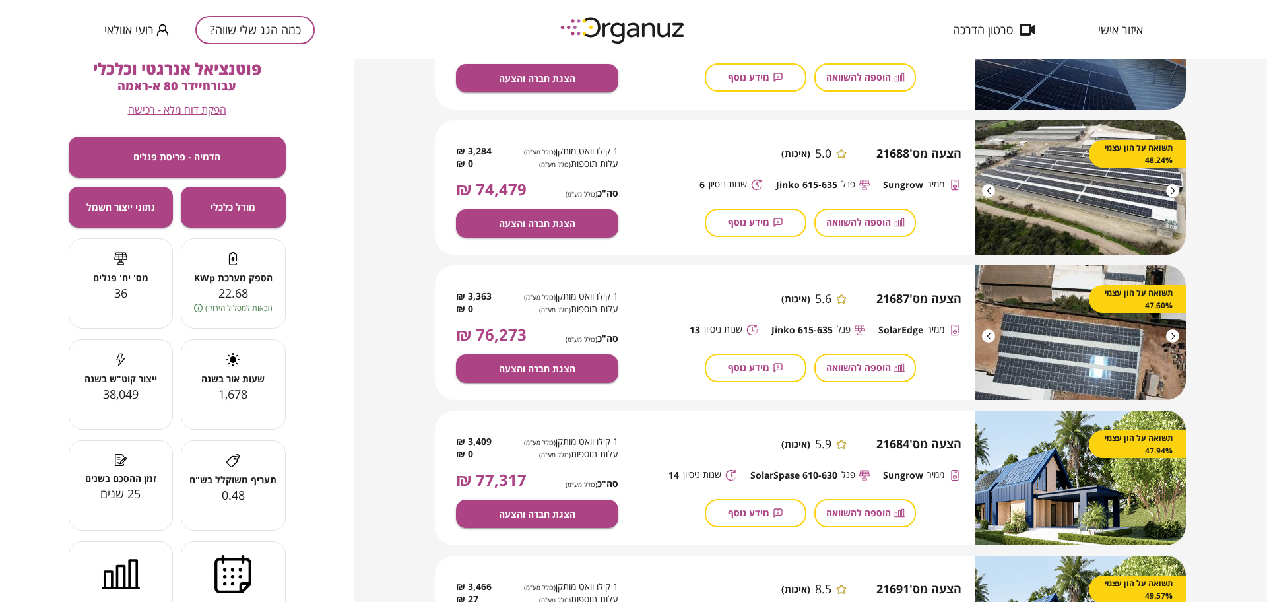
click at [160, 108] on span "הפקת דוח מלא - רכישה" at bounding box center [177, 110] width 98 height 13
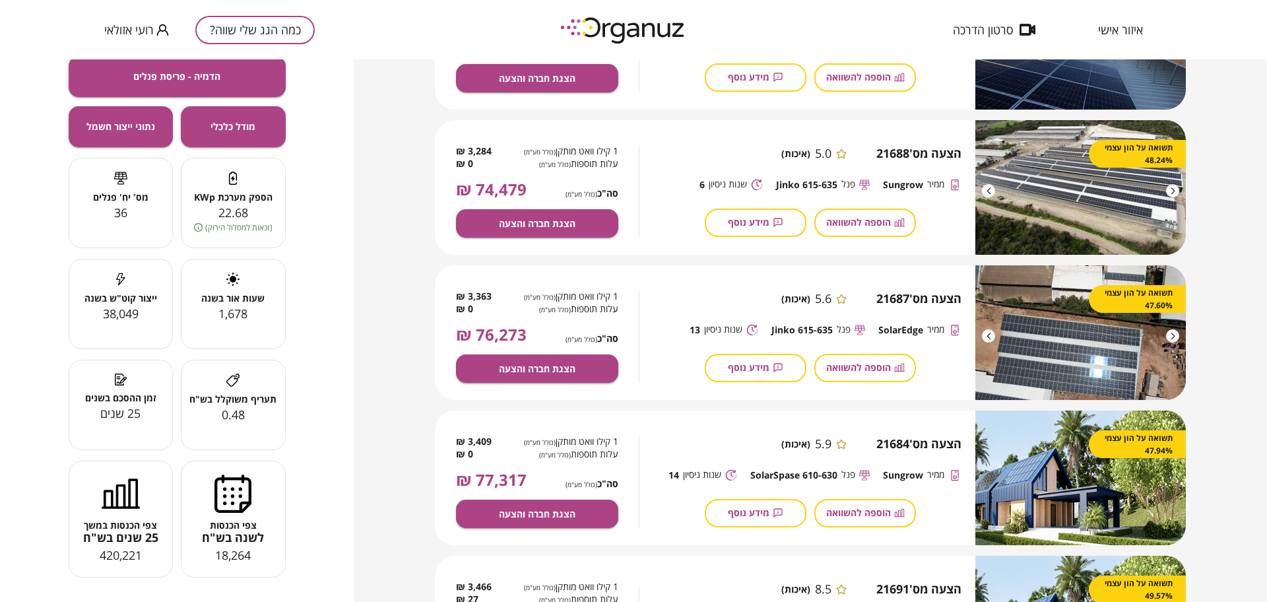
scroll to position [83, 0]
